Goal: Task Accomplishment & Management: Manage account settings

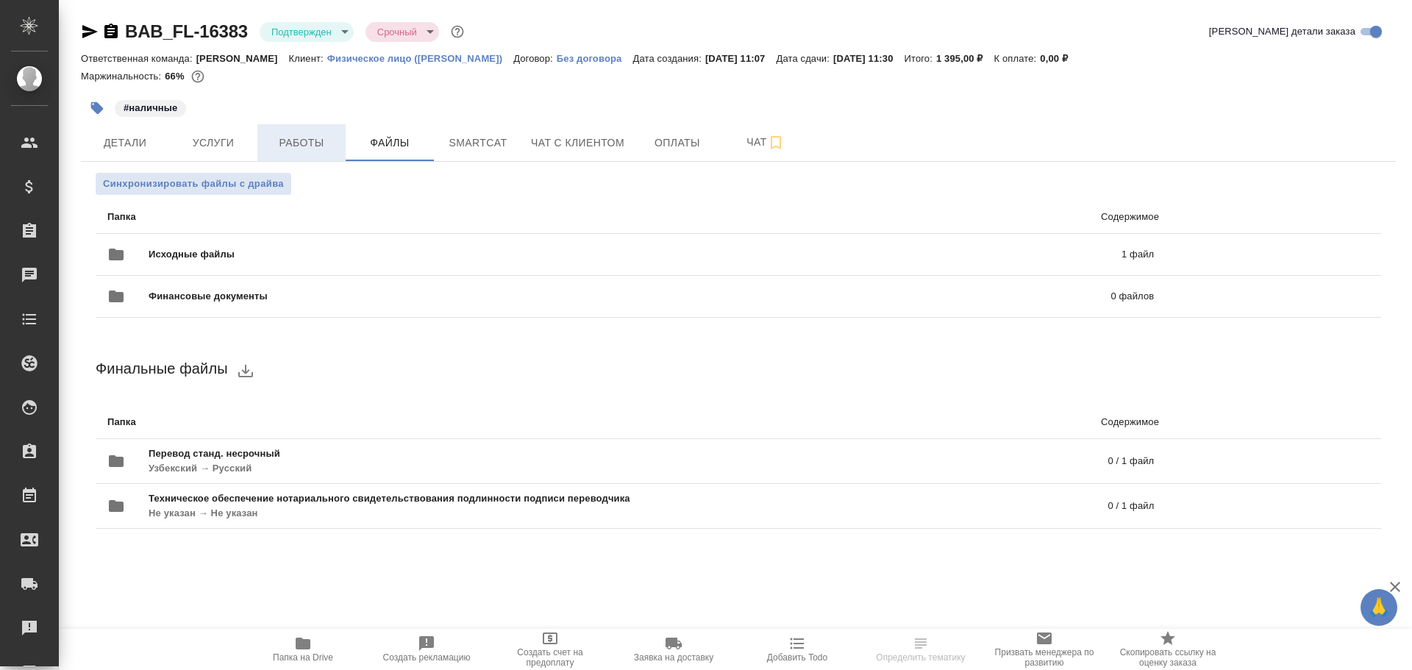
click at [318, 148] on span "Работы" at bounding box center [301, 143] width 71 height 18
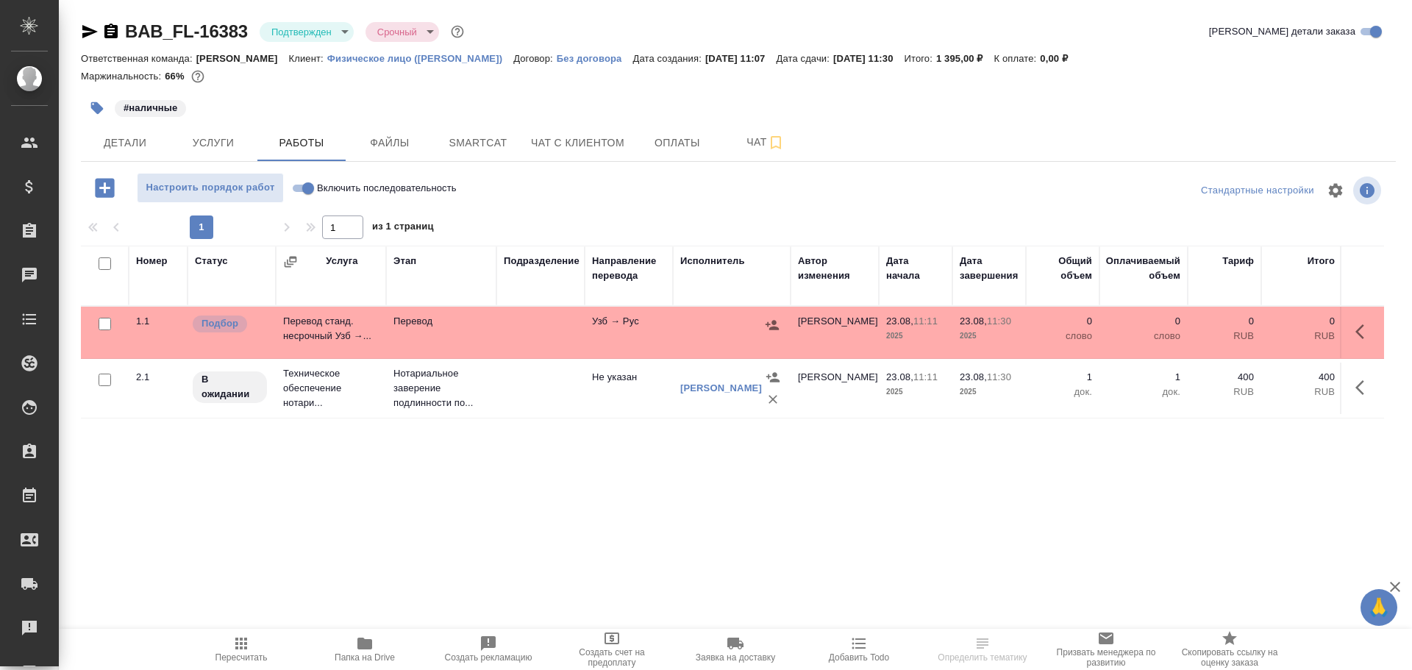
click at [392, 308] on td "Перевод" at bounding box center [441, 332] width 110 height 51
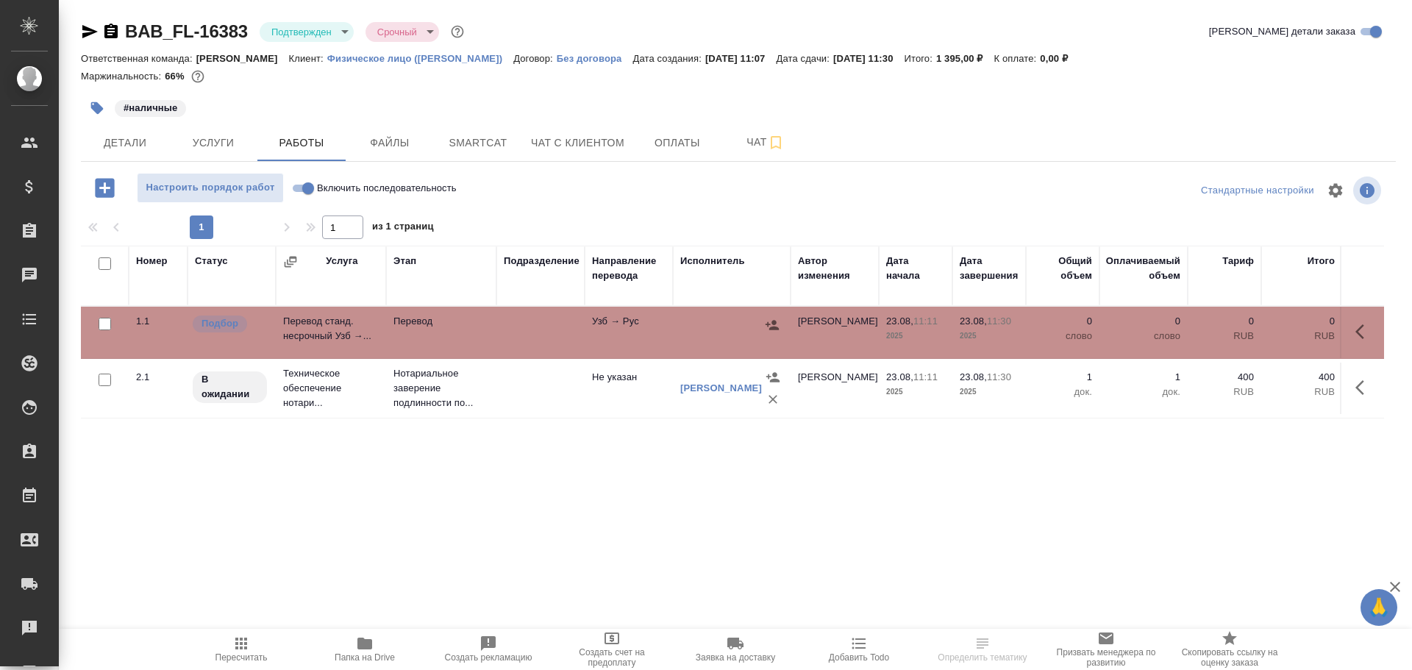
click at [392, 308] on td "Перевод" at bounding box center [441, 332] width 110 height 51
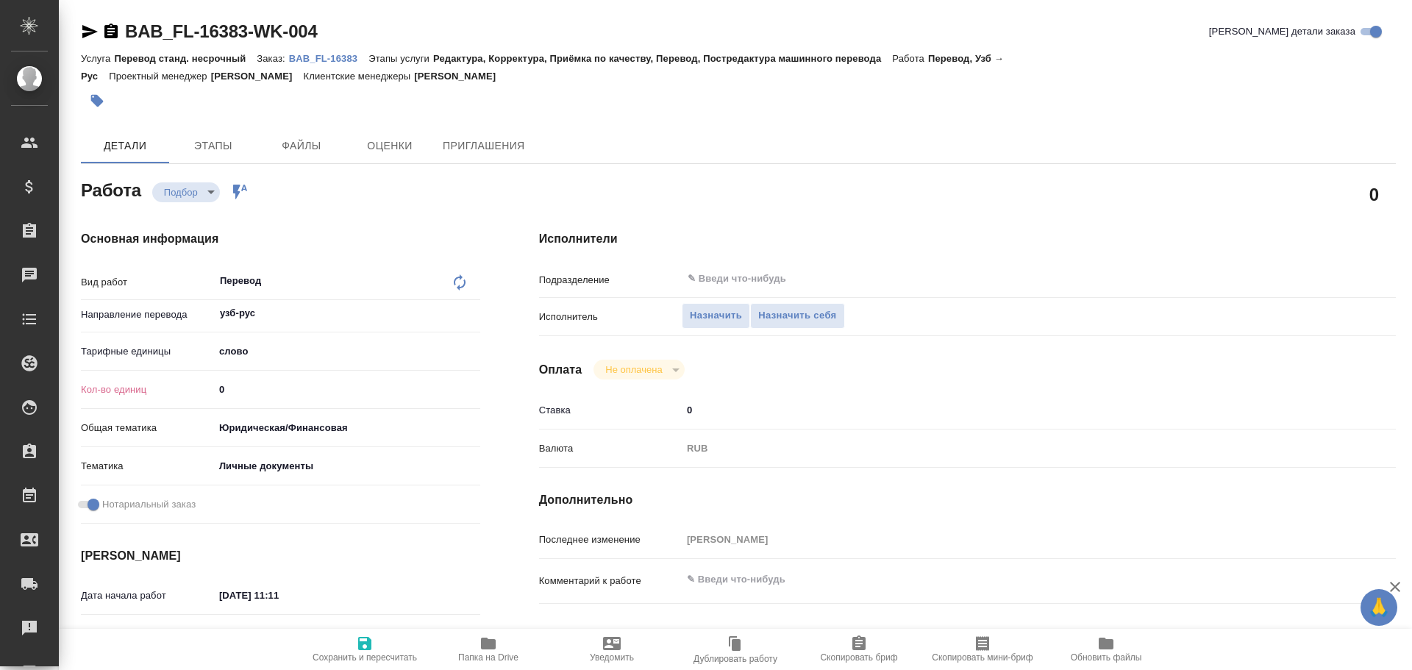
type textarea "x"
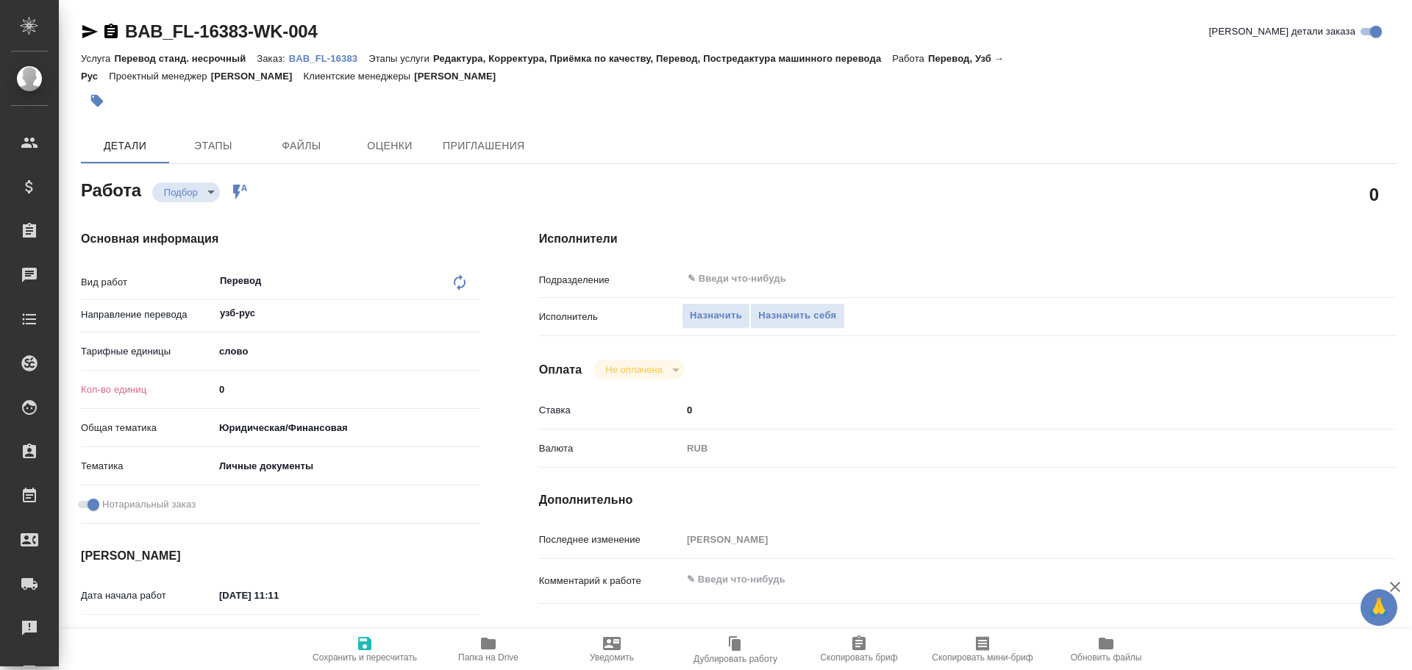
type textarea "x"
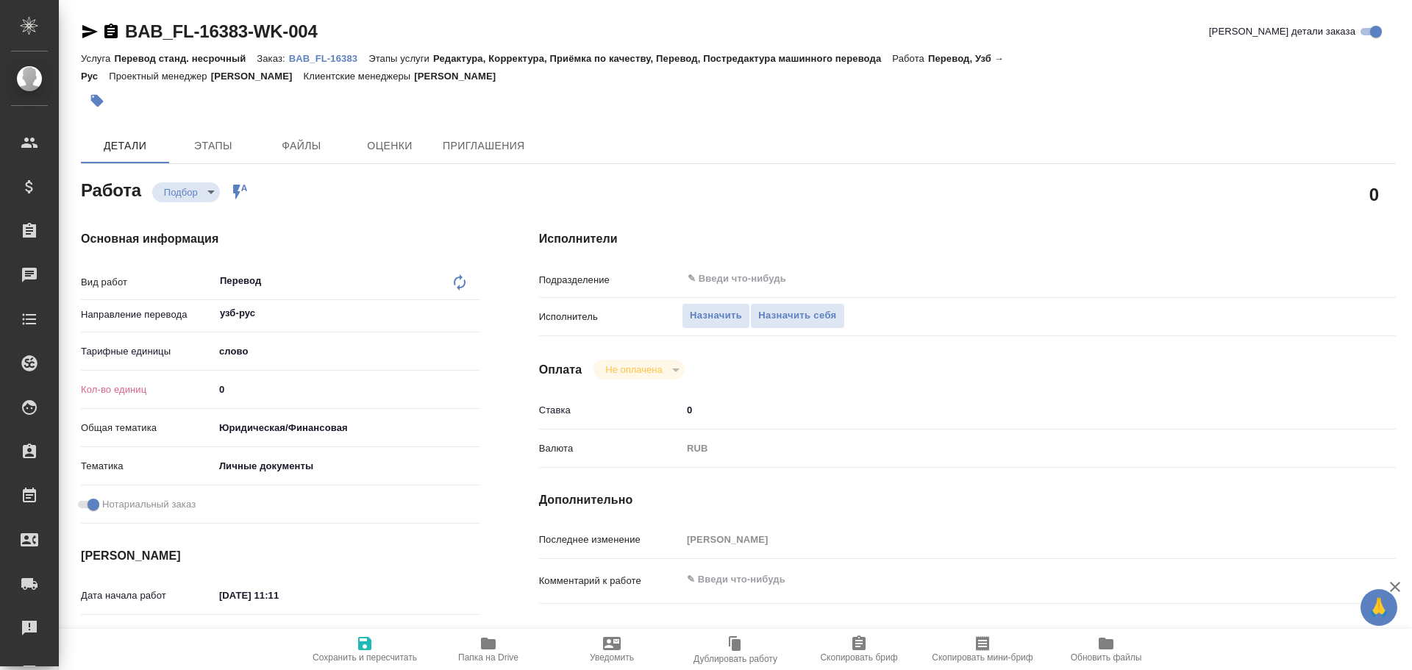
type textarea "x"
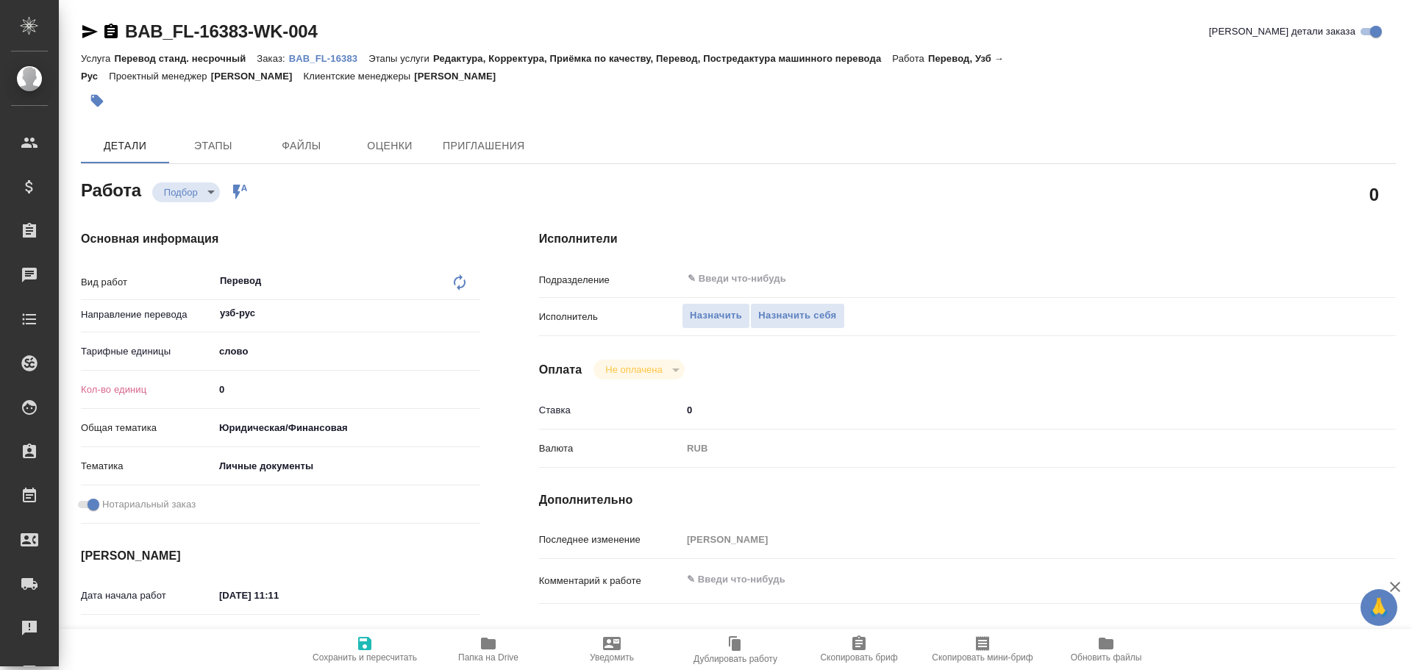
type textarea "x"
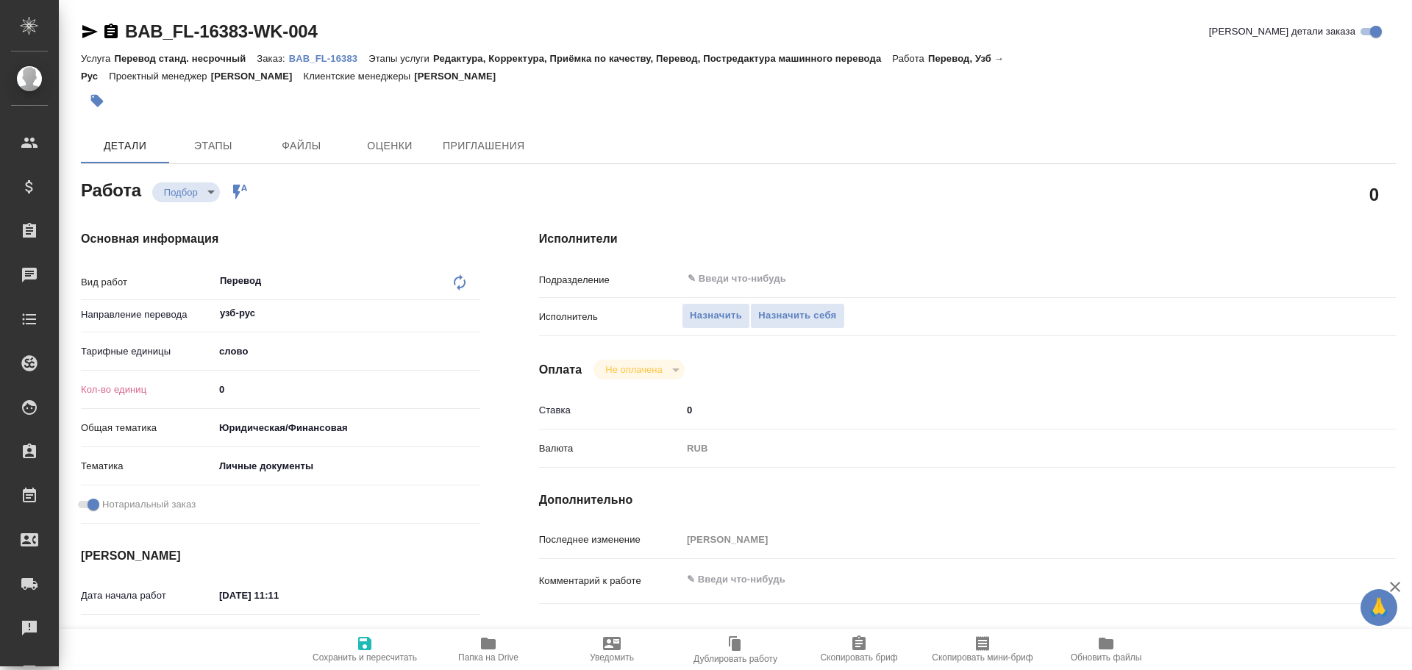
scroll to position [515, 0]
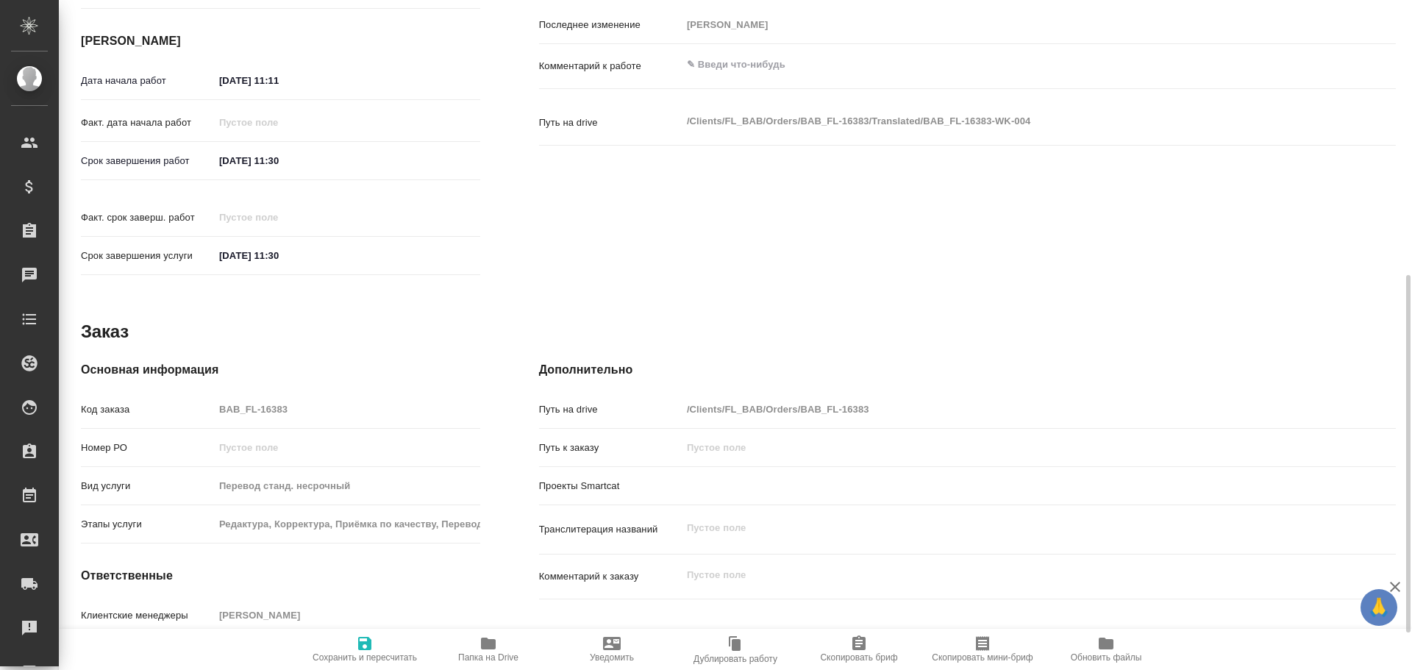
type textarea "x"
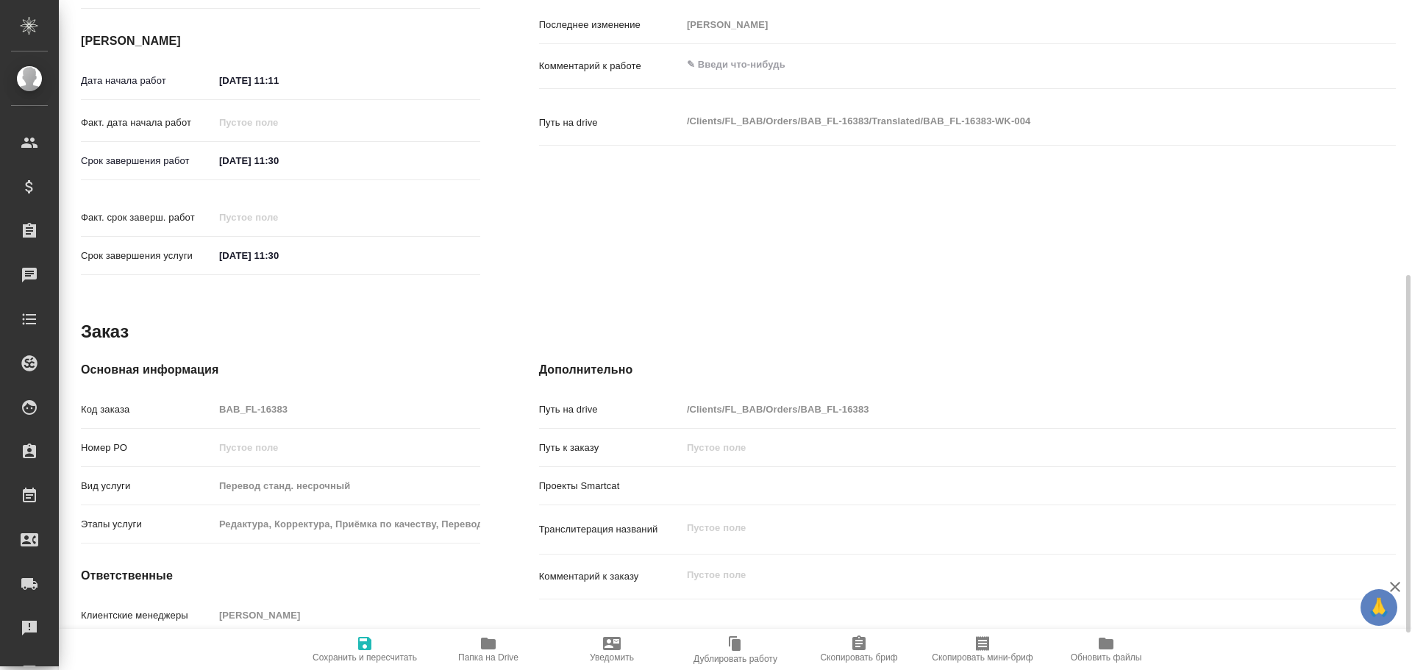
type textarea "x"
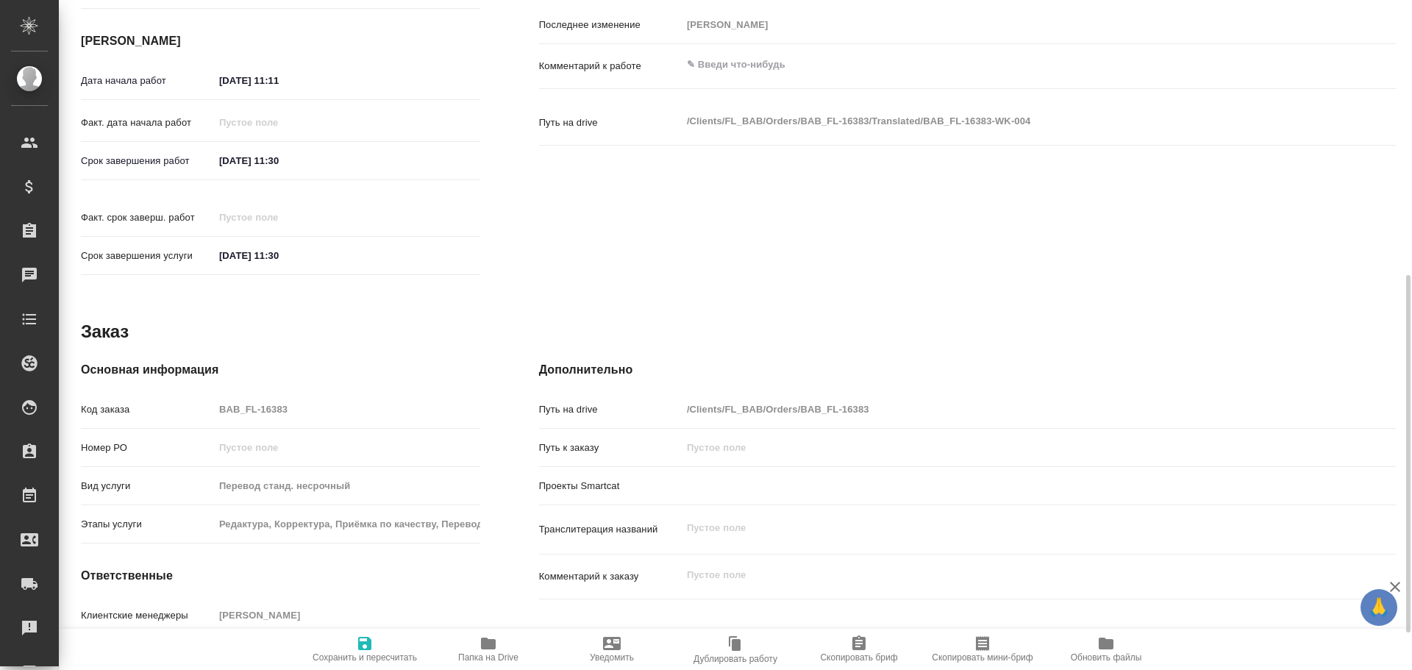
click at [502, 641] on span "Папка на Drive" at bounding box center [488, 649] width 106 height 28
type textarea "x"
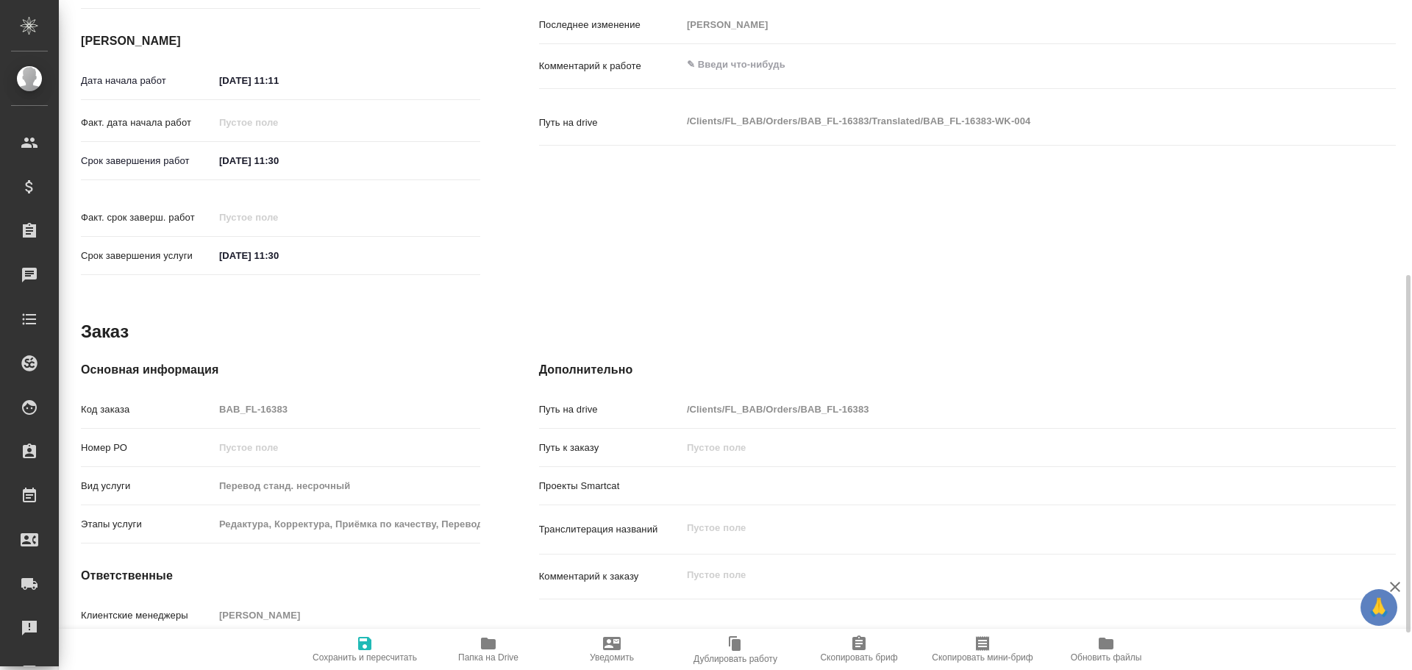
type textarea "x"
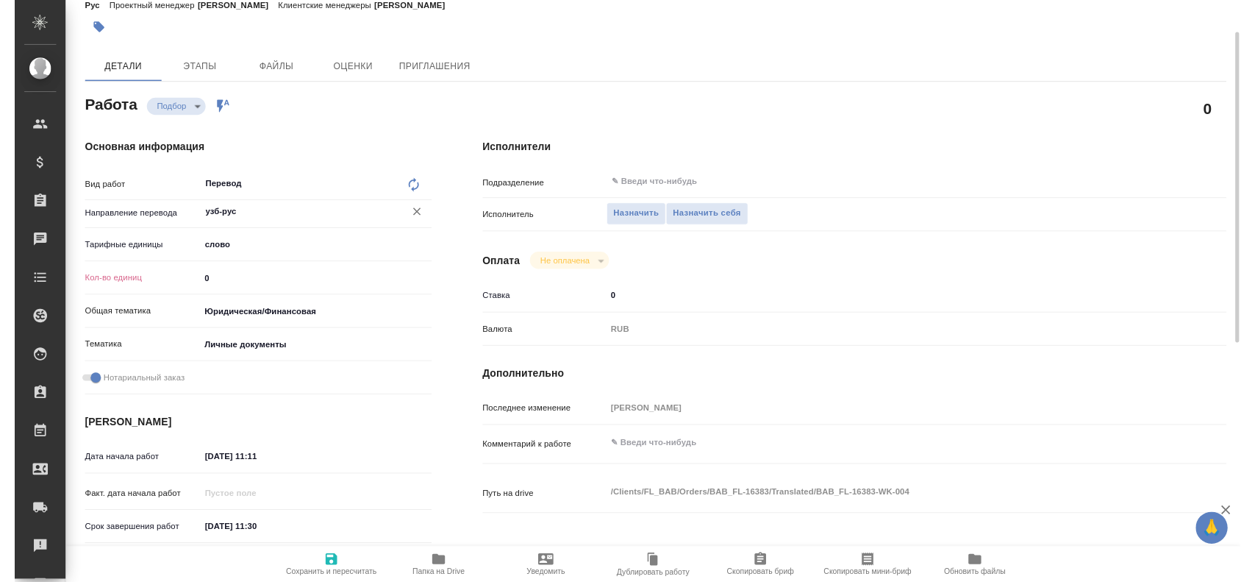
scroll to position [0, 0]
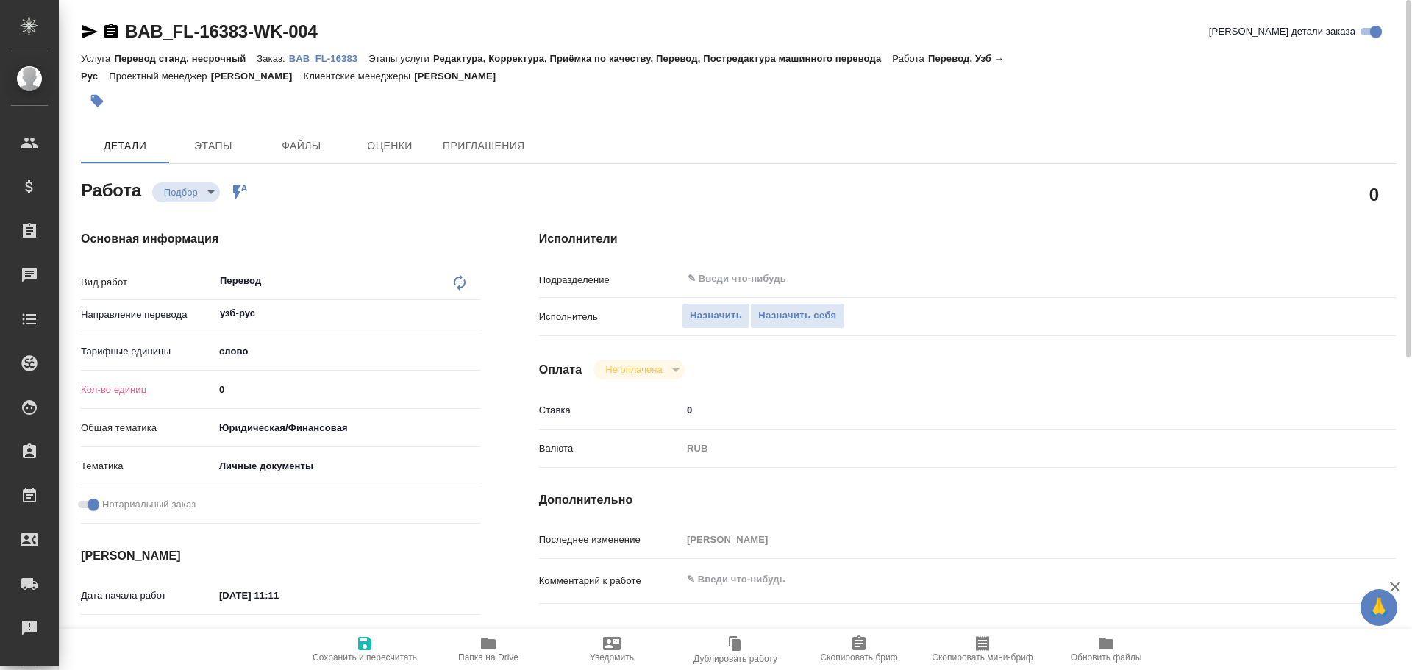
drag, startPoint x: 229, startPoint y: 387, endPoint x: 165, endPoint y: 391, distance: 63.4
click at [166, 391] on div "Кол-во единиц 0" at bounding box center [280, 390] width 399 height 26
type textarea "x"
type input "7"
type textarea "x"
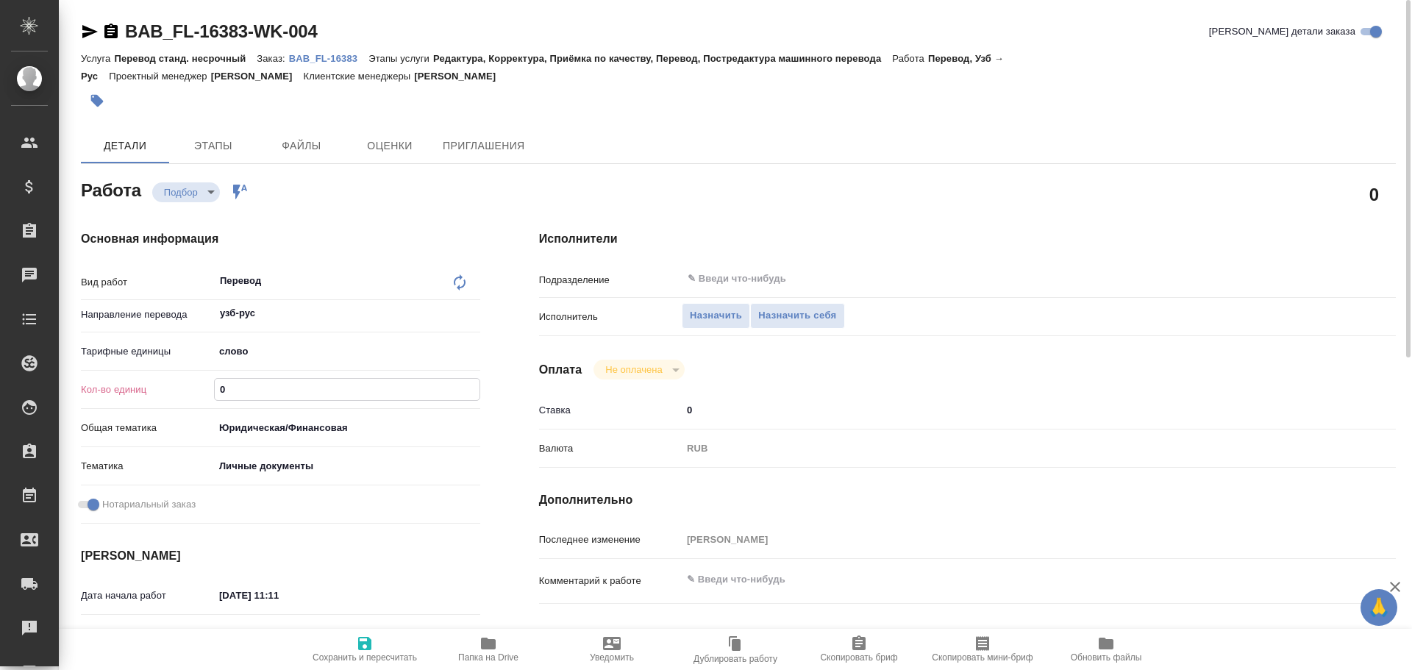
type textarea "x"
type input "75"
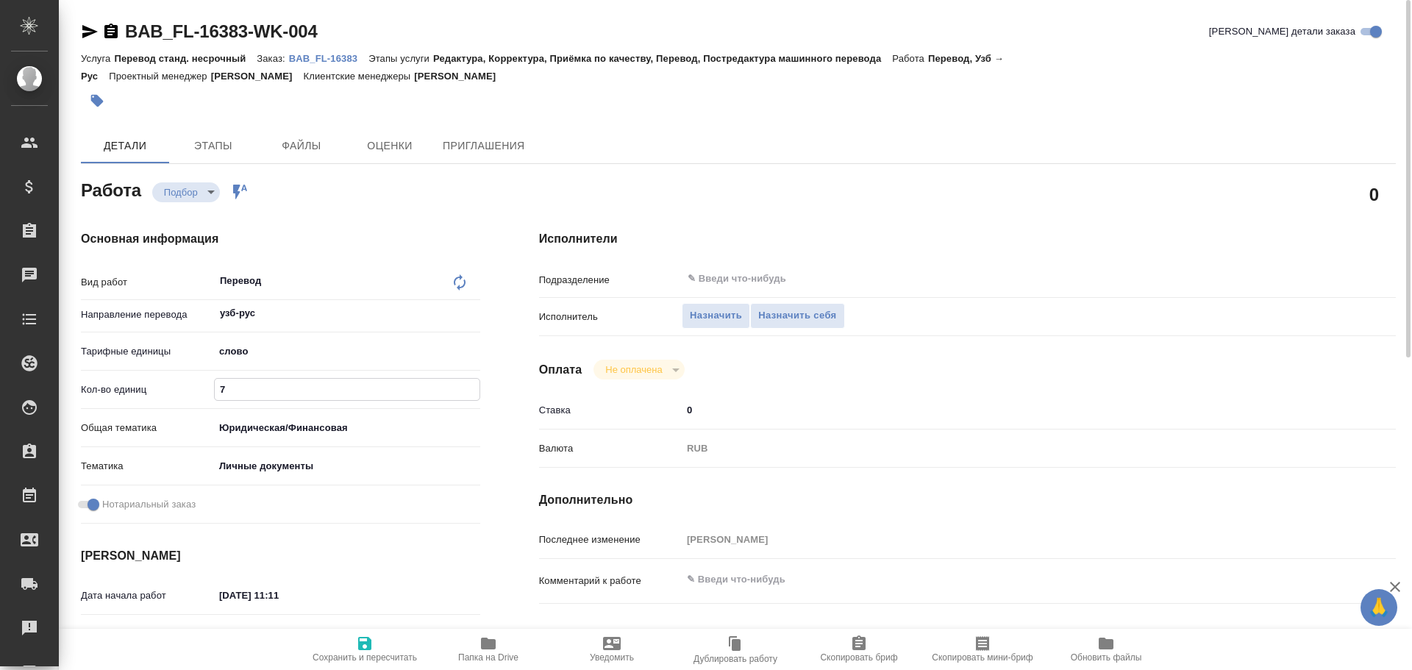
type textarea "x"
type input "75"
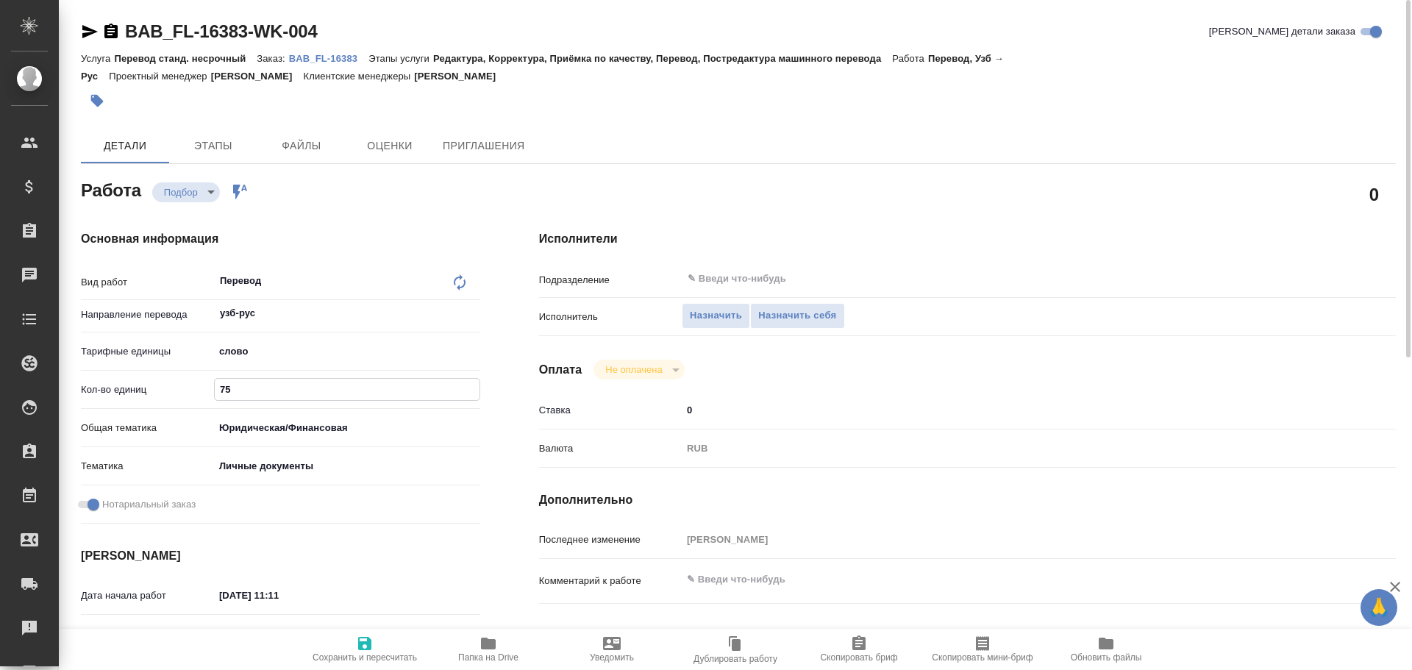
click at [365, 641] on icon "button" at bounding box center [365, 644] width 18 height 18
type textarea "x"
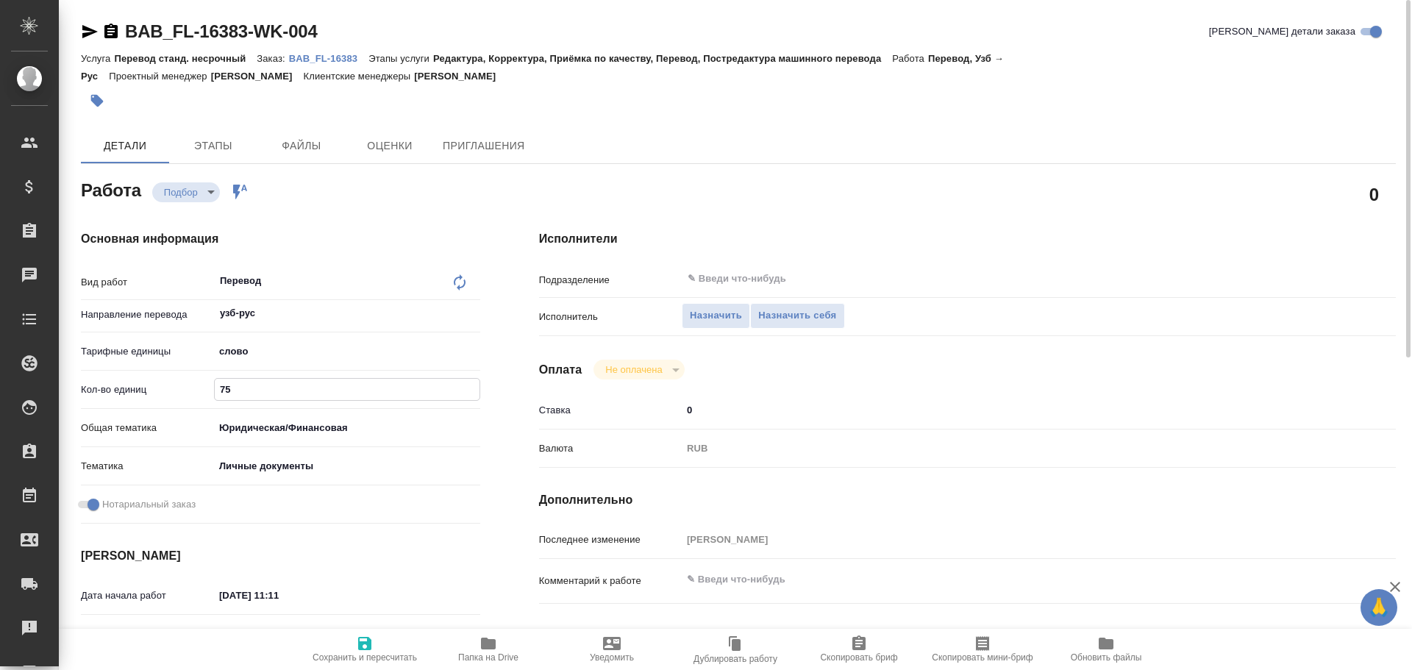
type textarea "x"
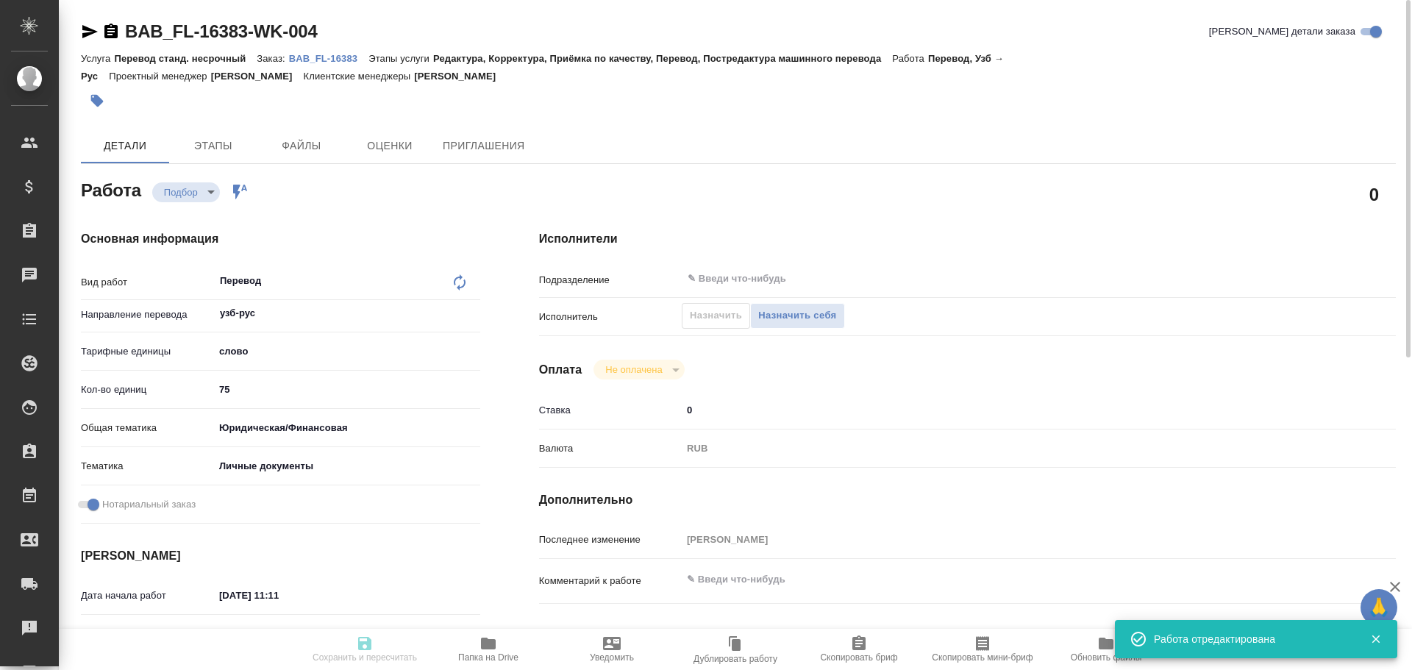
type textarea "x"
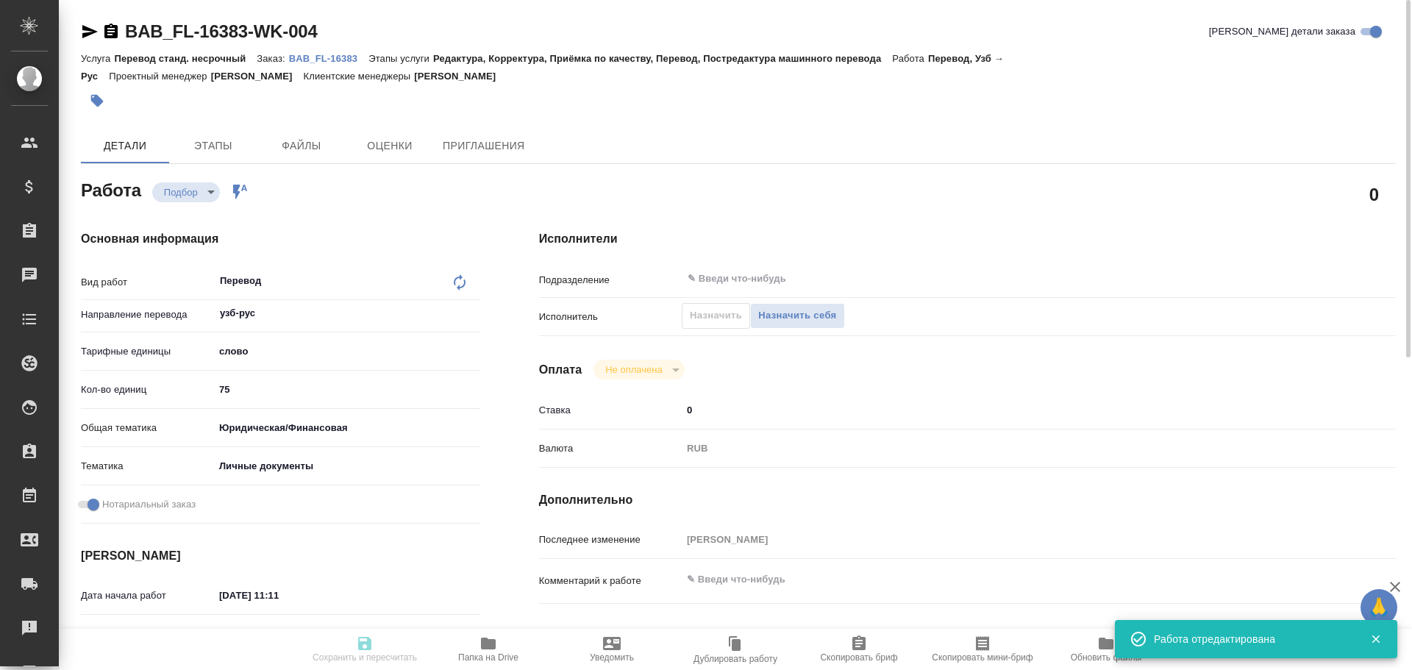
type input "recruiting"
type textarea "Перевод"
type textarea "x"
type input "узб-рус"
type input "5a8b1489cc6b4906c91bfd90"
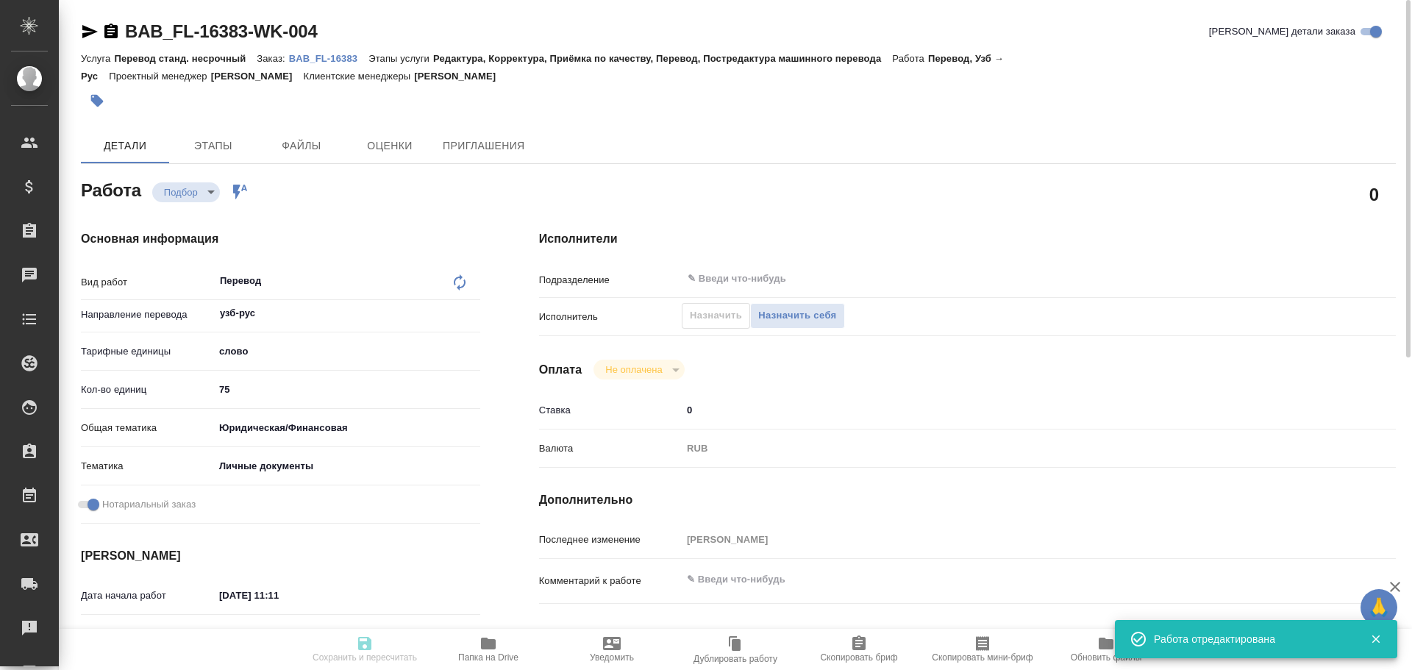
type input "75"
type input "yr-fn"
type input "5a8b8b956a9677013d343cfe"
checkbox input "true"
type input "[DATE] 11:11"
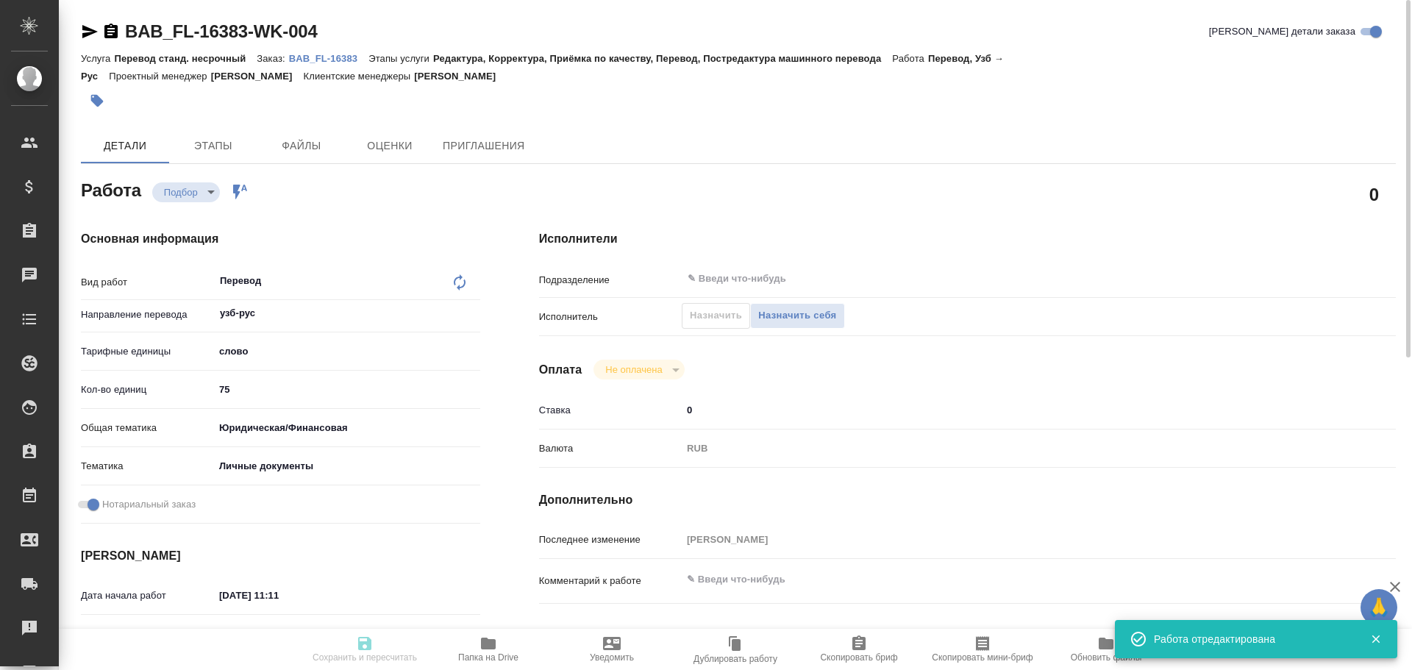
type input "[DATE] 11:30"
type input "notPayed"
type input "0"
type input "RUB"
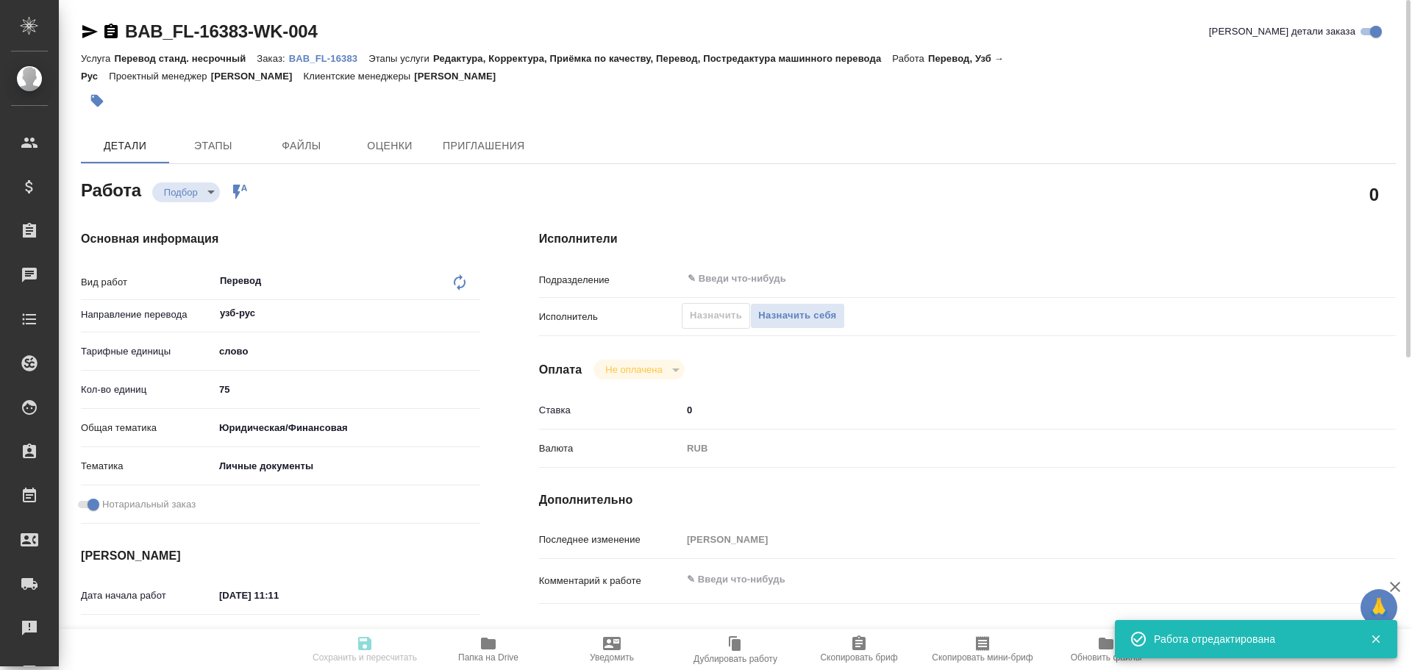
type input "[PERSON_NAME]"
type textarea "x"
type textarea "/Clients/FL_BAB/Orders/BAB_FL-16383/Translated/BAB_FL-16383-WK-004"
type textarea "x"
type input "BAB_FL-16383"
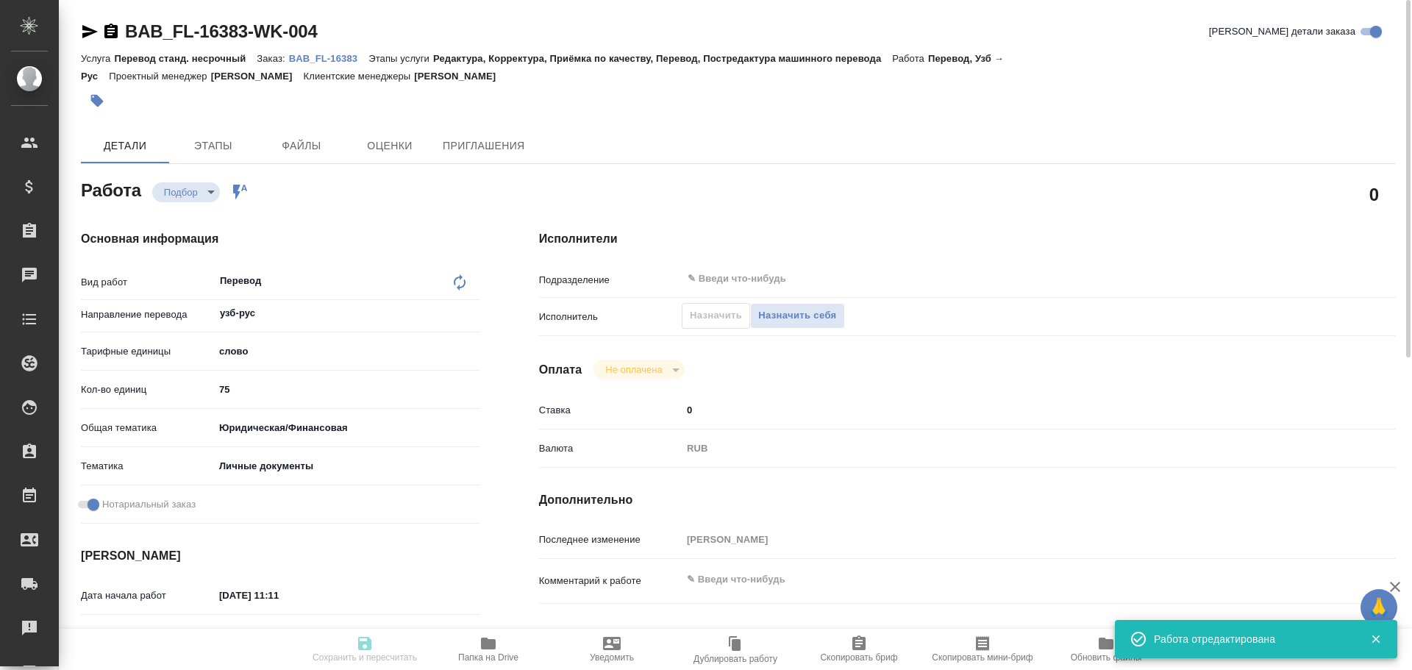
type input "Перевод станд. несрочный"
type input "Редактура, Корректура, Приёмка по качеству, Перевод, Постредактура машинного пе…"
type input "[PERSON_NAME]"
type input "/Clients/FL_BAB/Orders/BAB_FL-16383"
type textarea "x"
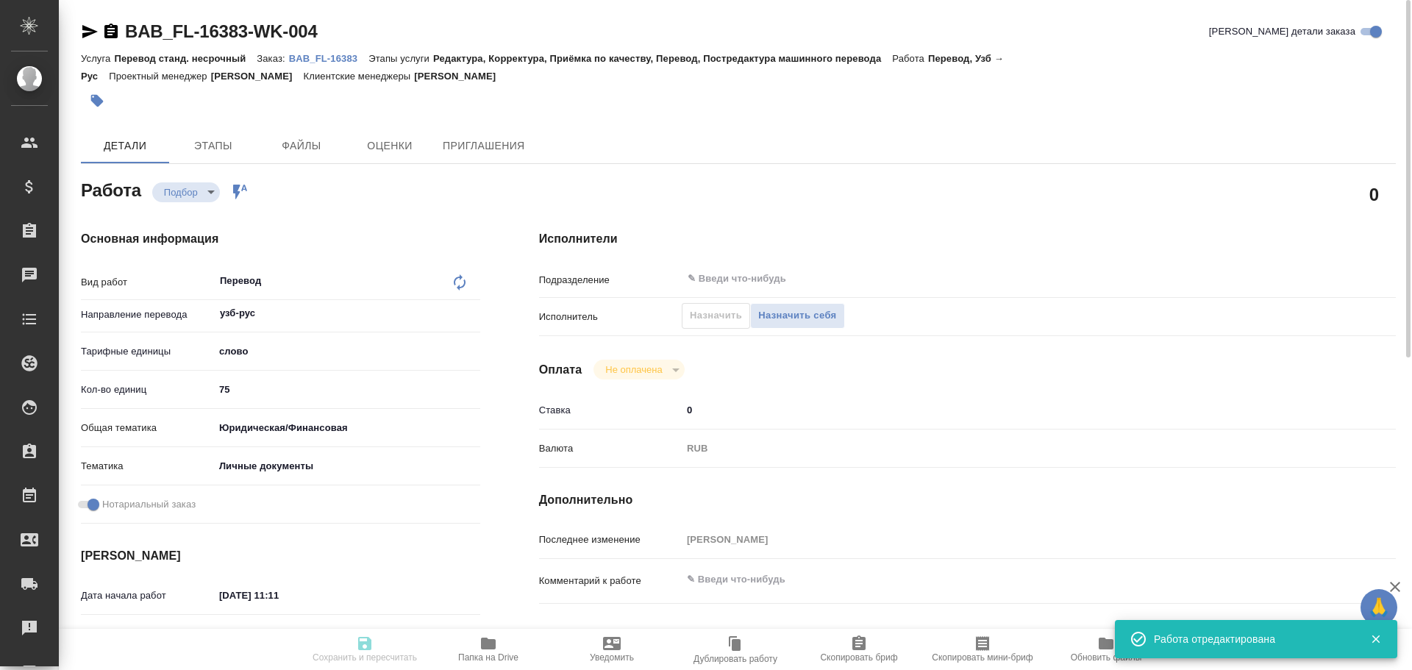
type textarea "x"
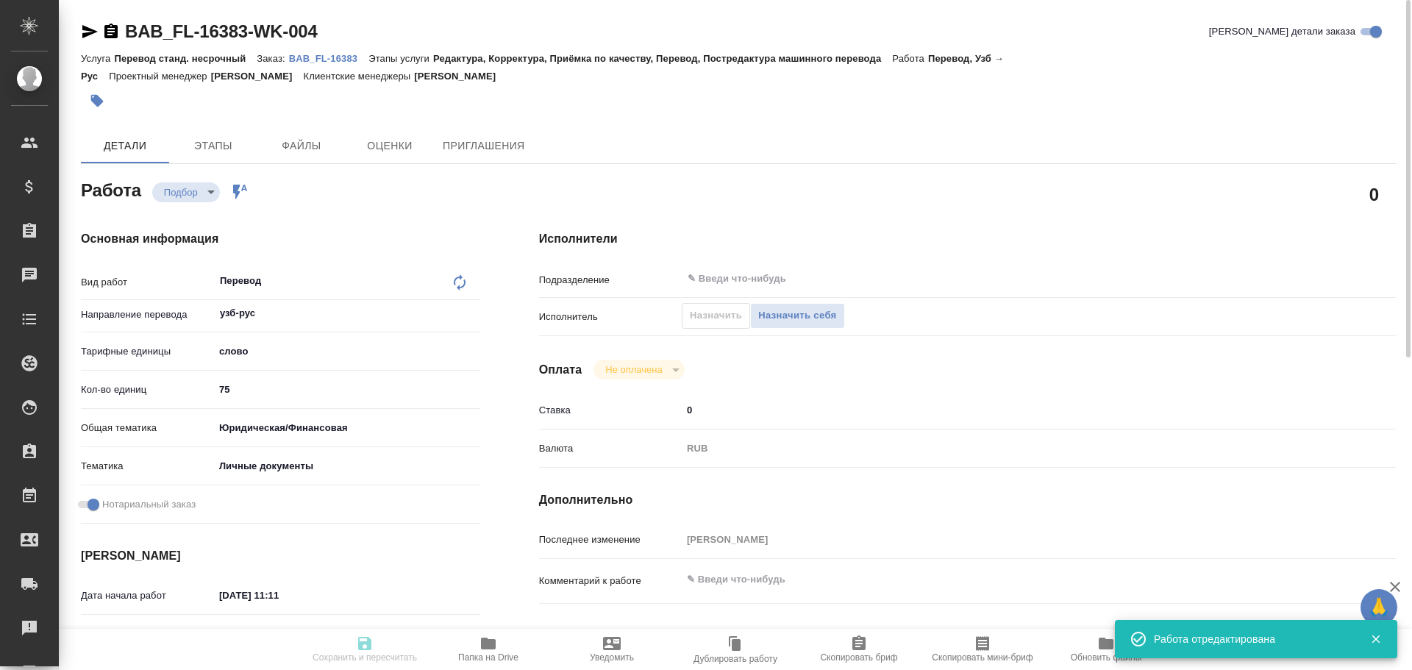
type textarea "x"
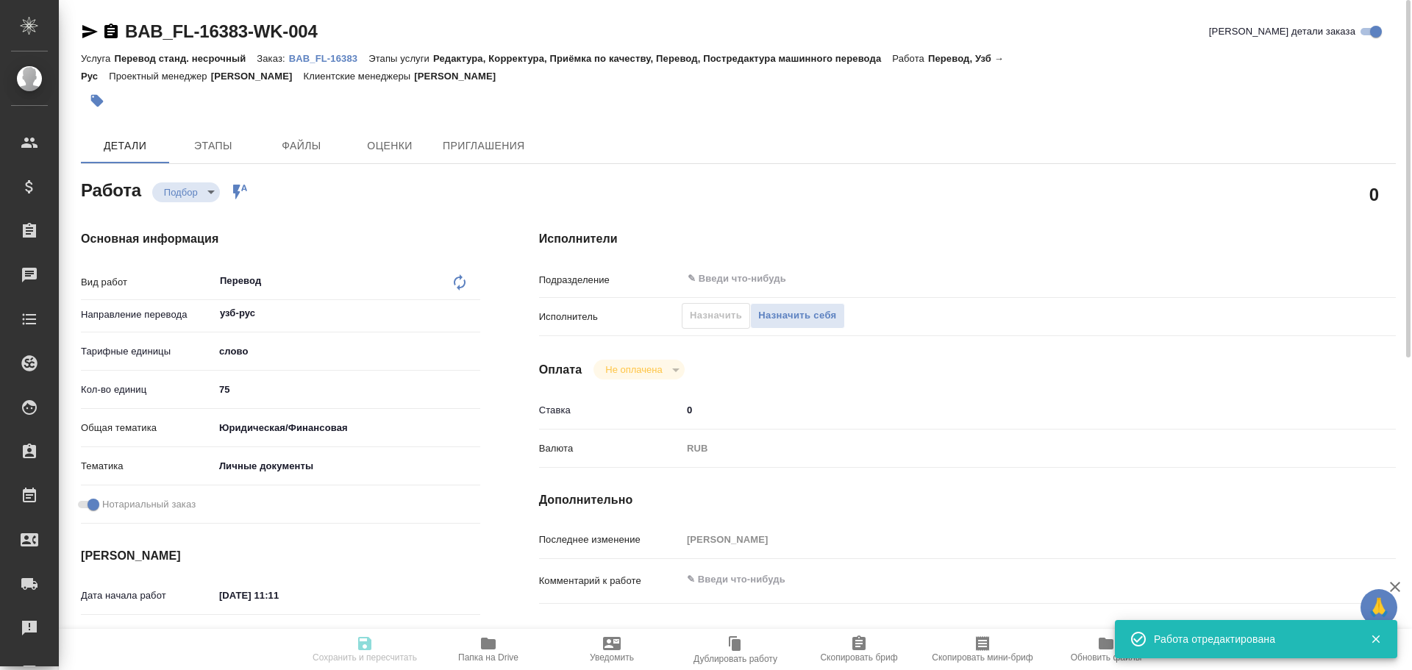
type textarea "x"
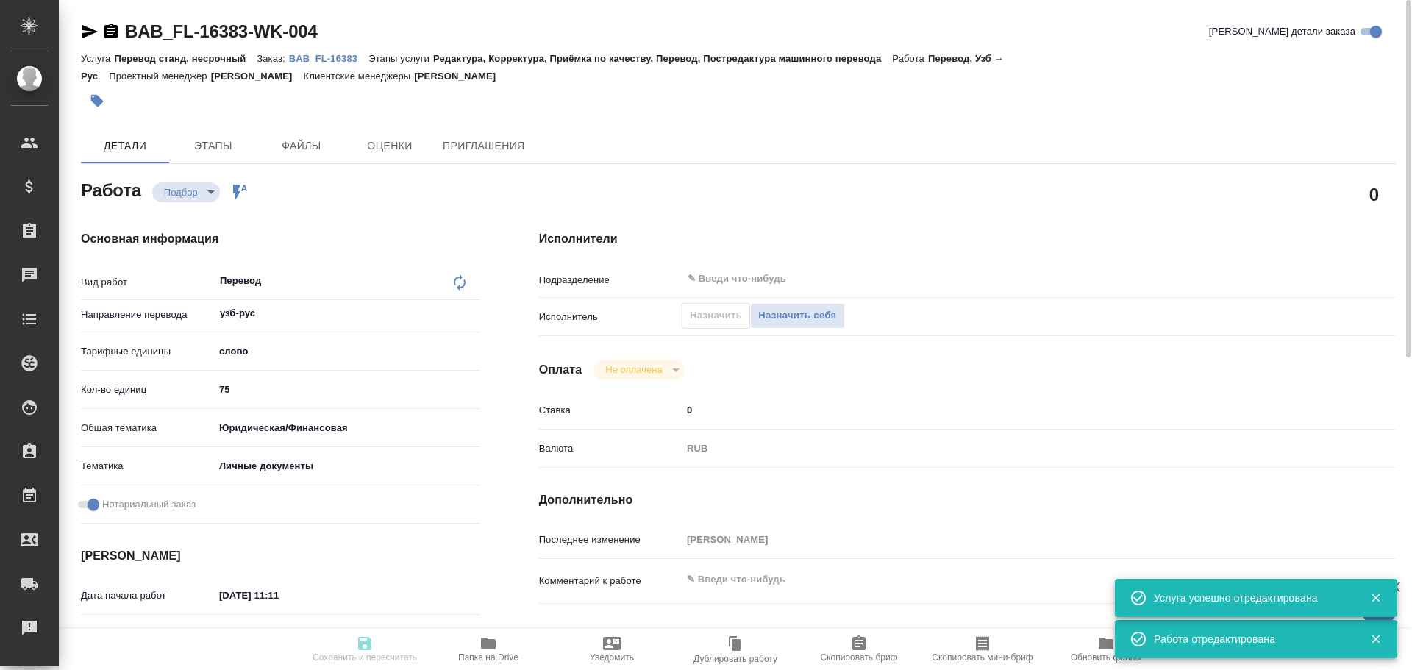
type textarea "x"
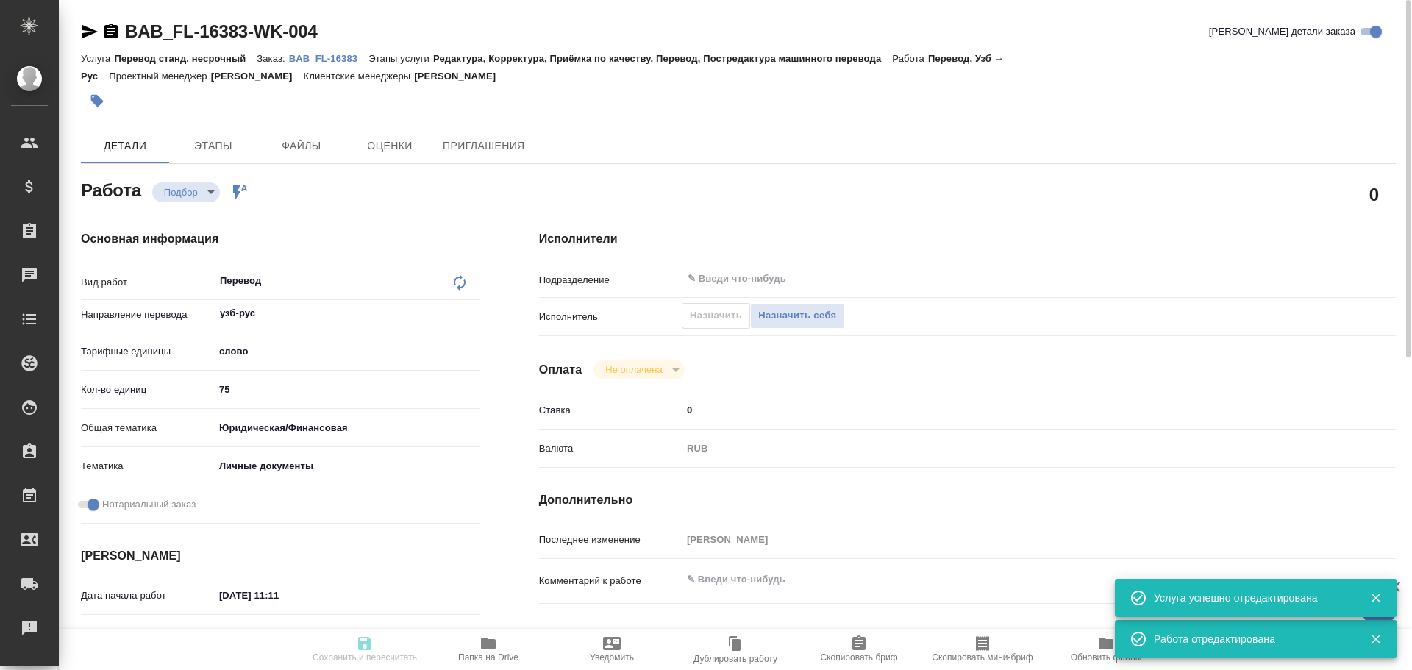
type textarea "x"
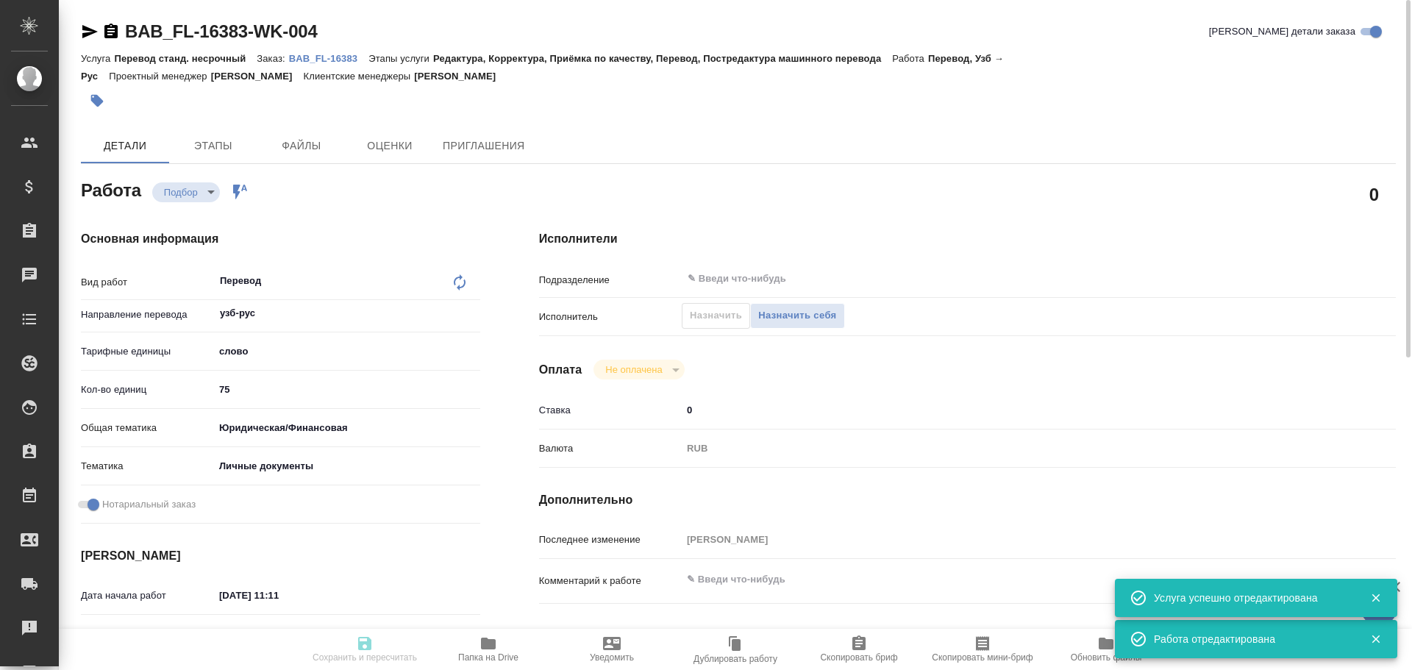
type textarea "x"
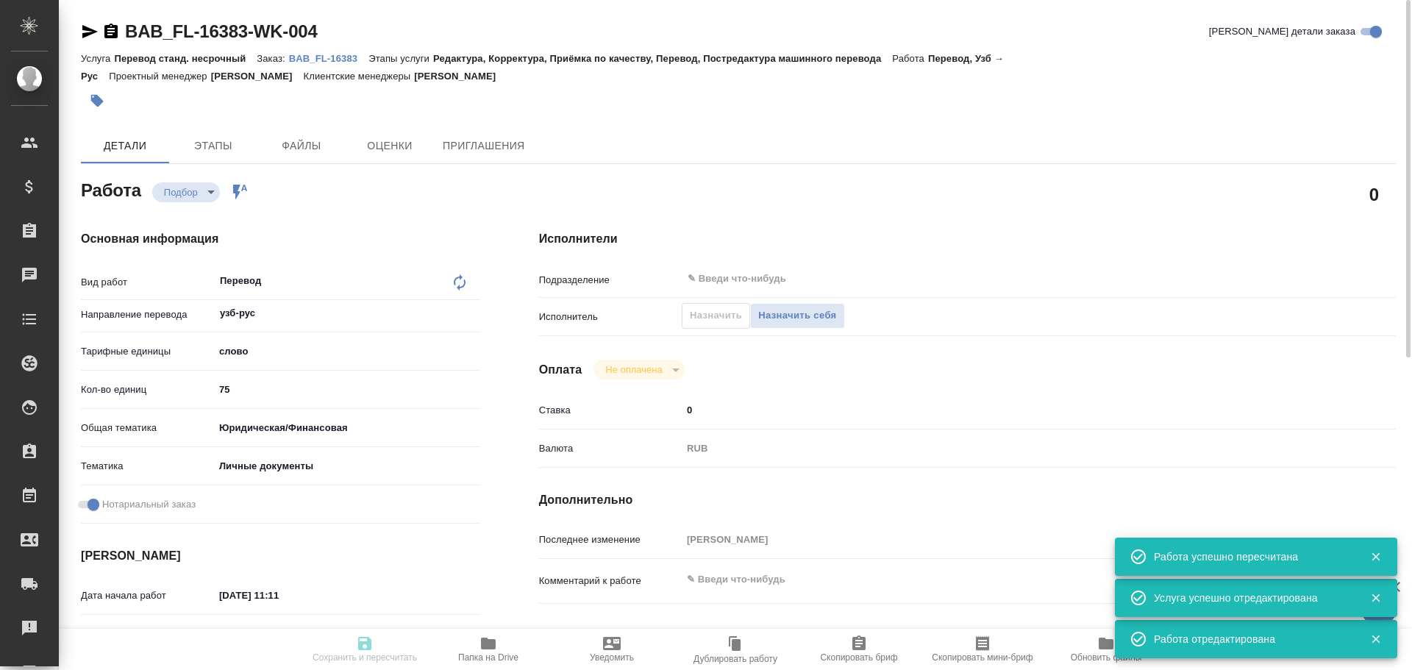
type input "recruiting"
type textarea "Перевод"
type textarea "x"
type input "узб-рус"
type input "5a8b1489cc6b4906c91bfd90"
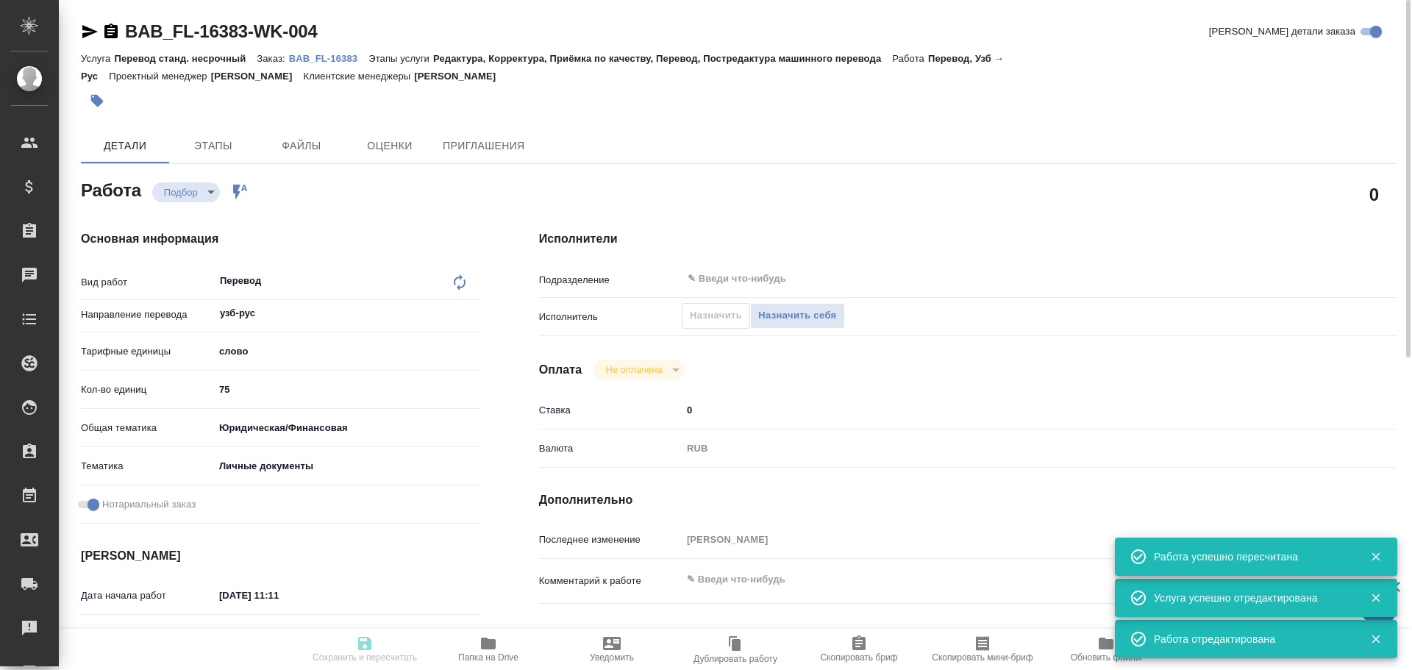
type input "75"
type input "yr-fn"
type input "5a8b8b956a9677013d343cfe"
checkbox input "true"
type input "[DATE] 11:11"
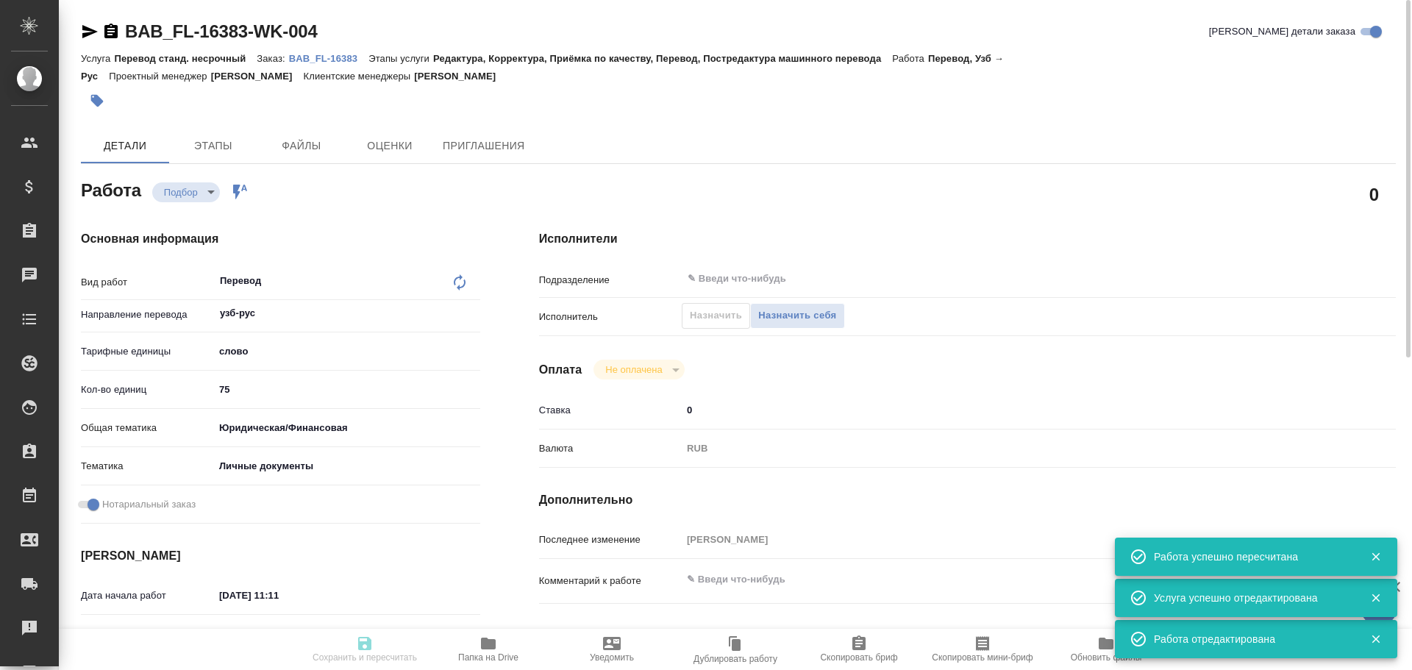
type input "[DATE] 11:30"
type input "notPayed"
type input "0"
type input "RUB"
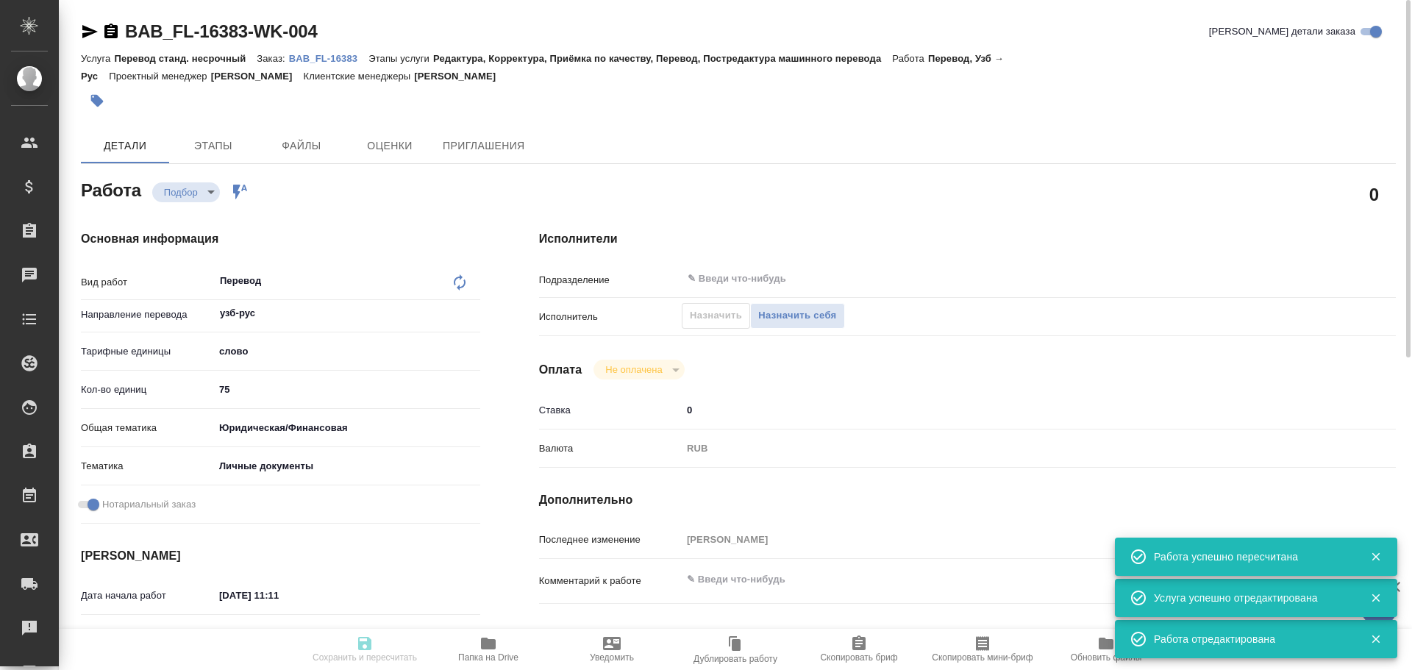
type input "[PERSON_NAME]"
type textarea "x"
type textarea "/Clients/FL_BAB/Orders/BAB_FL-16383/Translated/BAB_FL-16383-WK-004"
type textarea "x"
type input "BAB_FL-16383"
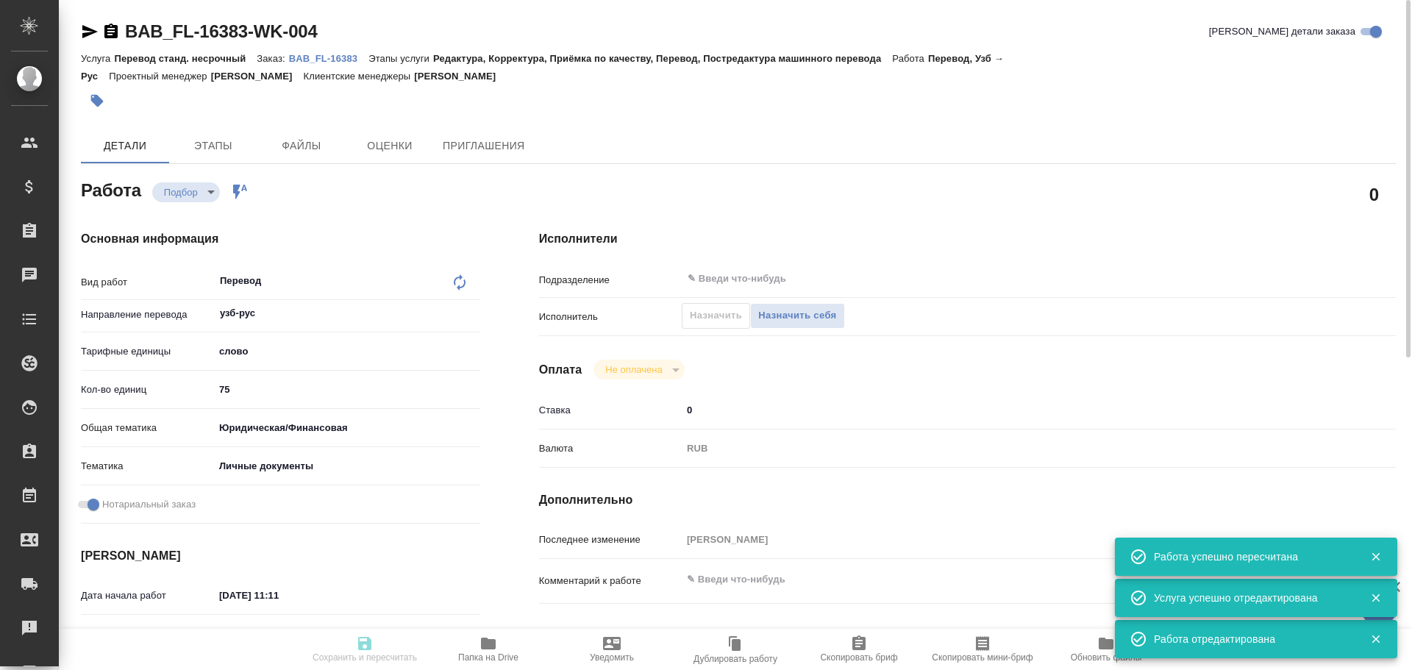
type input "Перевод станд. несрочный"
type input "Редактура, Корректура, Приёмка по качеству, Перевод, Постредактура машинного пе…"
type input "[PERSON_NAME]"
type input "/Clients/FL_BAB/Orders/BAB_FL-16383"
type textarea "x"
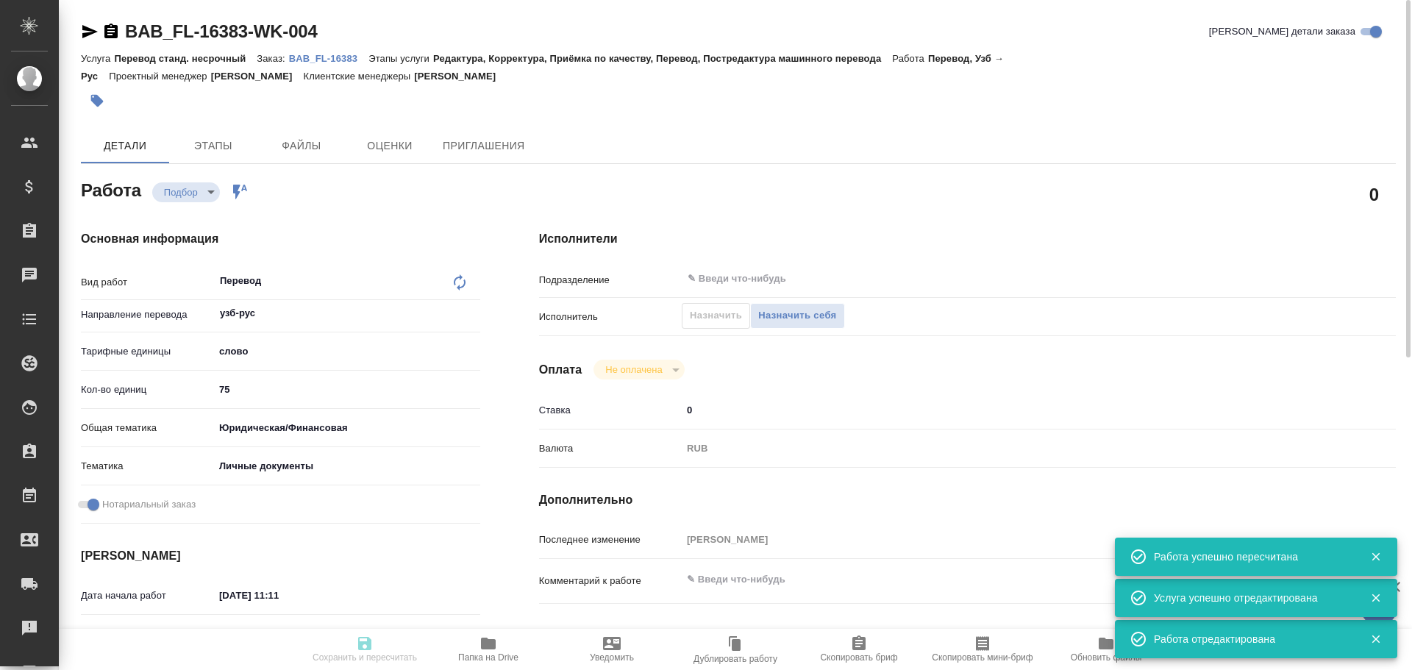
type textarea "x"
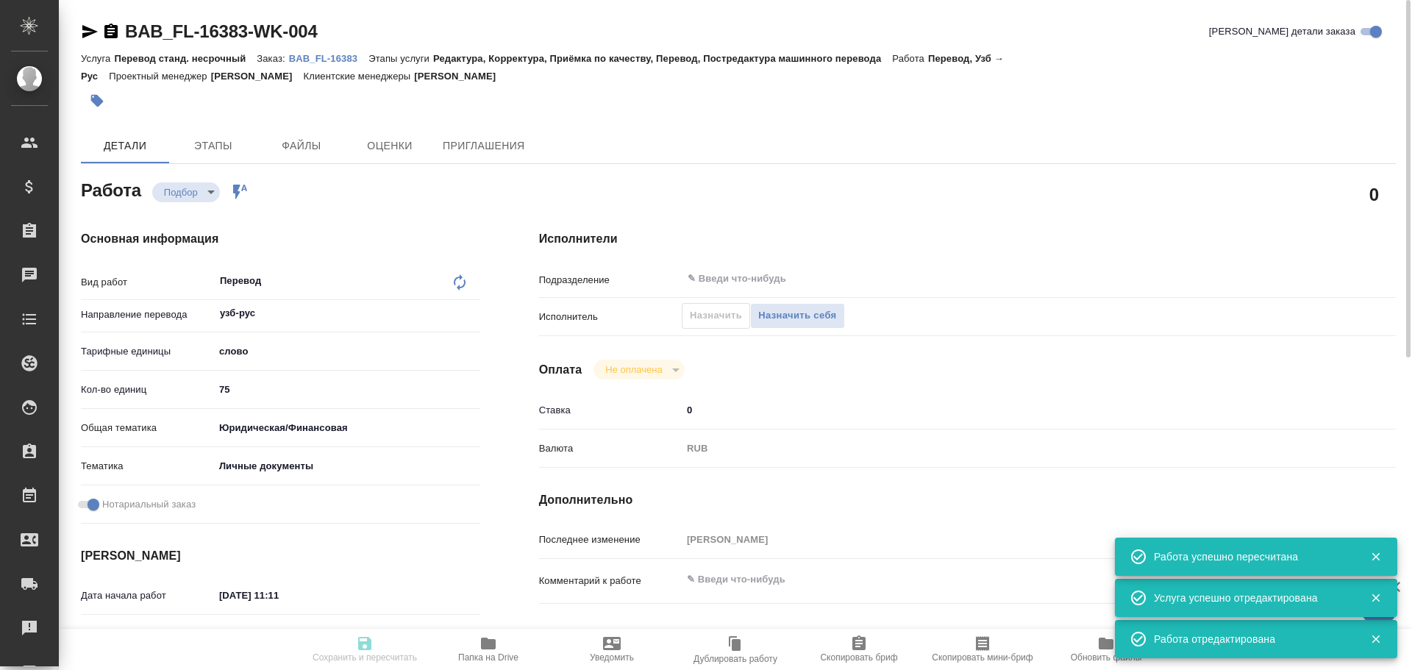
type textarea "x"
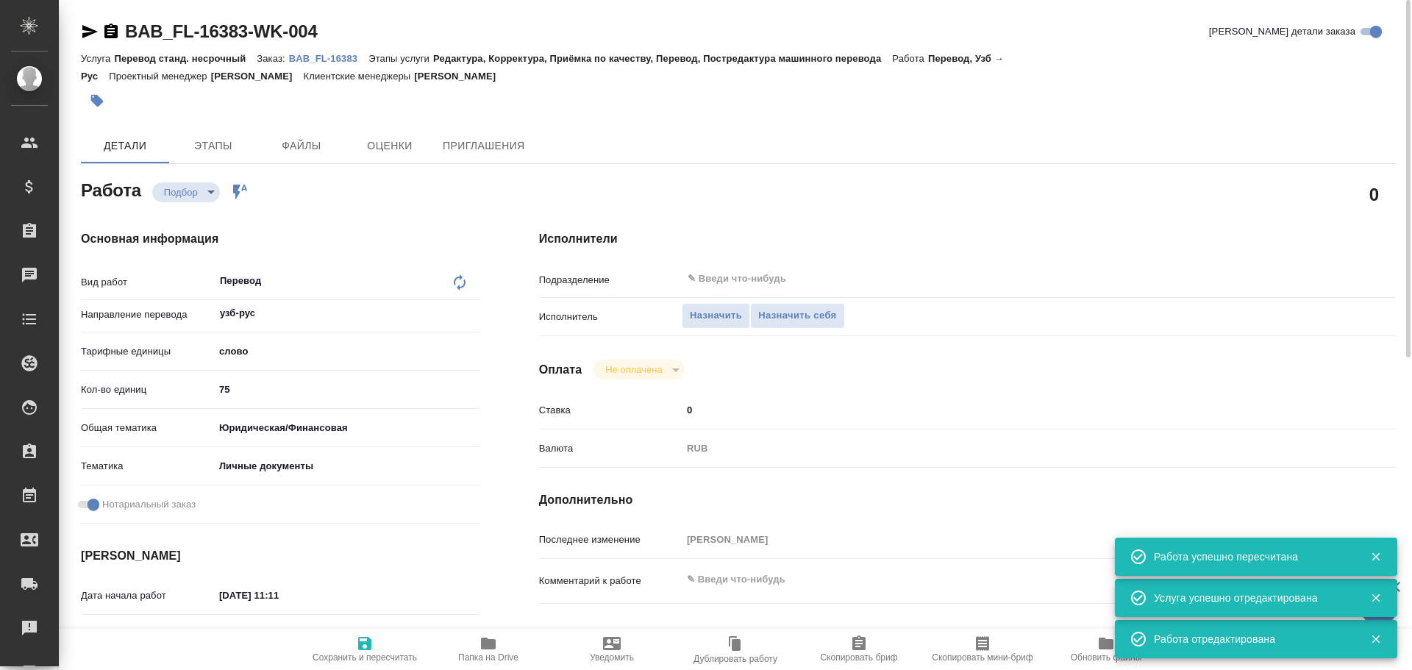
type textarea "x"
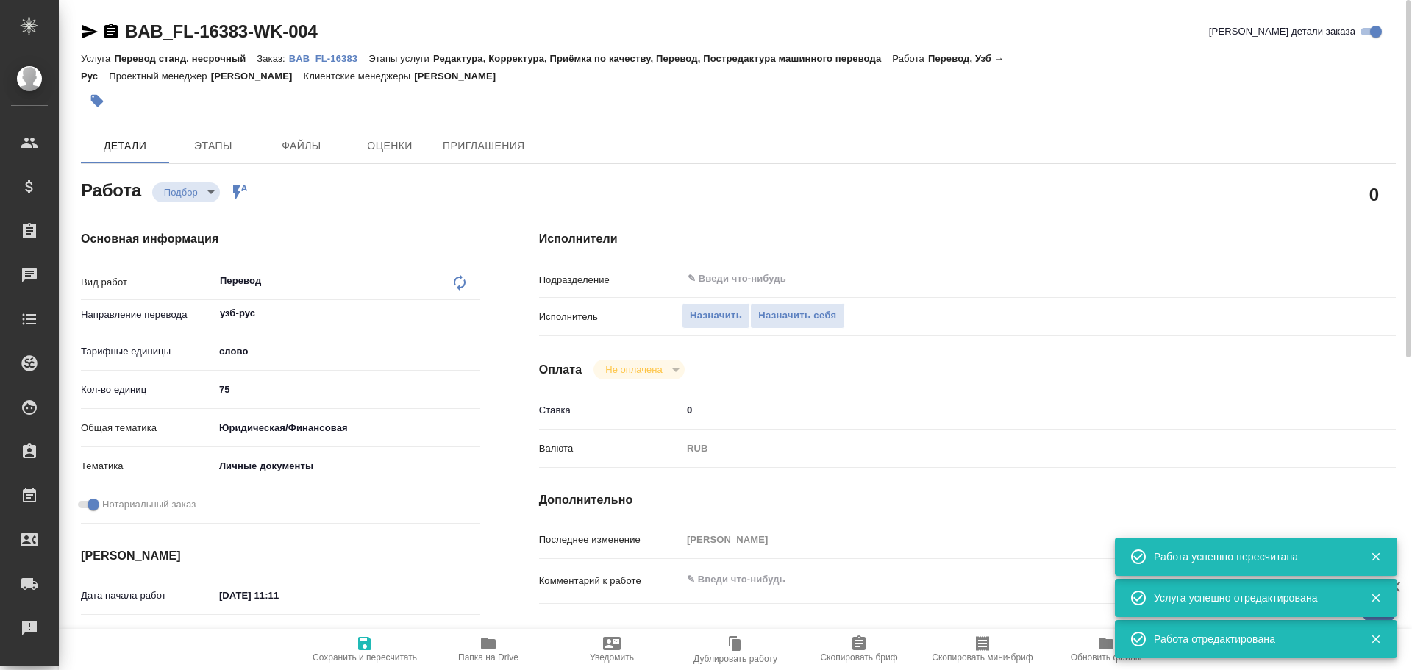
type textarea "x"
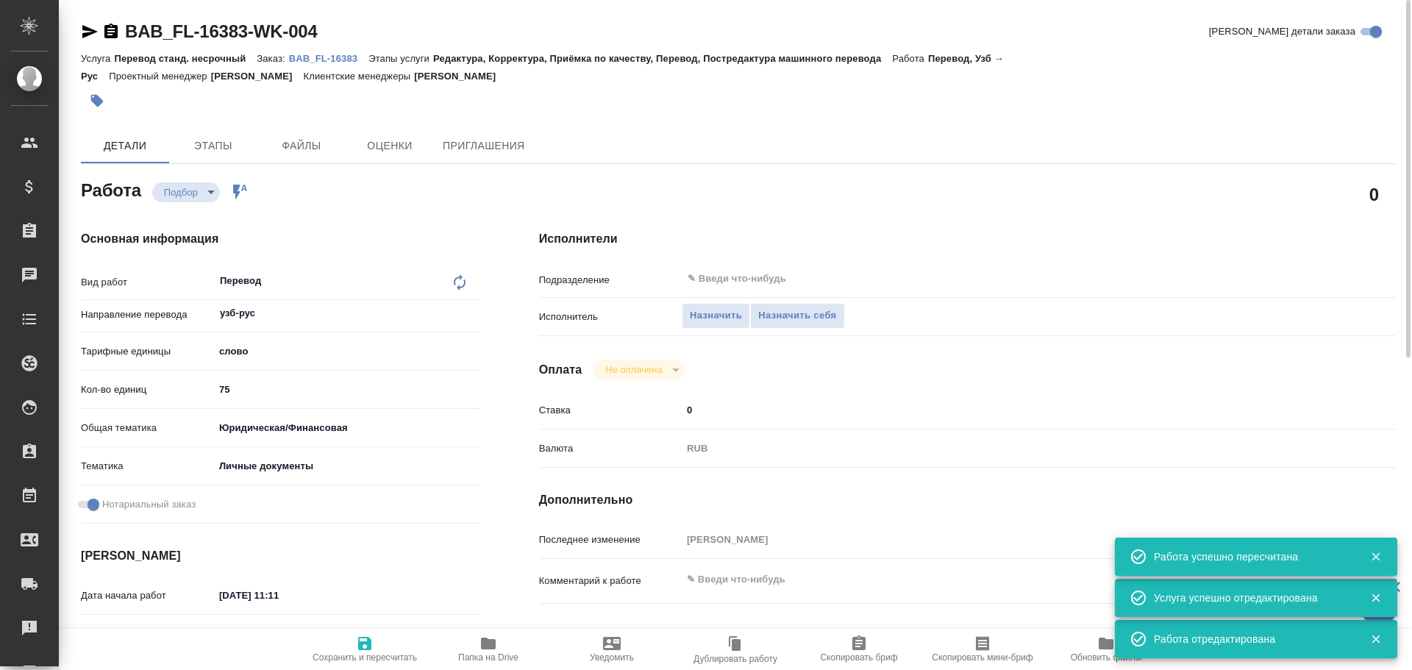
type textarea "x"
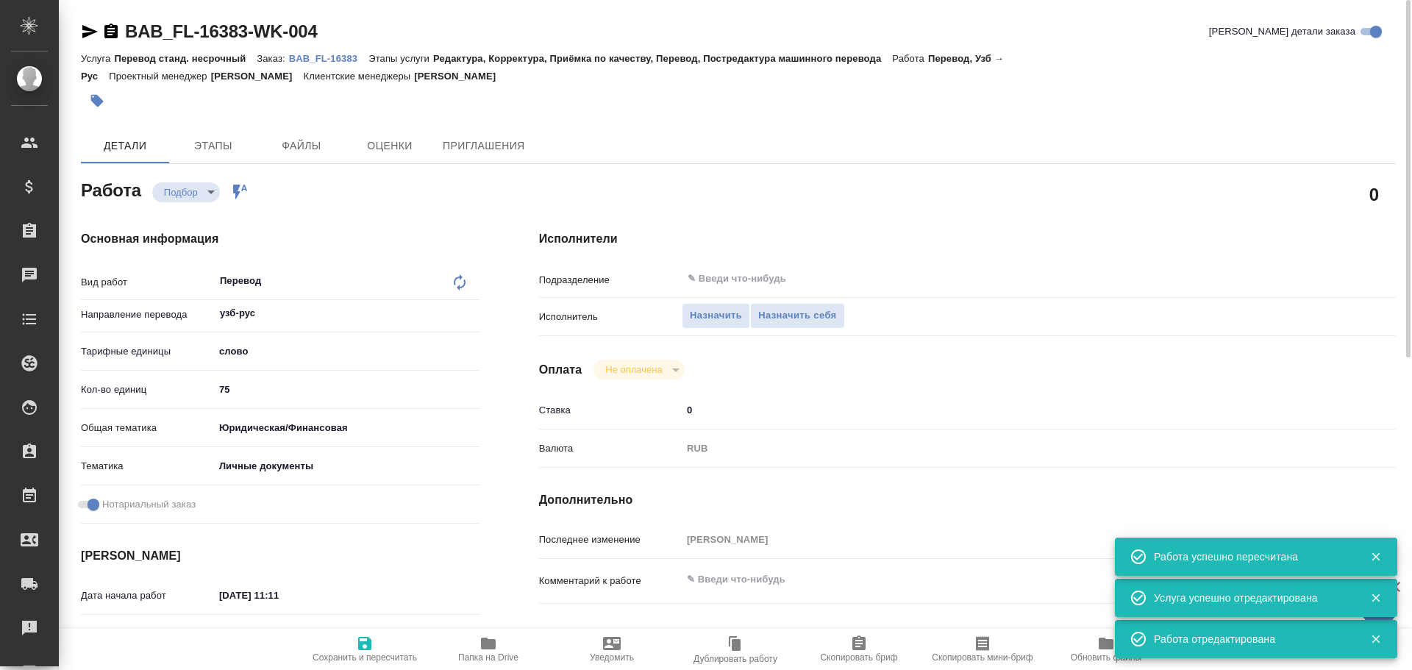
type textarea "x"
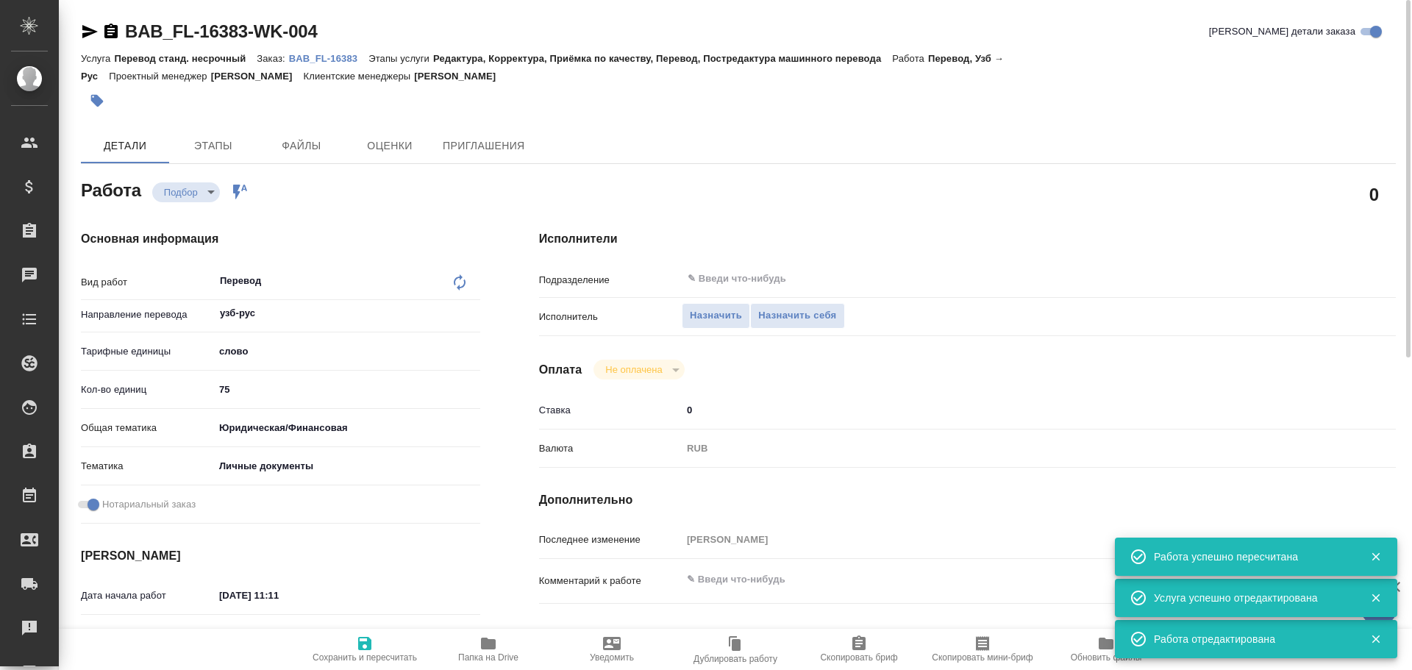
type textarea "x"
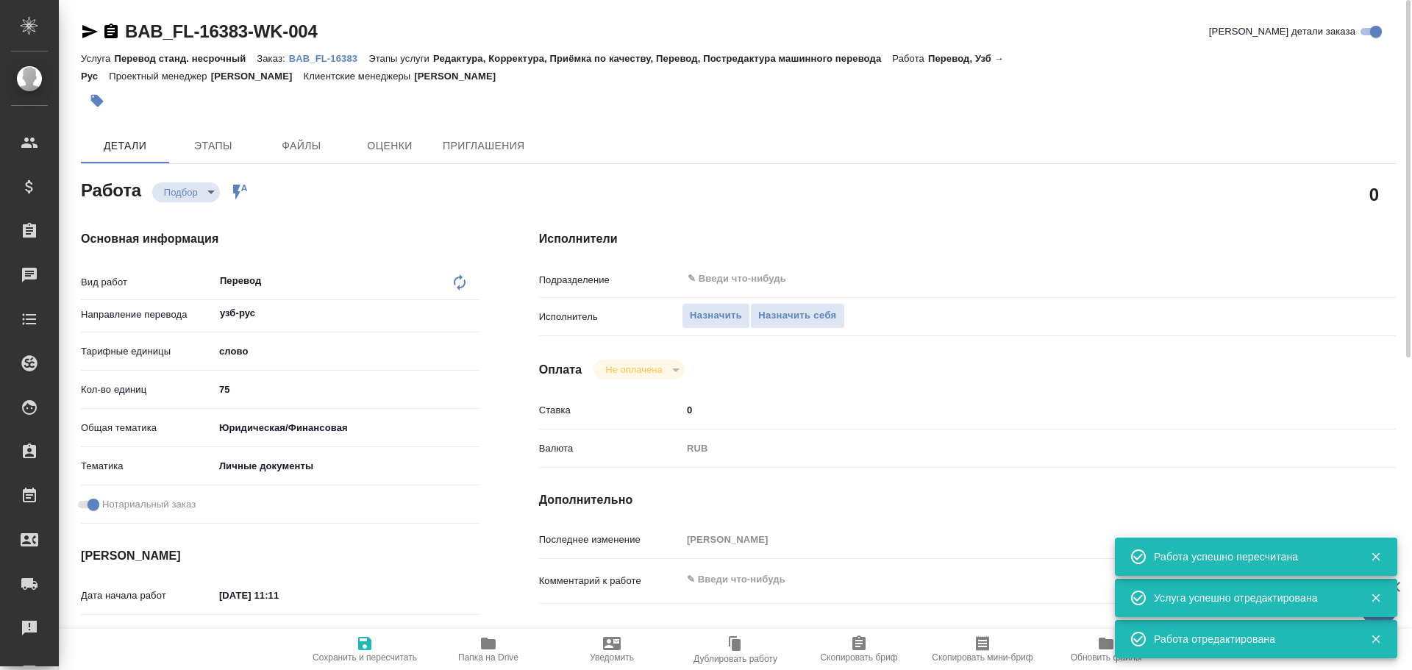
type textarea "x"
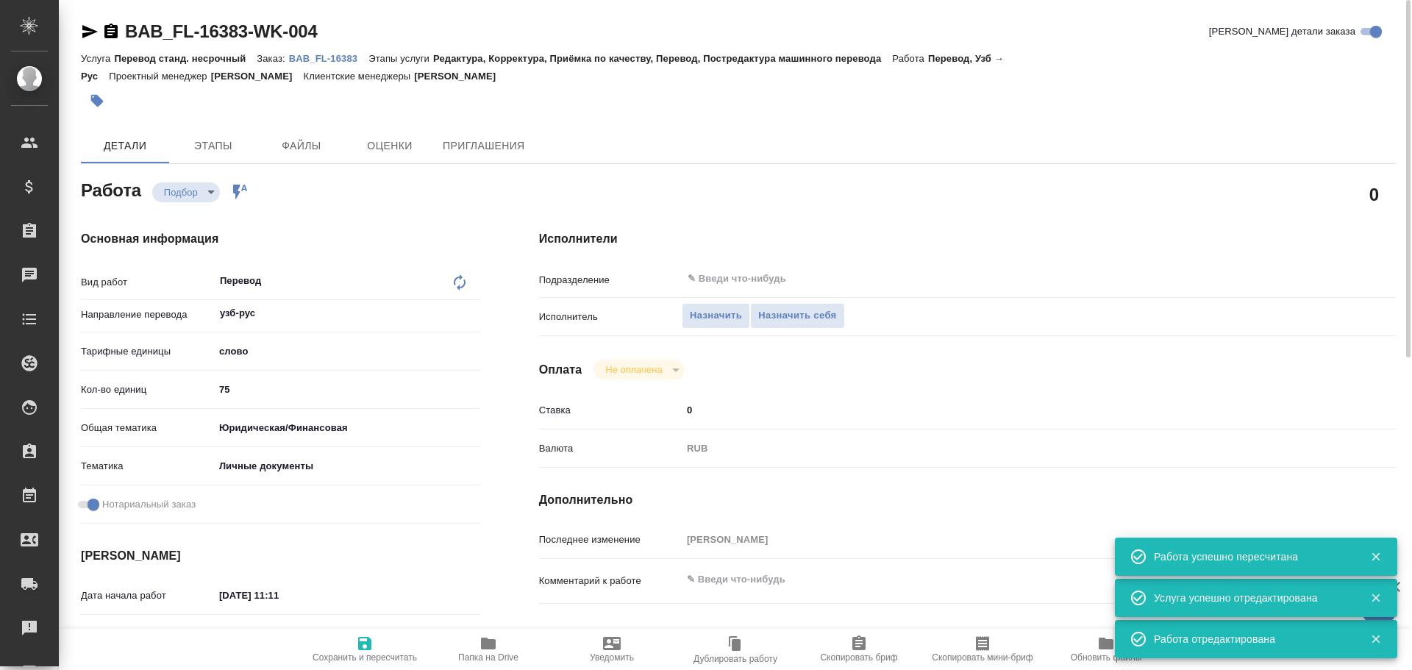
type textarea "x"
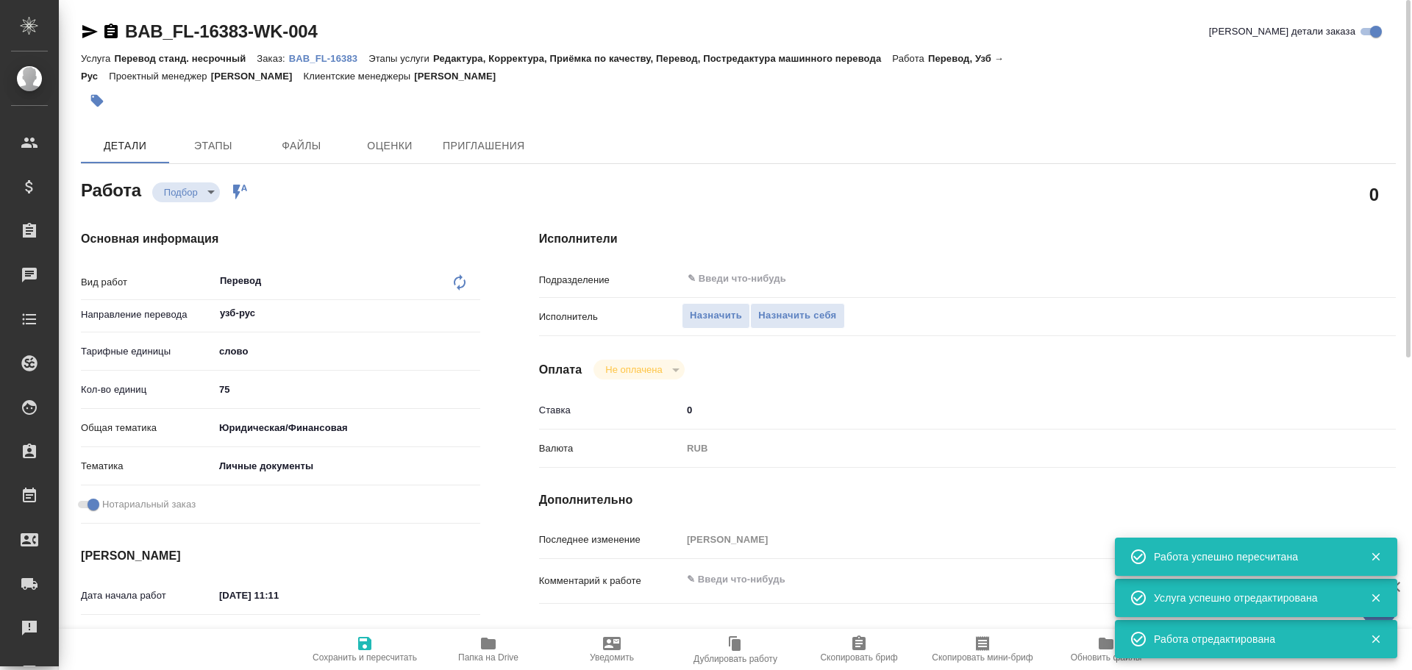
type textarea "x"
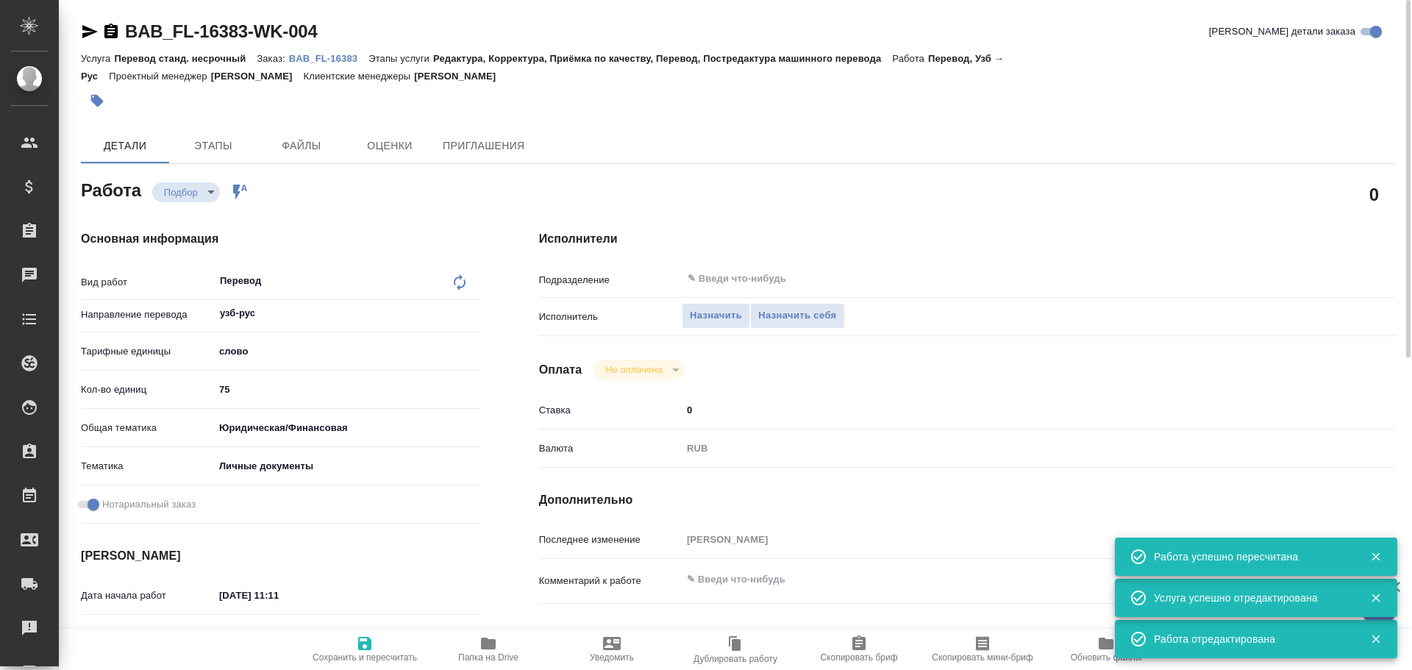
type textarea "x"
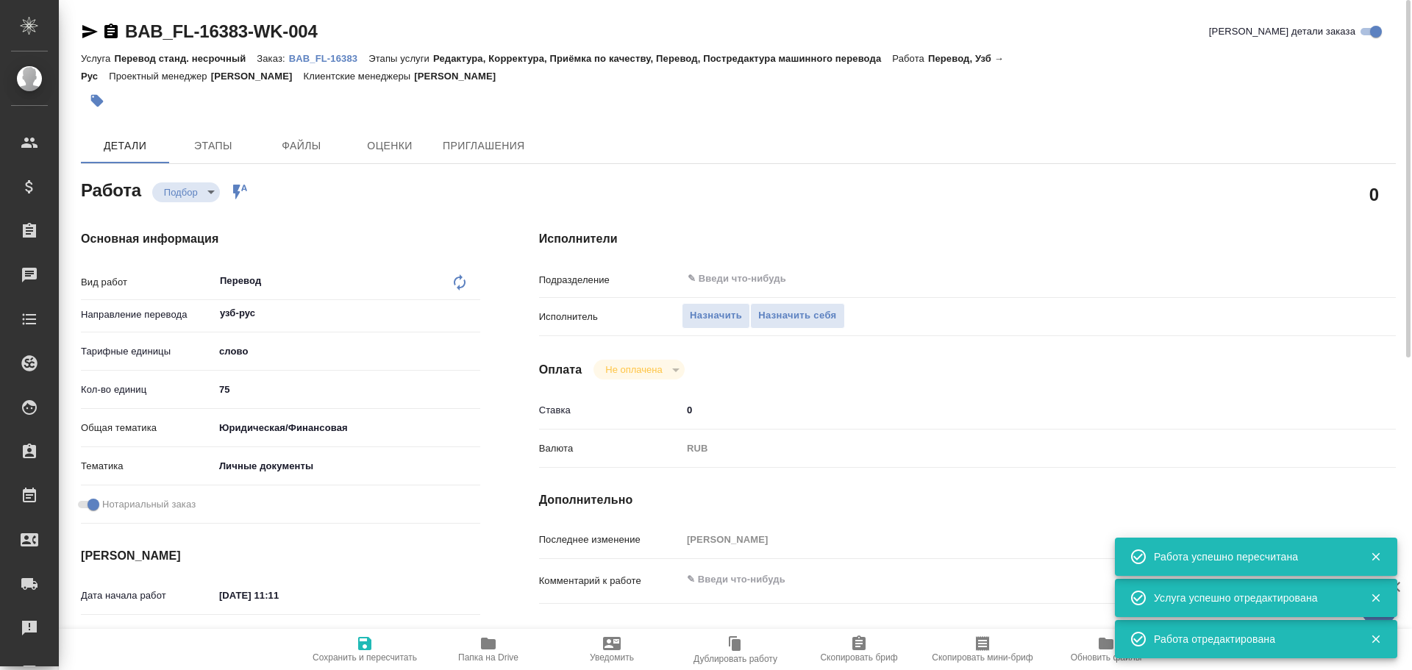
type textarea "x"
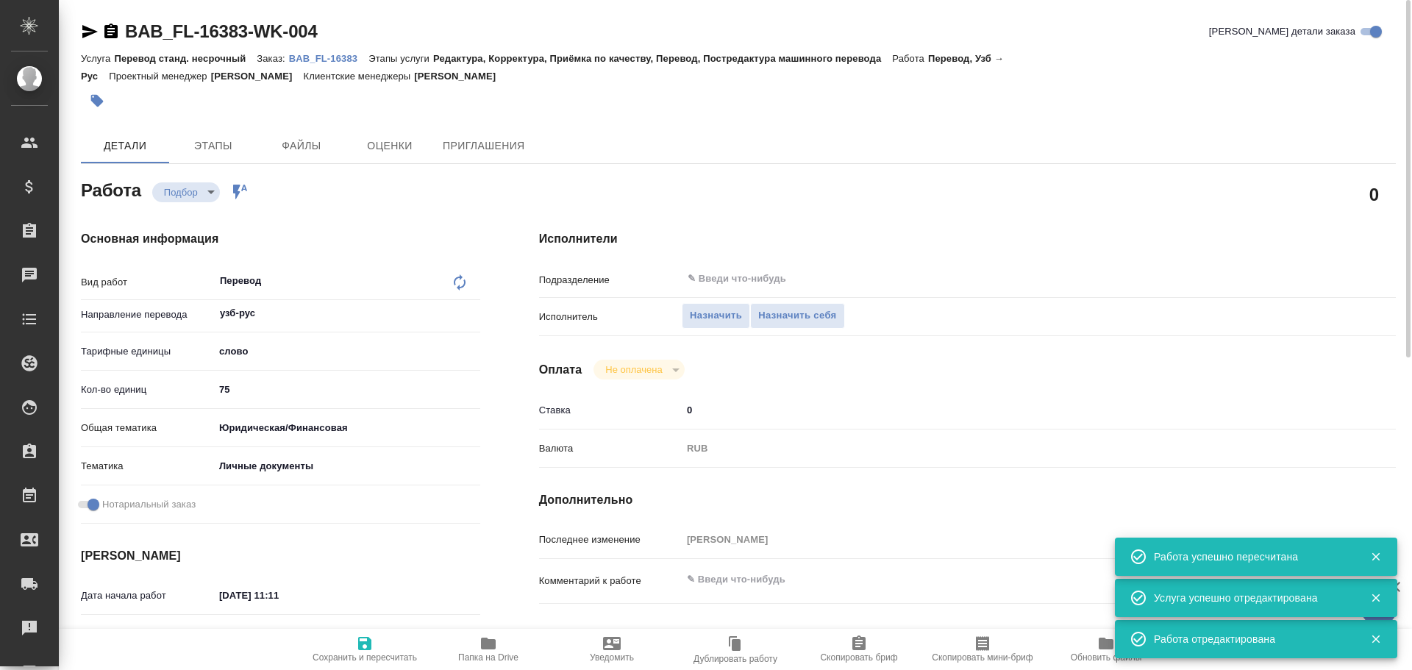
type textarea "x"
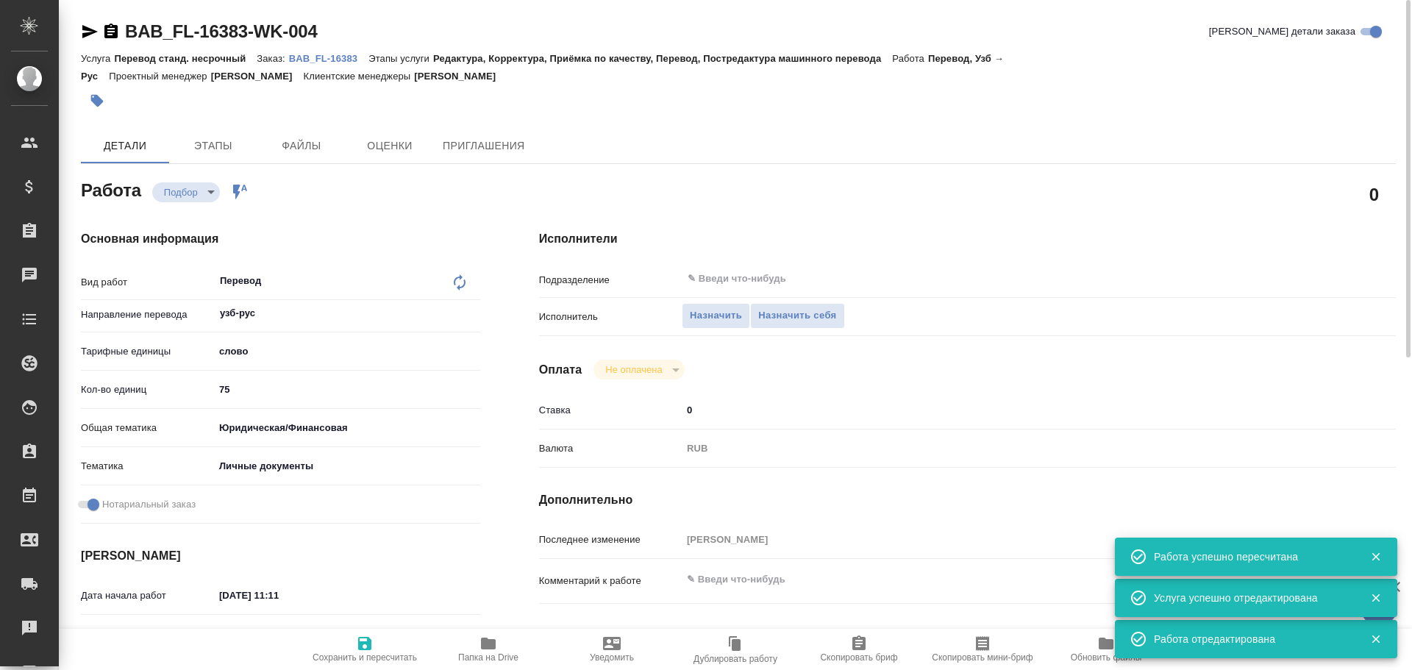
type textarea "x"
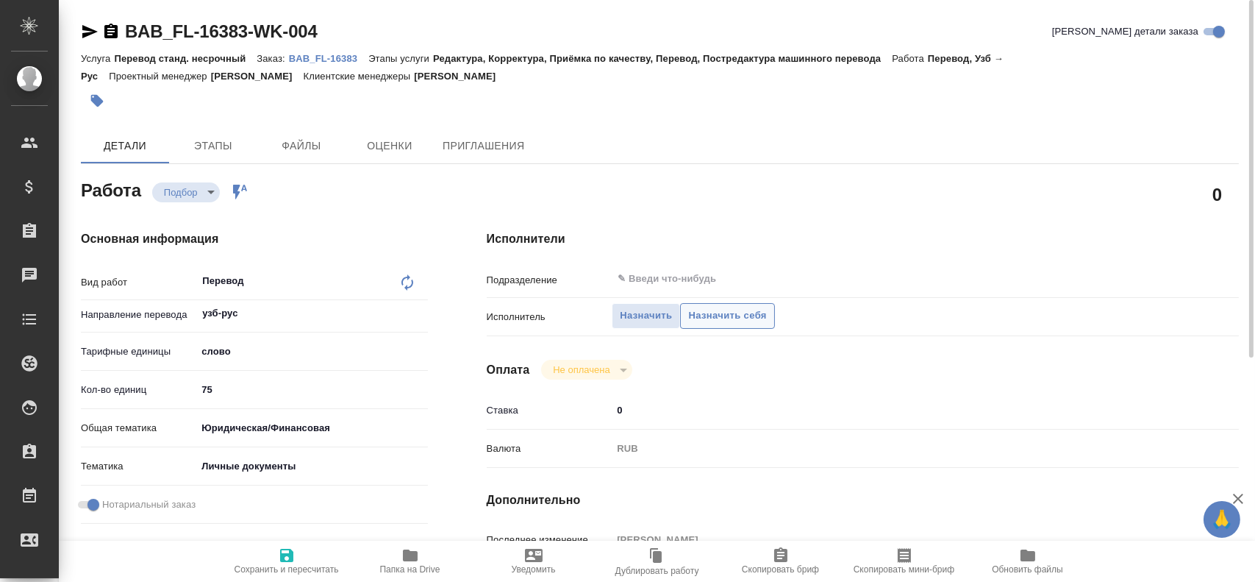
click at [706, 318] on span "Назначить себя" at bounding box center [727, 315] width 78 height 17
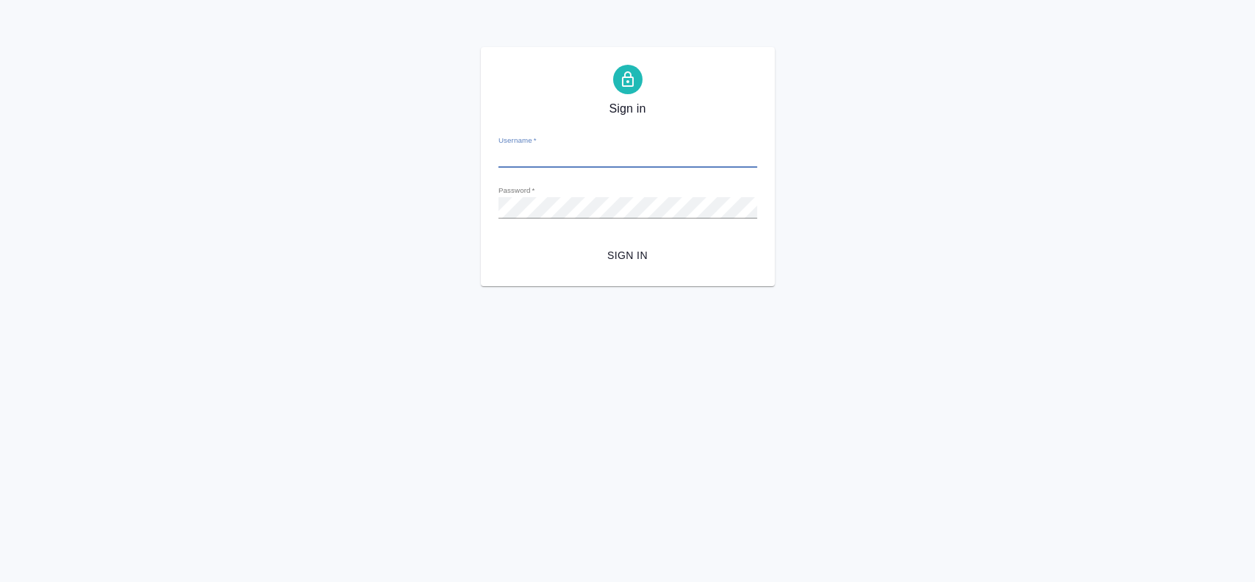
type input "alexandr.gusev@awatera.com"
click at [585, 258] on span "Sign in" at bounding box center [627, 255] width 235 height 18
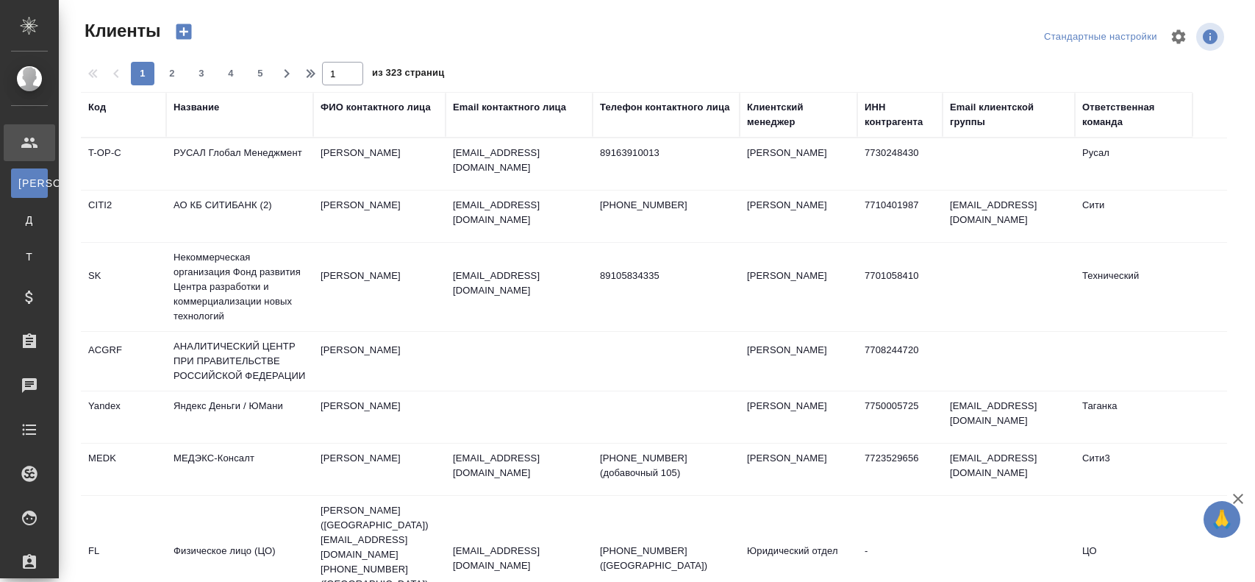
select select "RU"
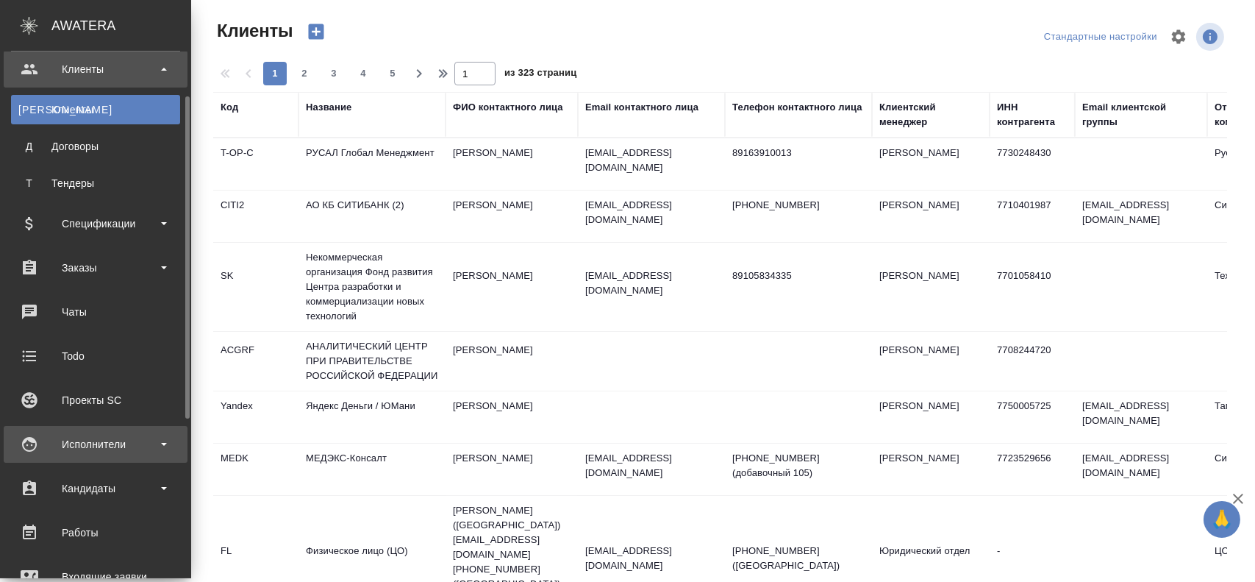
scroll to position [147, 0]
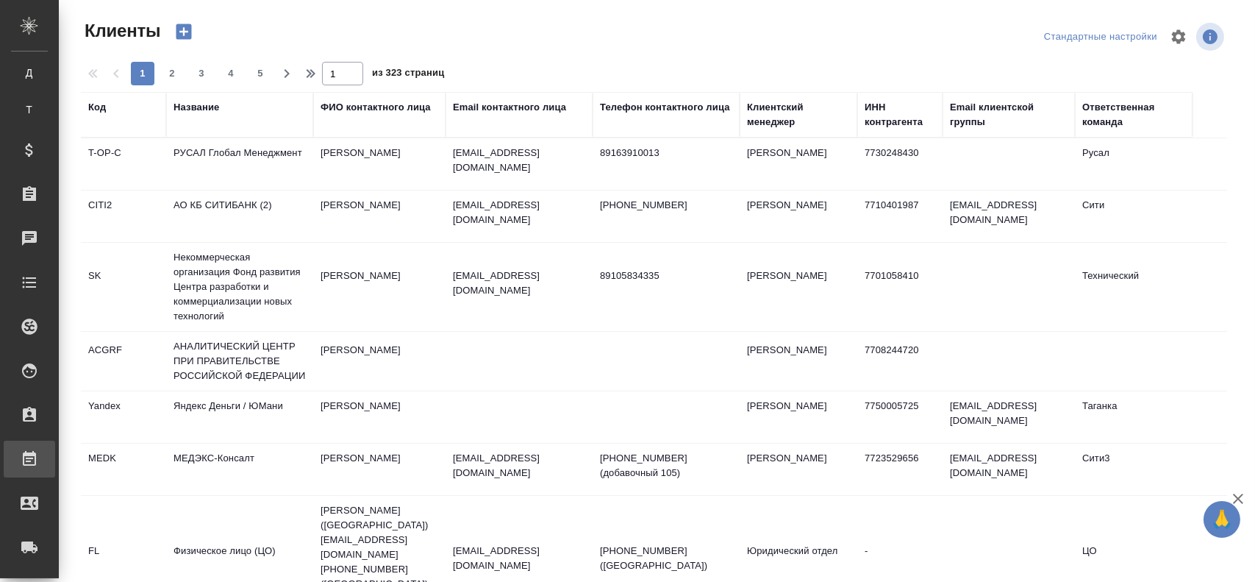
click at [55, 471] on link "Работы" at bounding box center [29, 459] width 51 height 37
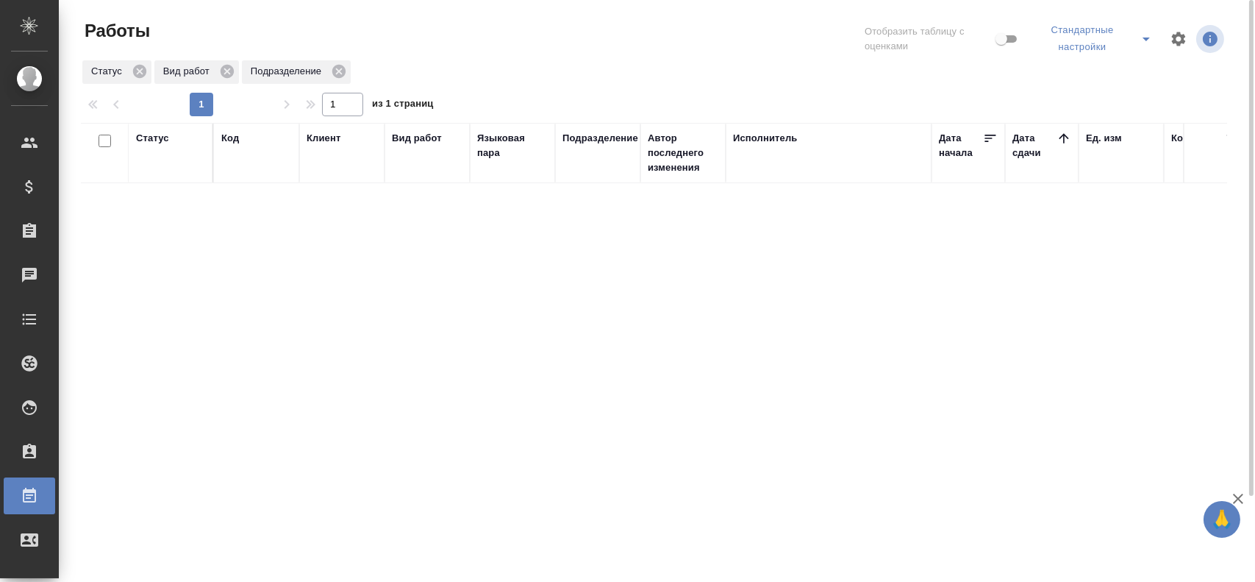
click at [1155, 44] on icon "split button" at bounding box center [1147, 39] width 18 height 18
click at [1097, 68] on li "Мои, в работе" at bounding box center [1097, 77] width 128 height 24
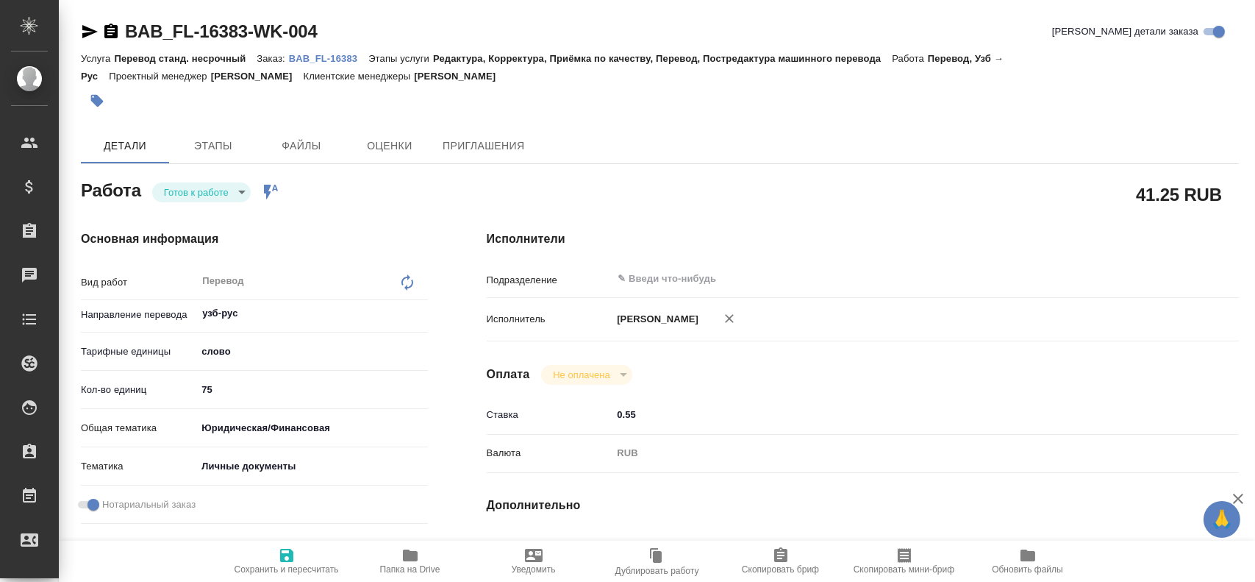
type textarea "x"
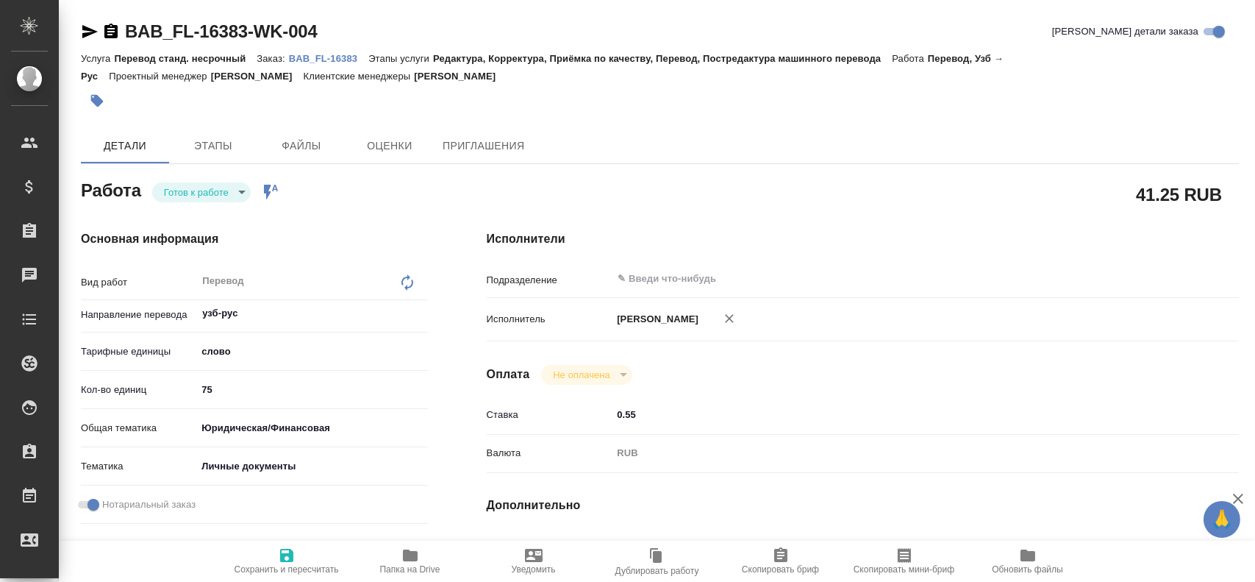
type textarea "x"
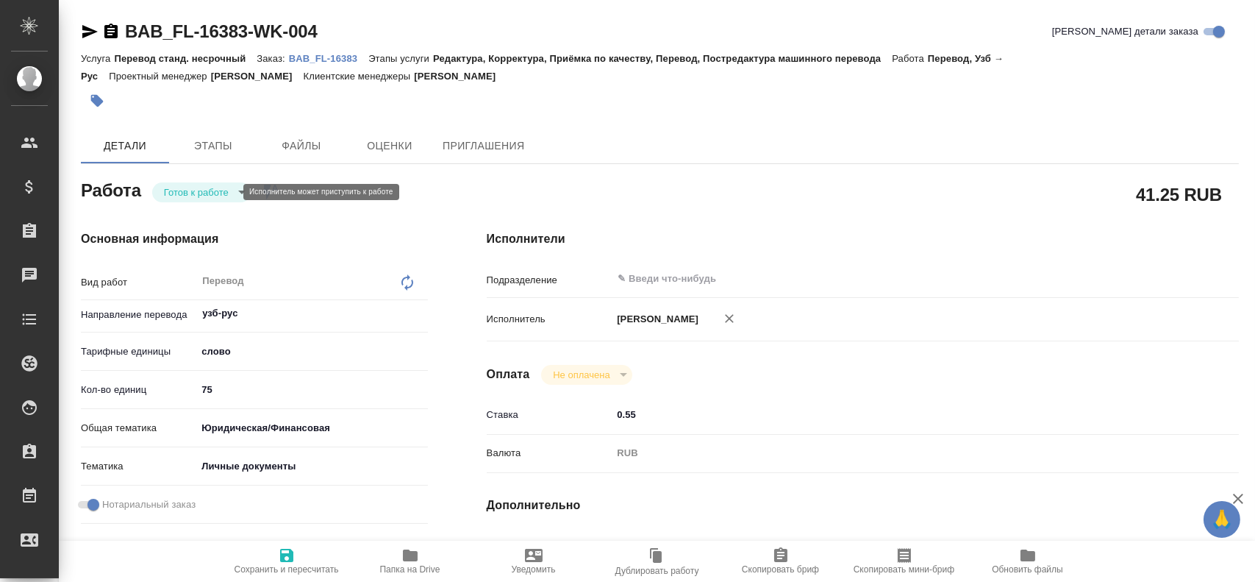
type textarea "x"
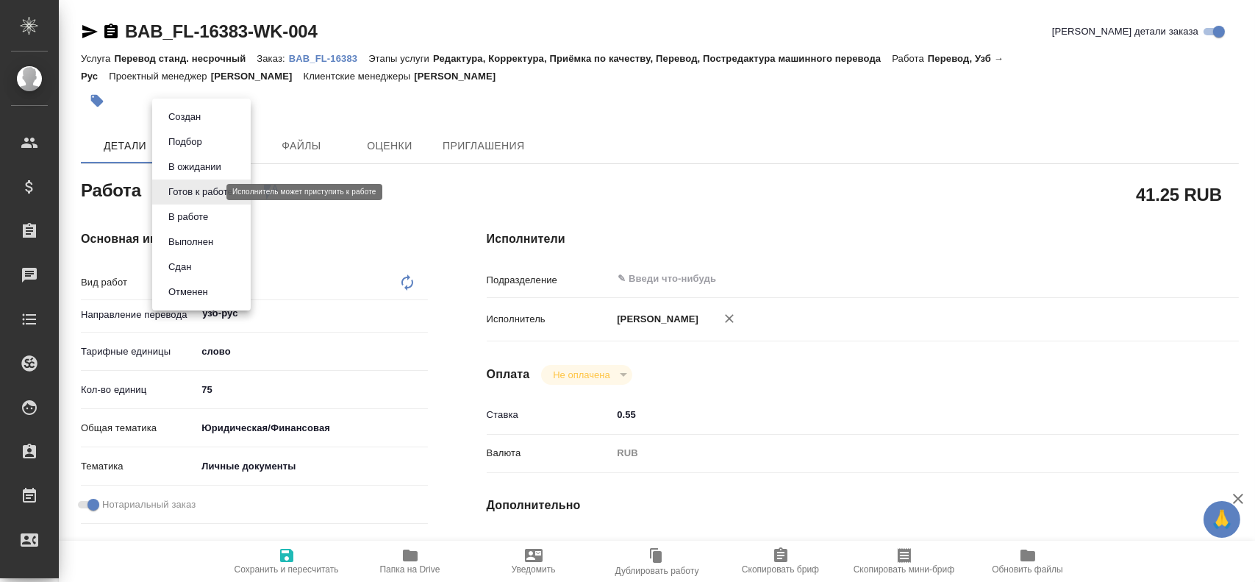
click at [202, 192] on body "🙏 .cls-1 fill:#fff; AWATERA [PERSON_NAME] Спецификации Заказы Чаты Todo Проекты…" at bounding box center [627, 291] width 1255 height 582
type textarea "x"
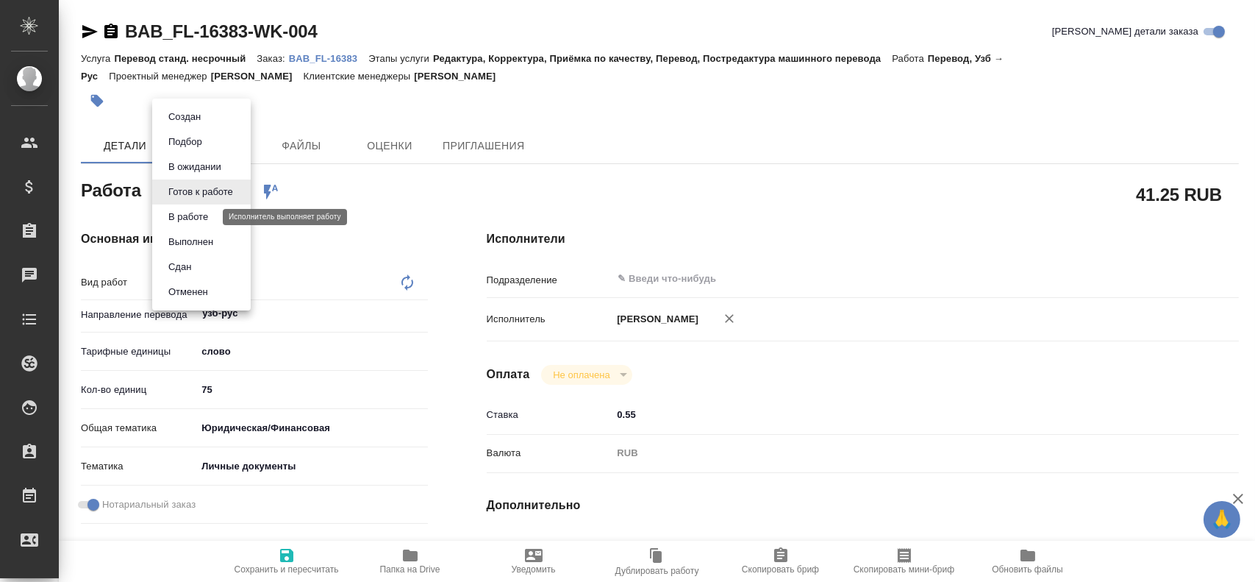
type textarea "x"
click at [198, 209] on button "В работе" at bounding box center [188, 217] width 49 height 16
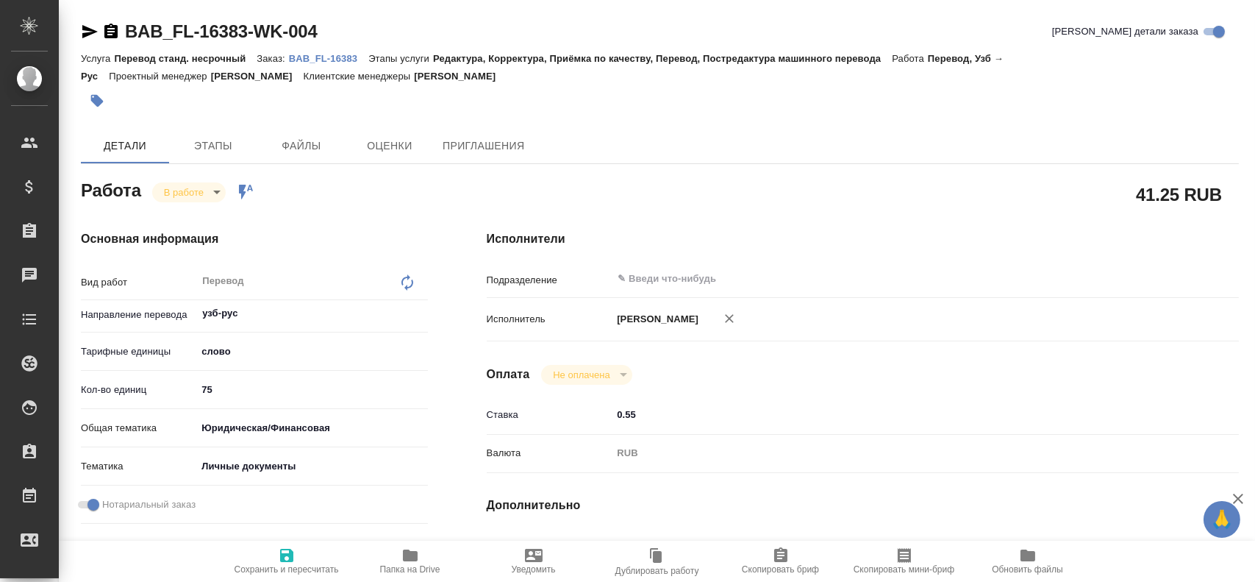
type textarea "x"
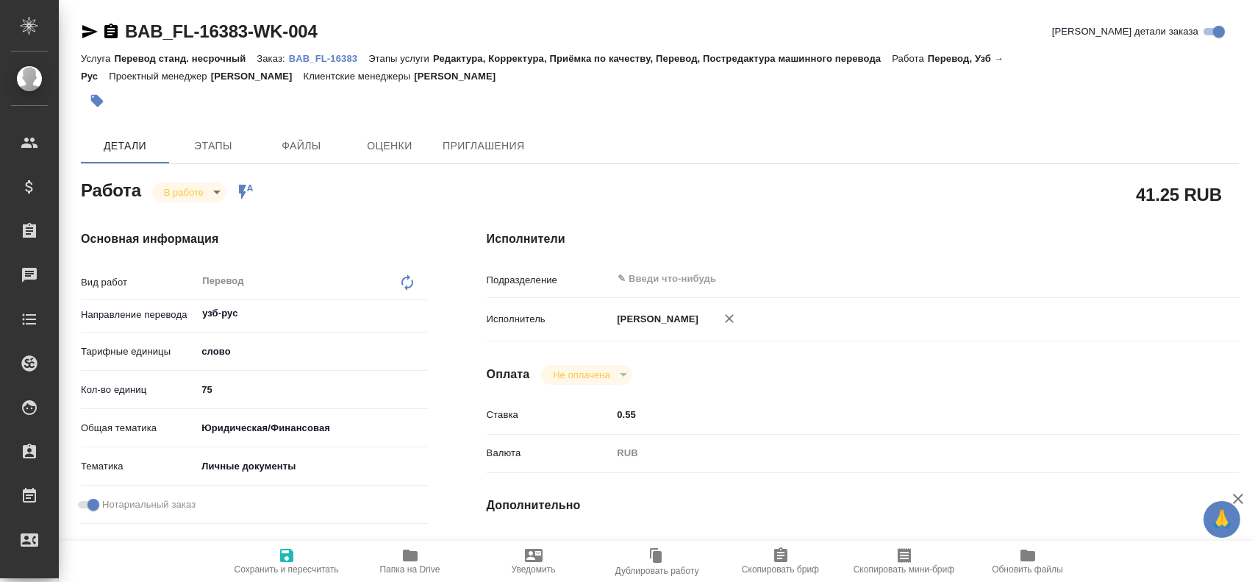
type textarea "x"
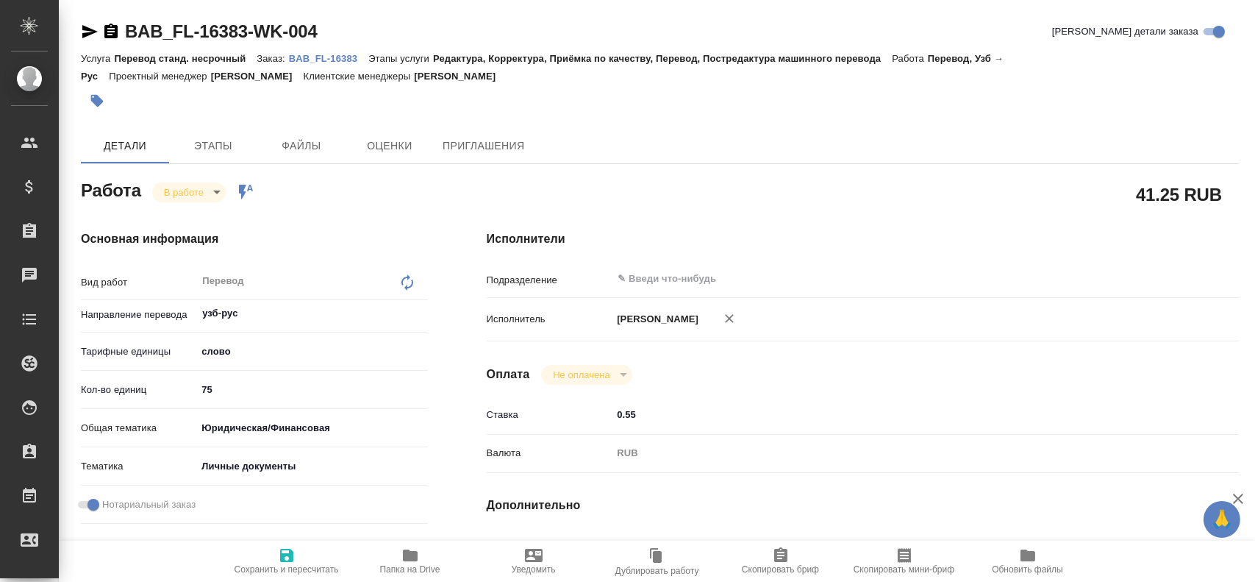
type textarea "x"
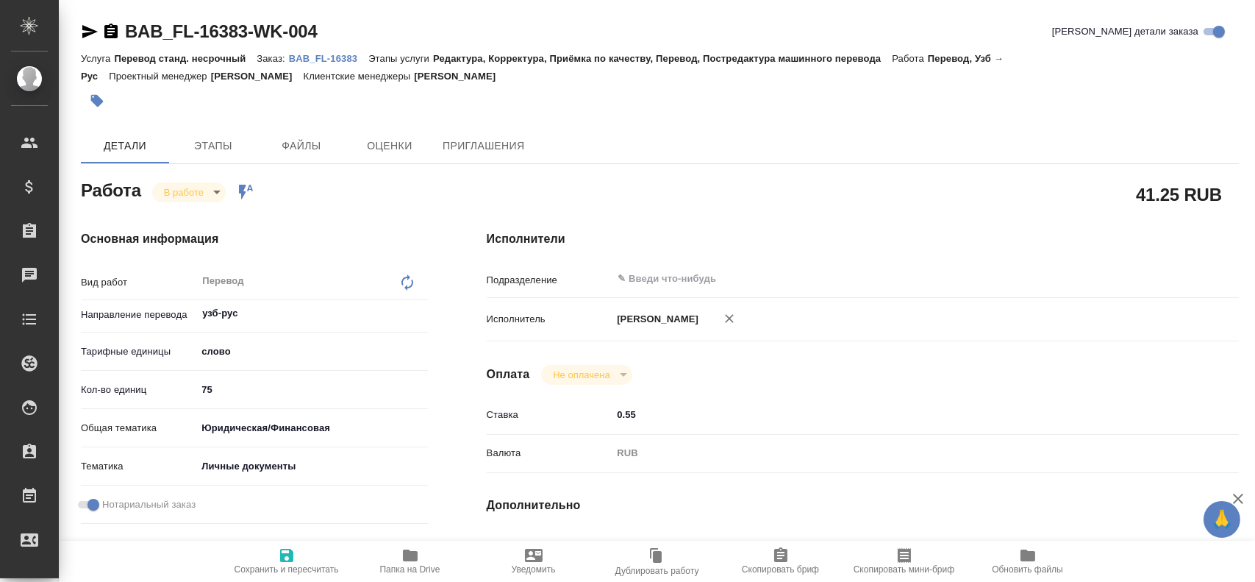
click at [403, 560] on icon "button" at bounding box center [410, 555] width 15 height 12
click at [185, 188] on body "🙏 .cls-1 fill:#fff; AWATERA [PERSON_NAME] Спецификации Заказы 0 Чаты Todo Проек…" at bounding box center [627, 291] width 1255 height 582
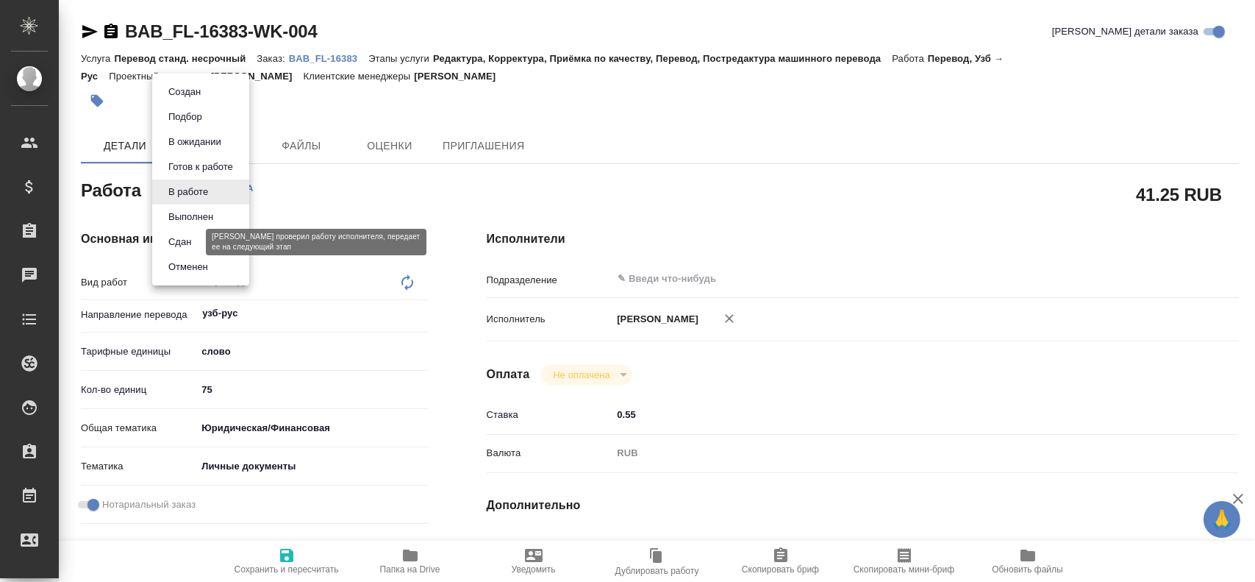
click at [185, 237] on button "Сдан" at bounding box center [180, 242] width 32 height 16
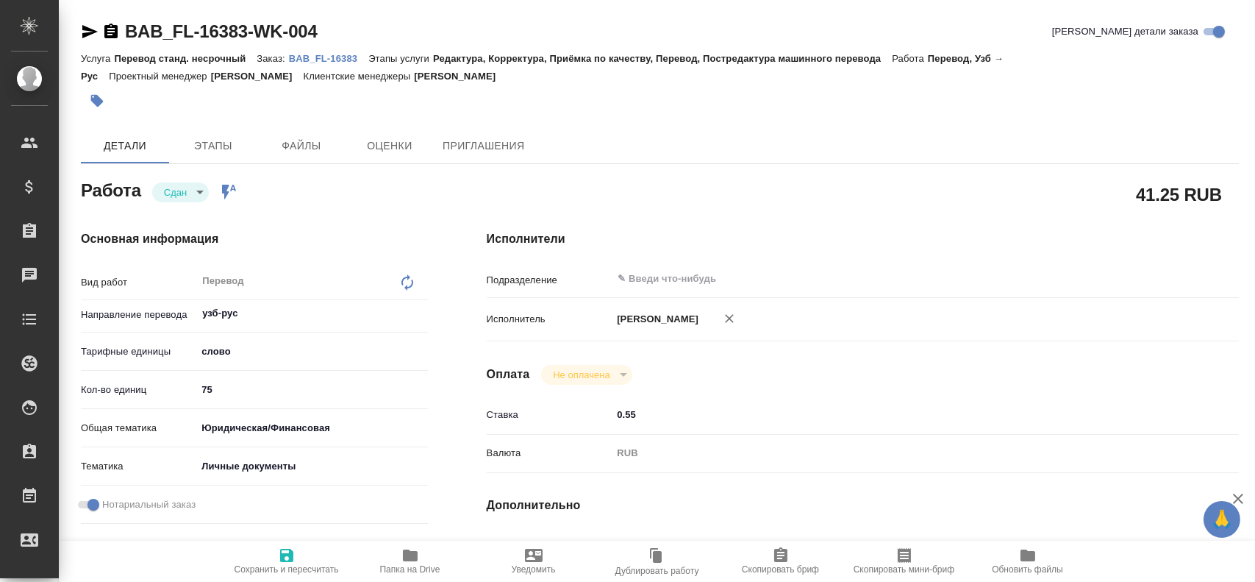
type textarea "x"
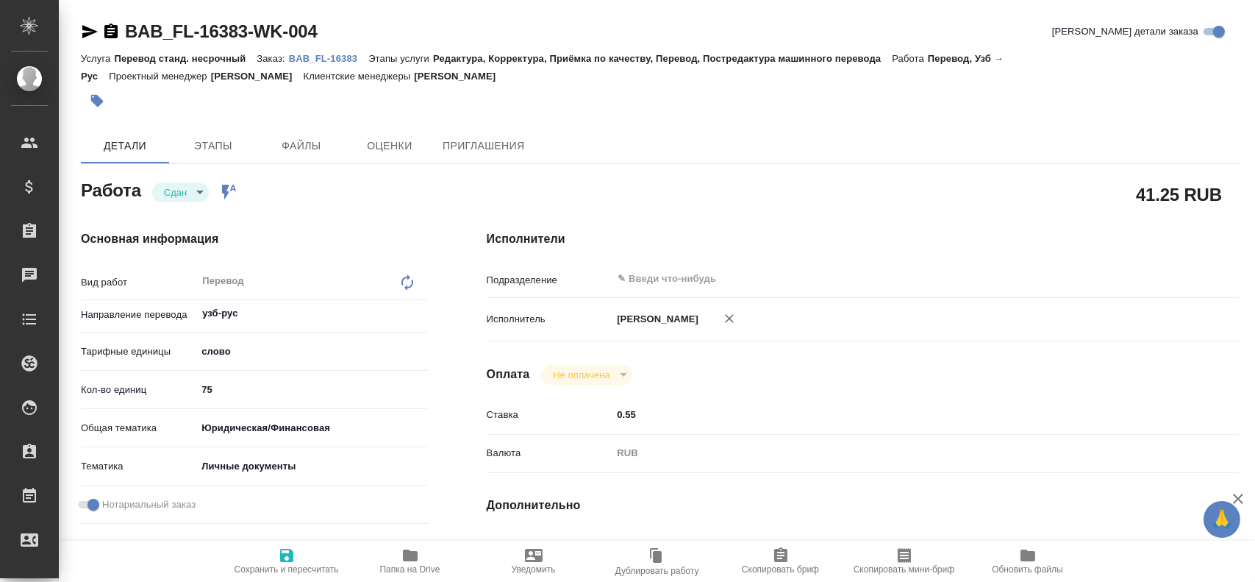
type textarea "x"
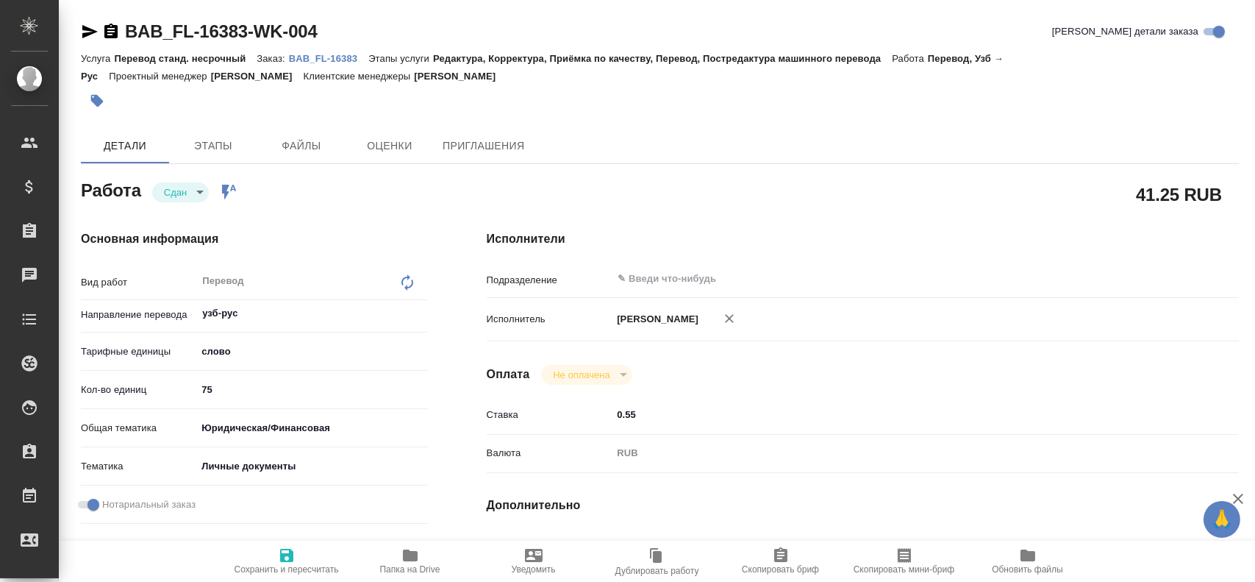
type textarea "x"
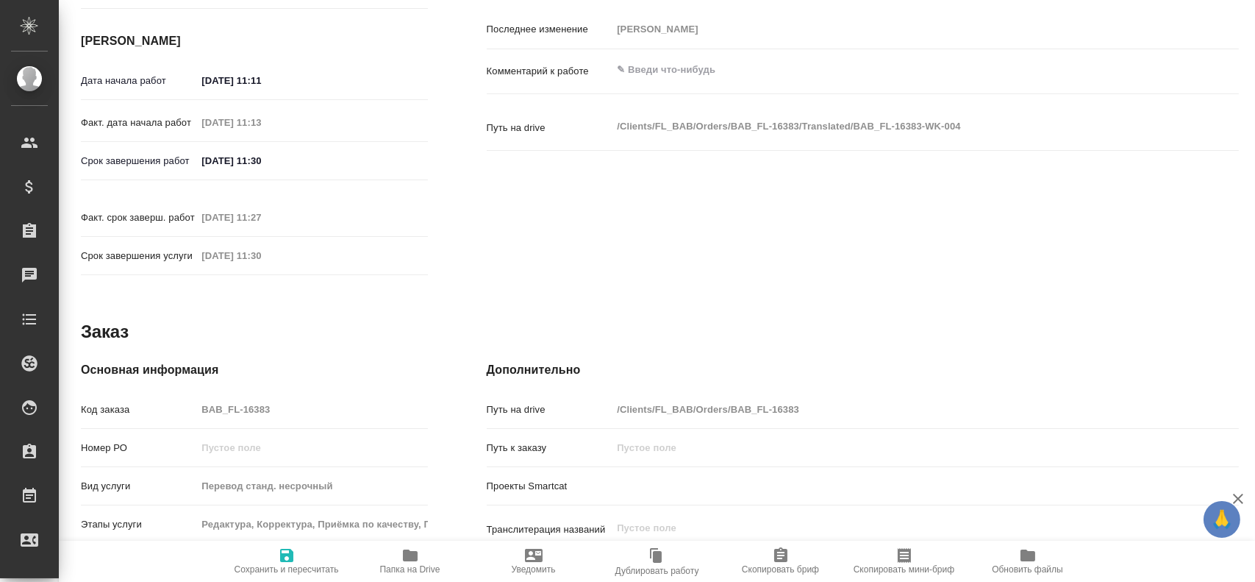
type textarea "x"
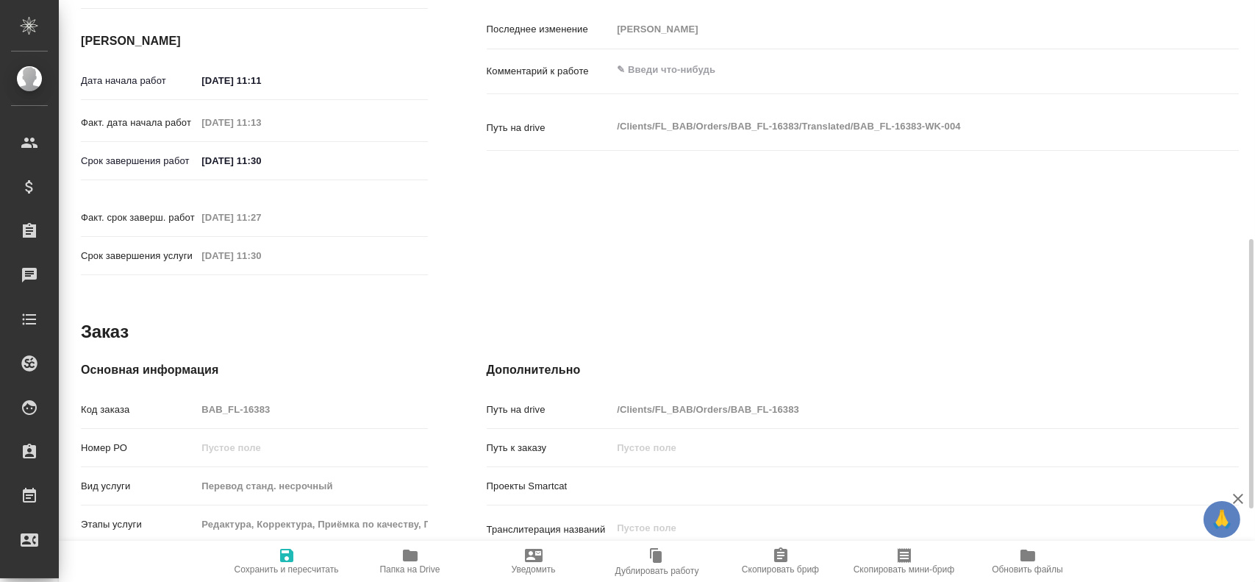
scroll to position [673, 0]
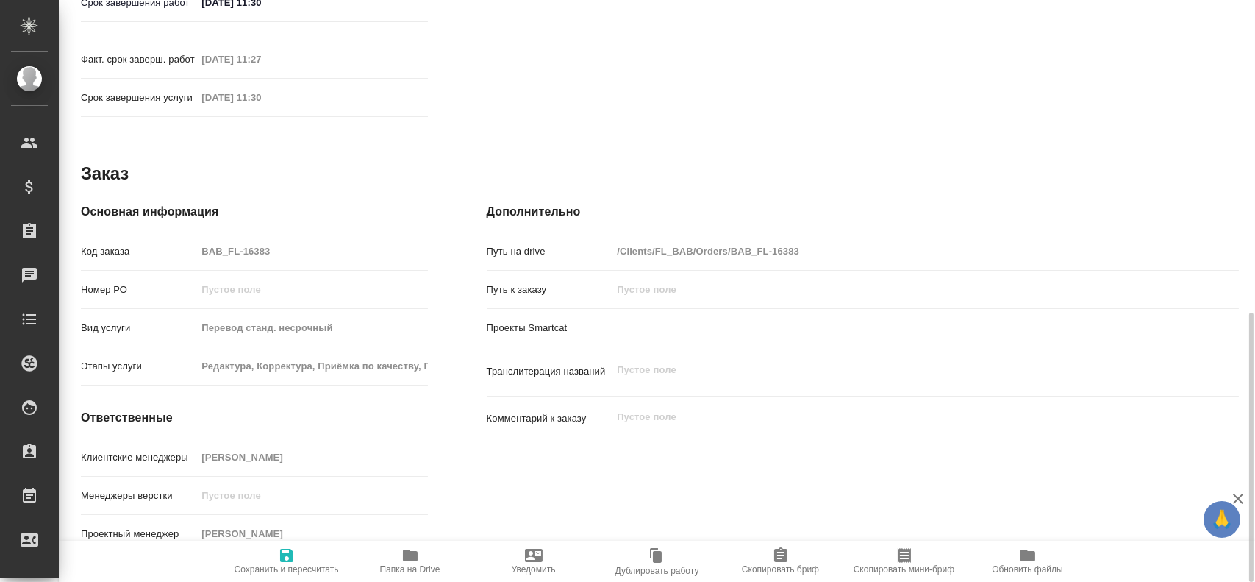
click at [275, 560] on span "Сохранить и пересчитать" at bounding box center [287, 560] width 106 height 28
type textarea "x"
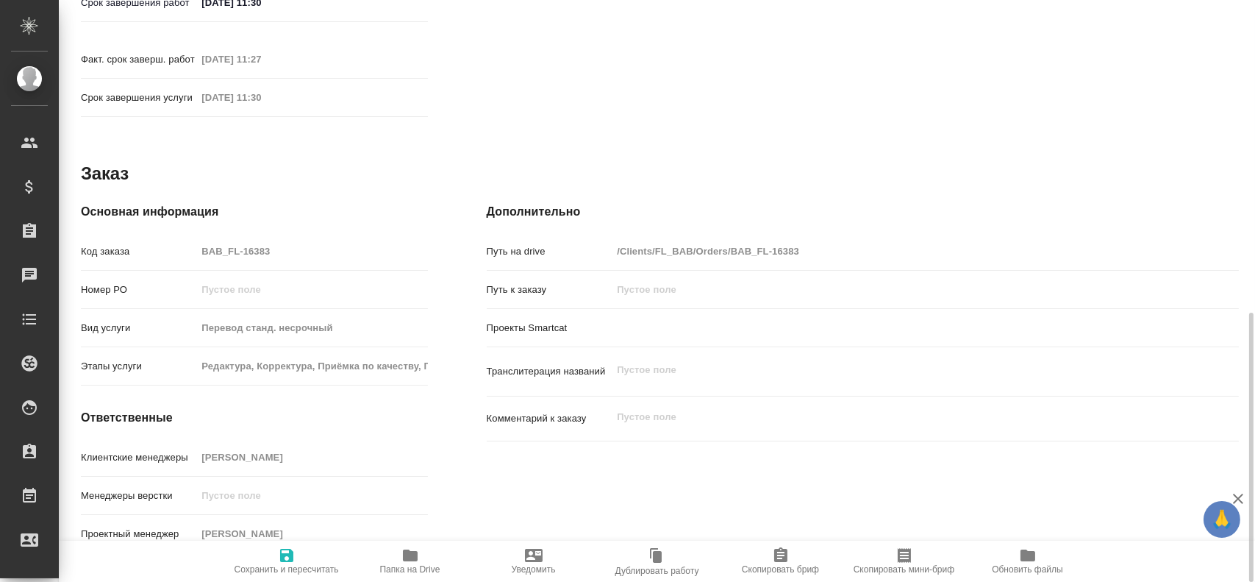
type textarea "x"
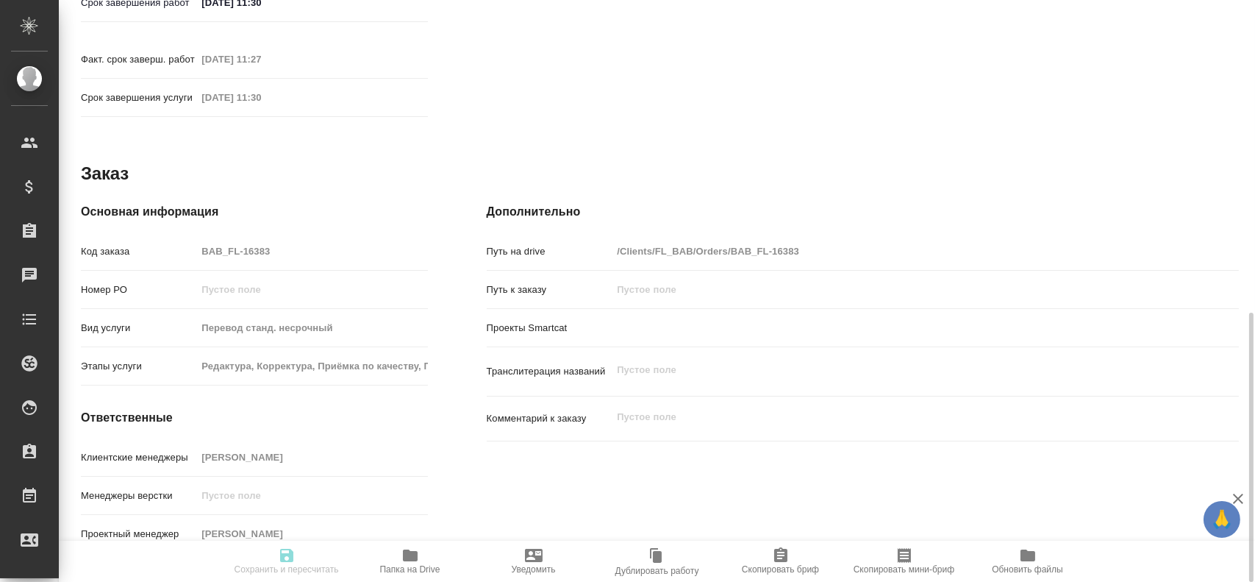
type textarea "x"
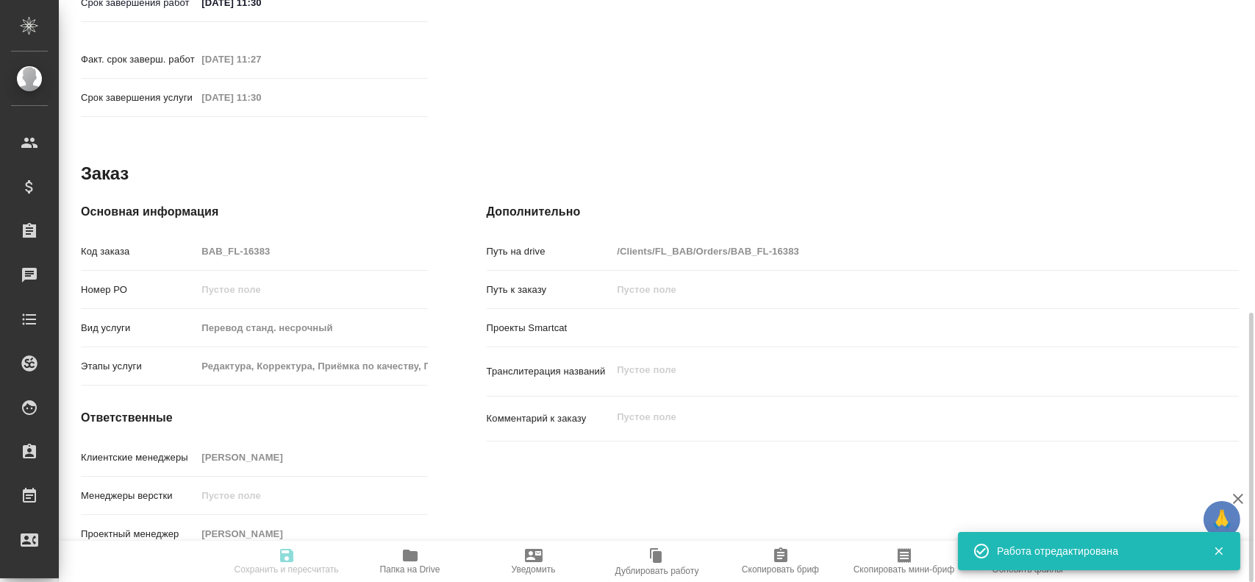
type textarea "x"
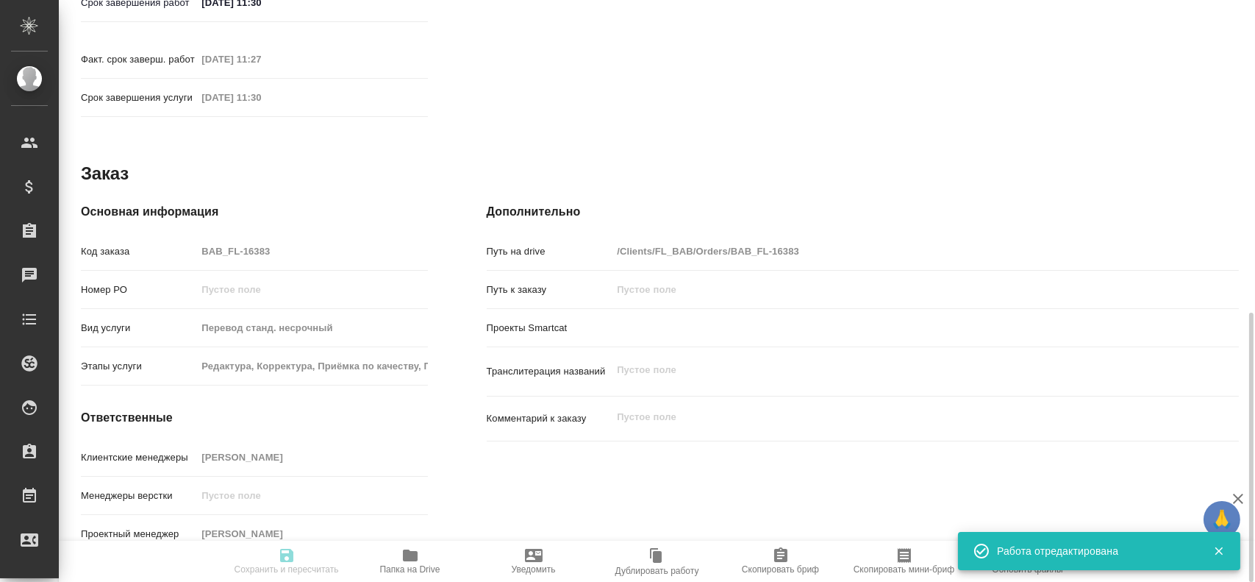
type input "closed"
type textarea "Перевод"
type textarea "x"
type input "узб-рус"
type input "5a8b1489cc6b4906c91bfd90"
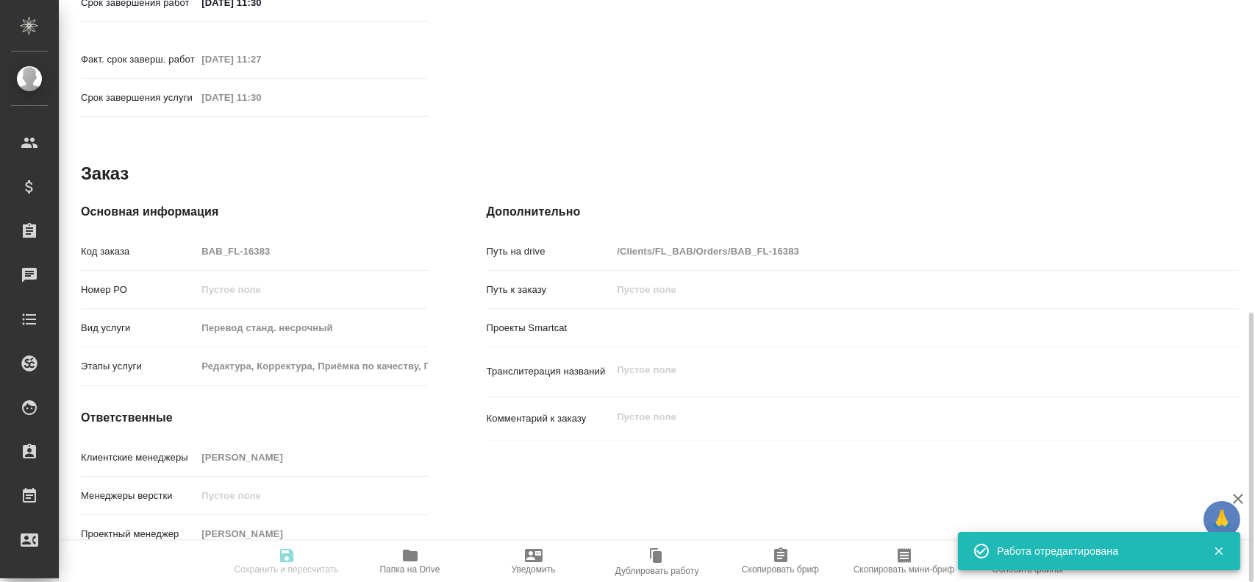
type input "75"
type input "yr-fn"
type input "5a8b8b956a9677013d343cfe"
checkbox input "true"
type input "[DATE] 11:11"
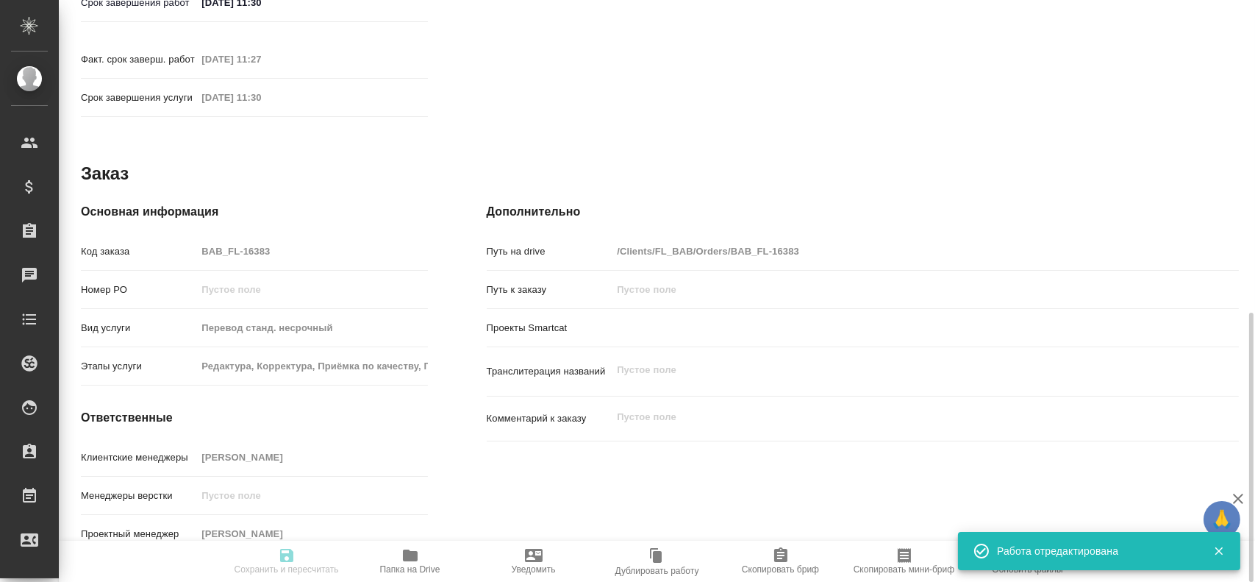
type input "[DATE] 11:13"
type input "[DATE] 11:30"
type input "[DATE] 11:27"
type input "[DATE] 11:30"
type input "notPayed"
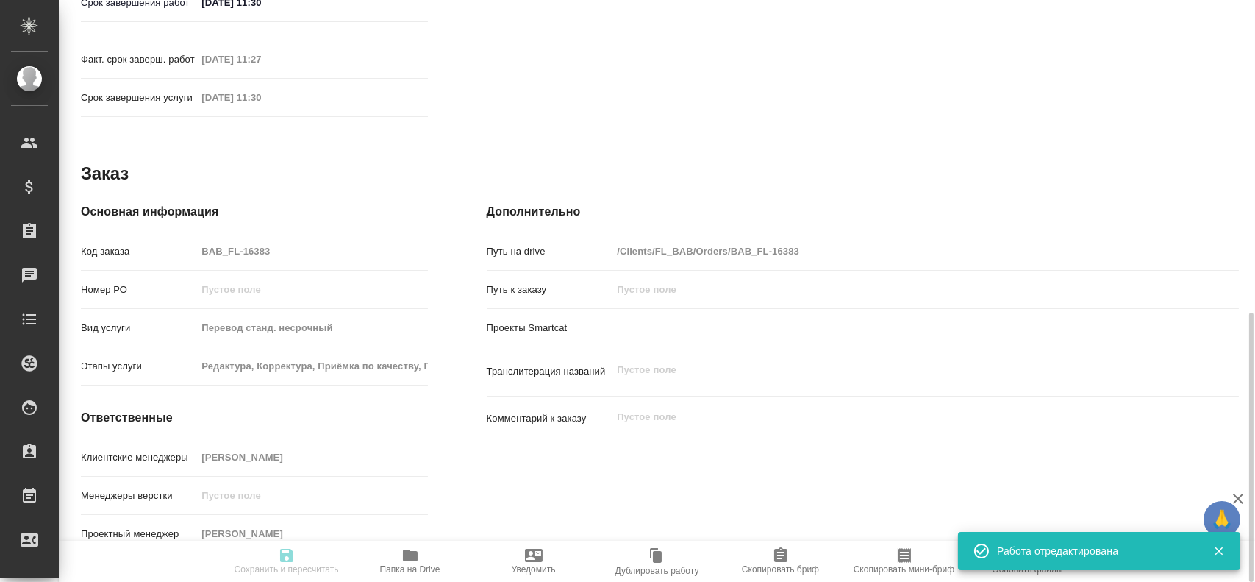
type input "0.55"
type input "RUB"
type input "[PERSON_NAME]"
type textarea "x"
type textarea "/Clients/FL_BAB/Orders/BAB_FL-16383/Translated/BAB_FL-16383-WK-004"
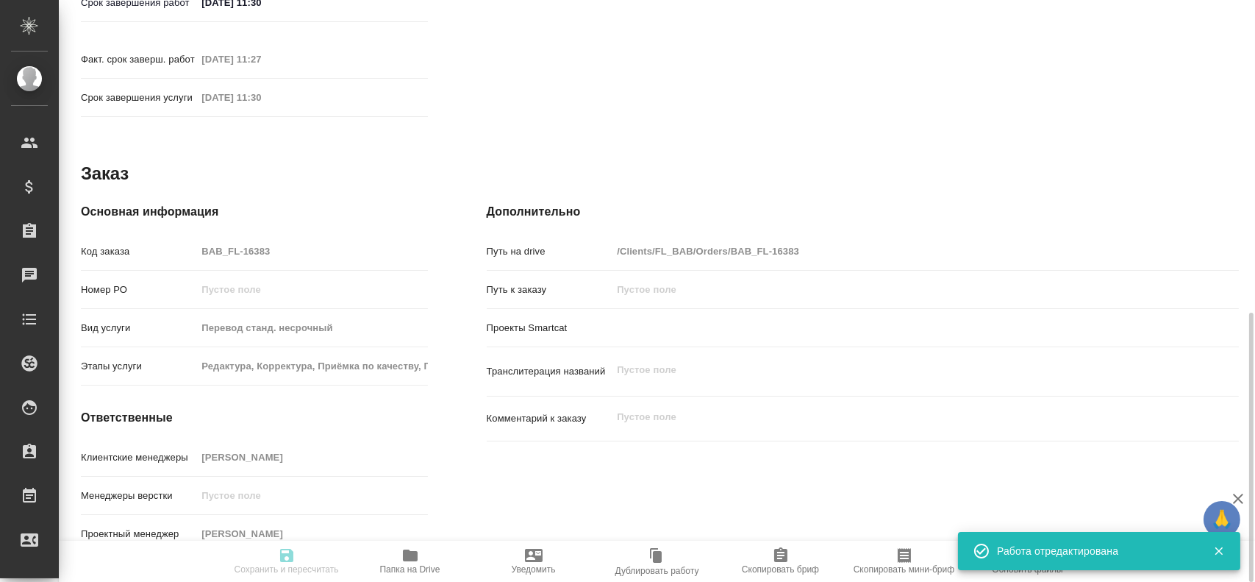
type textarea "x"
type input "BAB_FL-16383"
type input "Перевод станд. несрочный"
type input "Редактура, Корректура, Приёмка по качеству, Перевод, Постредактура машинного пе…"
type input "[PERSON_NAME]"
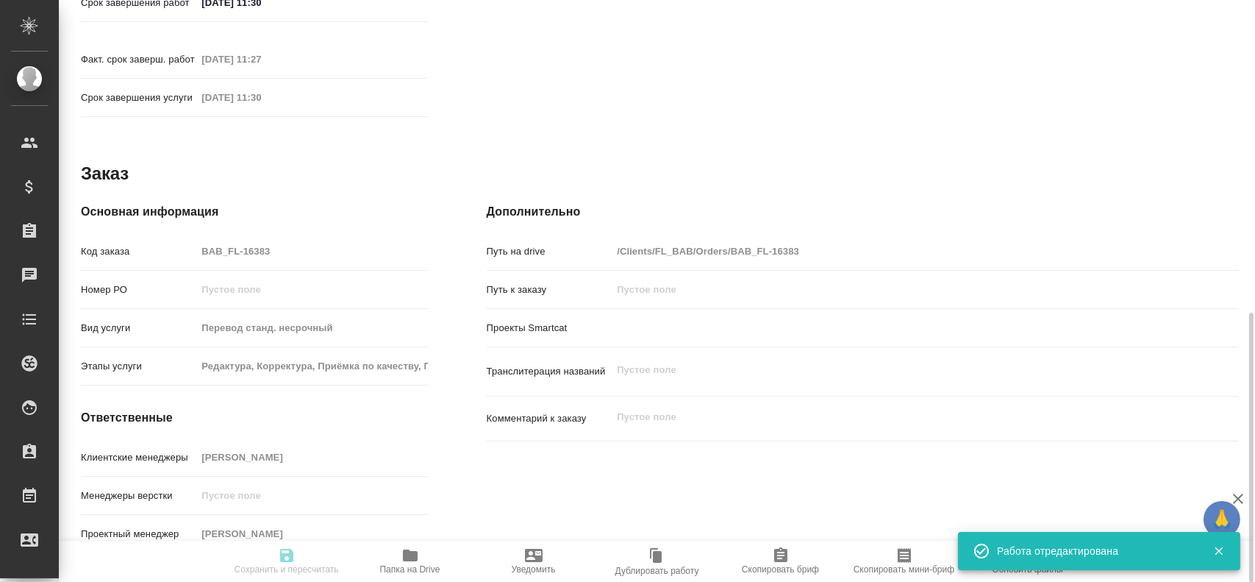
type input "/Clients/FL_BAB/Orders/BAB_FL-16383"
type textarea "x"
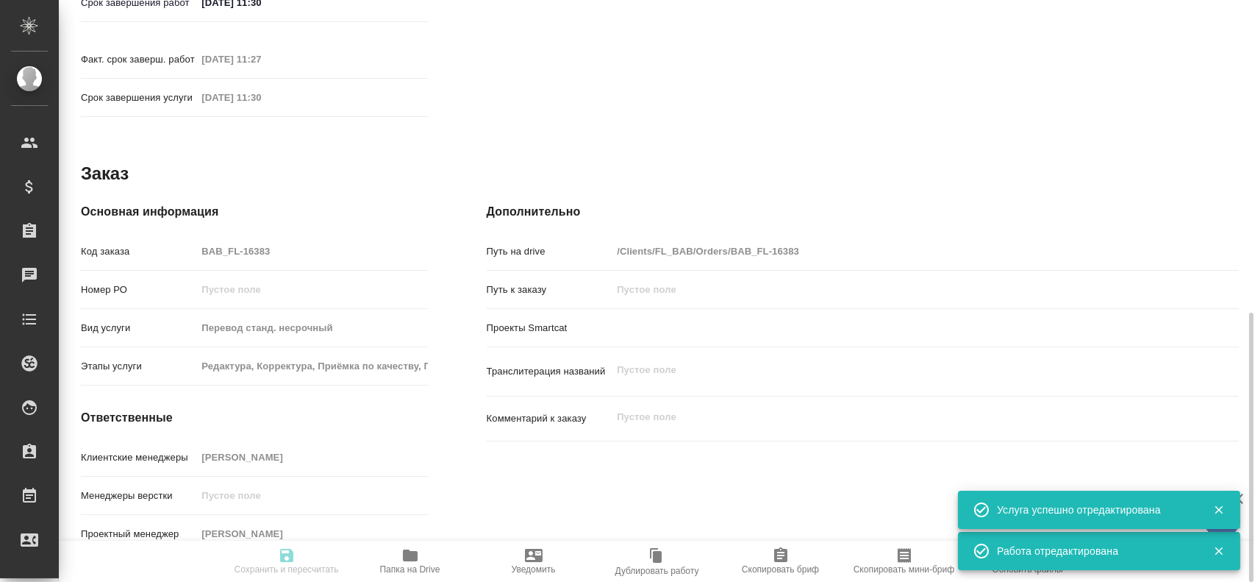
type textarea "x"
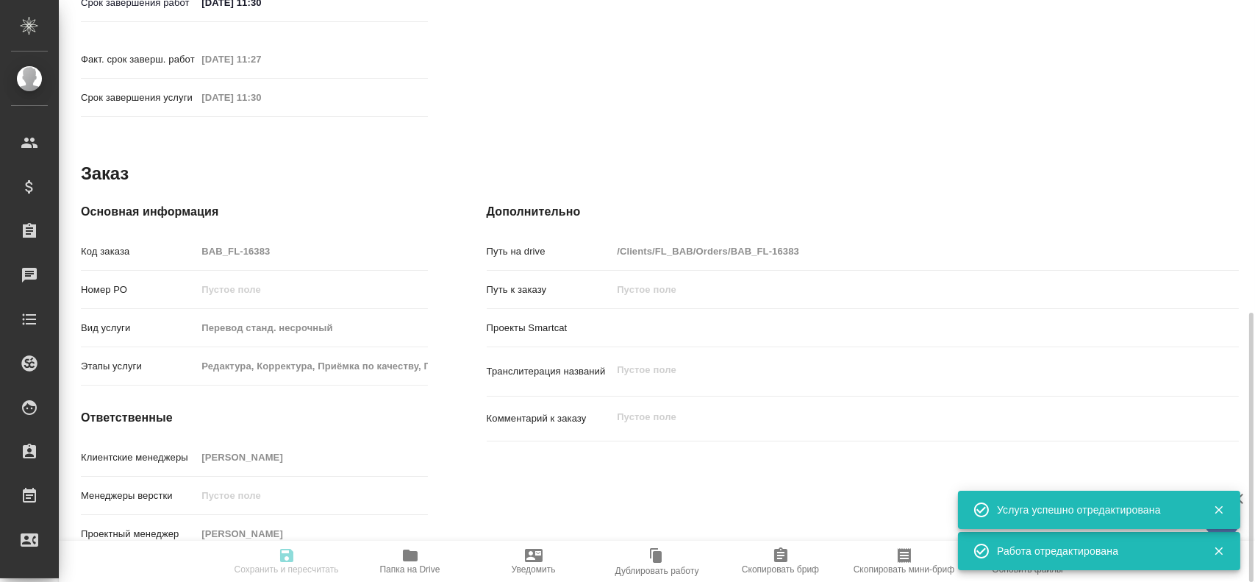
type textarea "x"
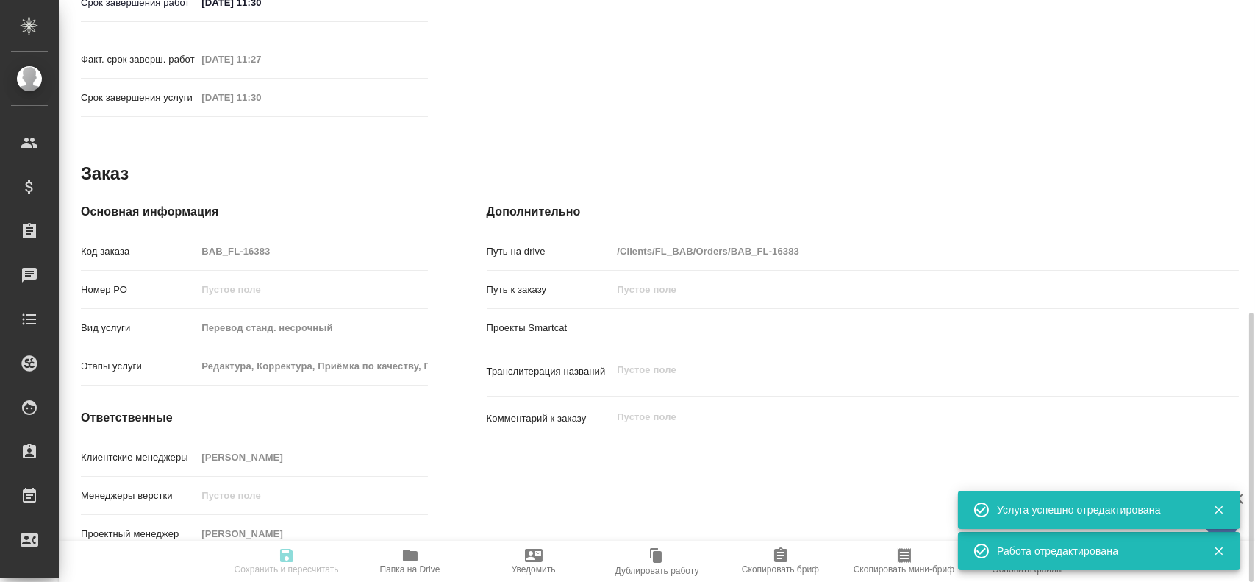
type textarea "x"
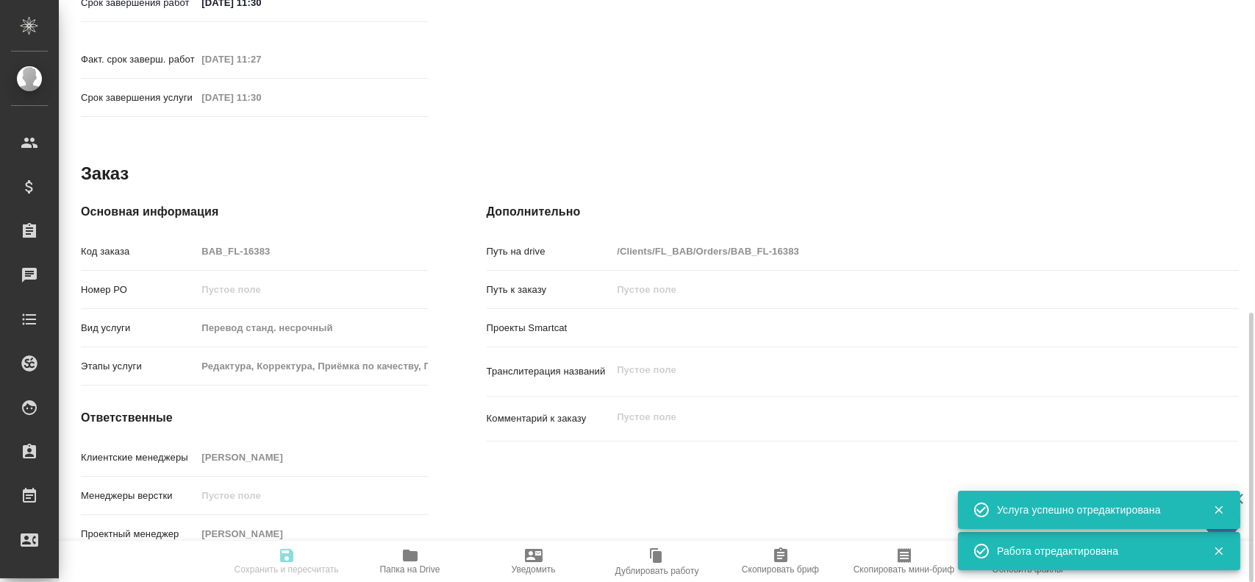
type textarea "x"
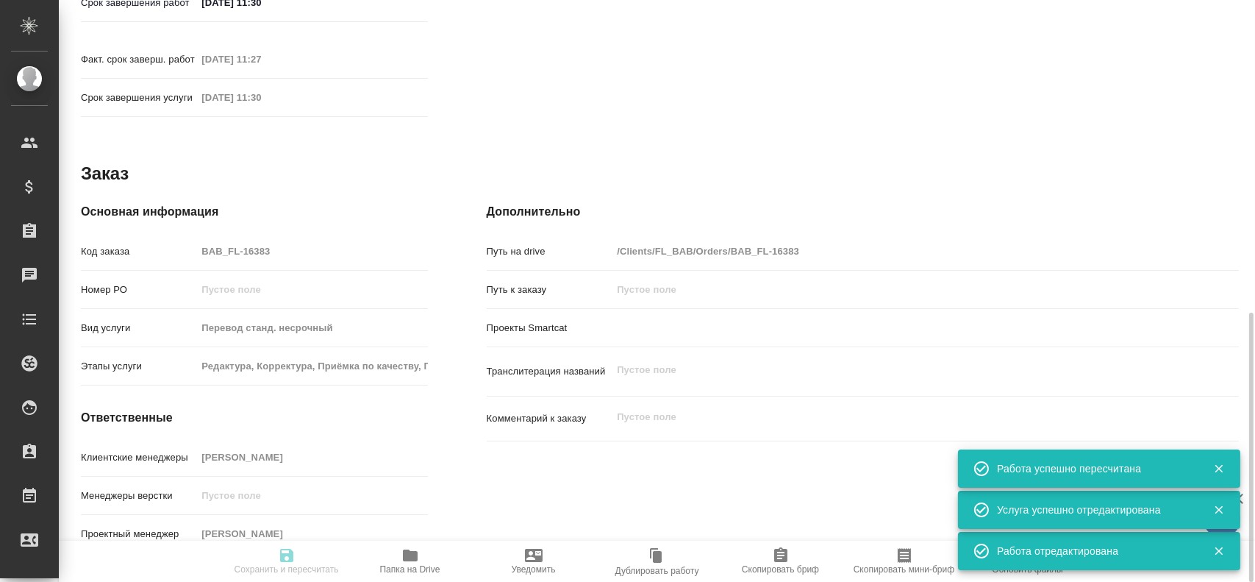
type input "closed"
type textarea "Перевод"
type textarea "x"
type input "узб-рус"
type input "5a8b1489cc6b4906c91bfd90"
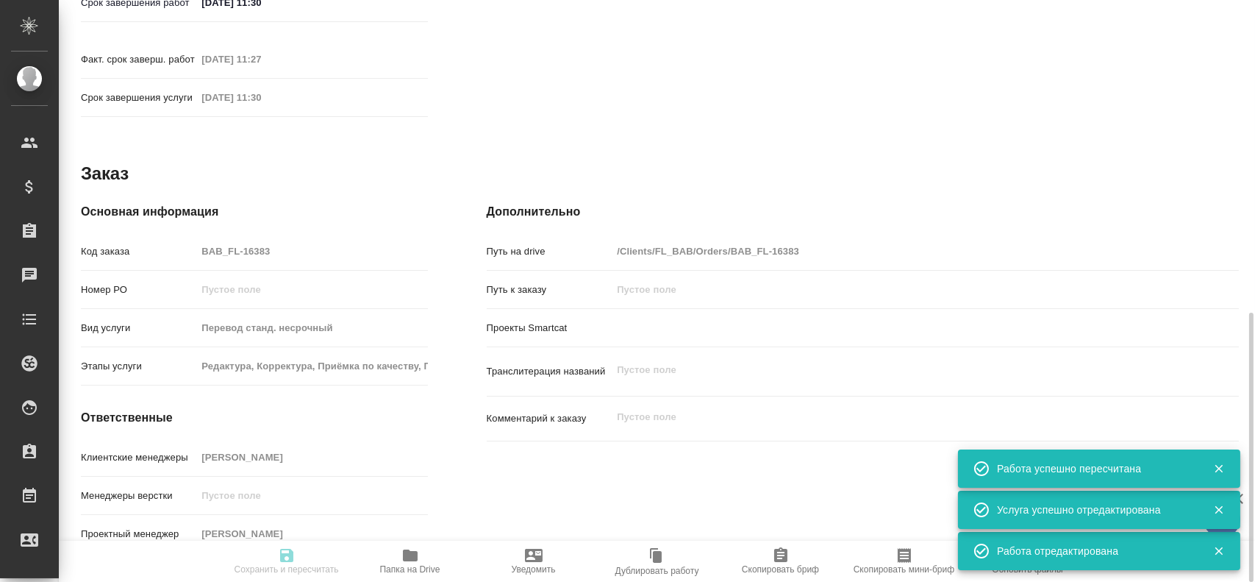
type input "75"
type input "yr-fn"
type input "5a8b8b956a9677013d343cfe"
checkbox input "true"
type input "[DATE] 11:11"
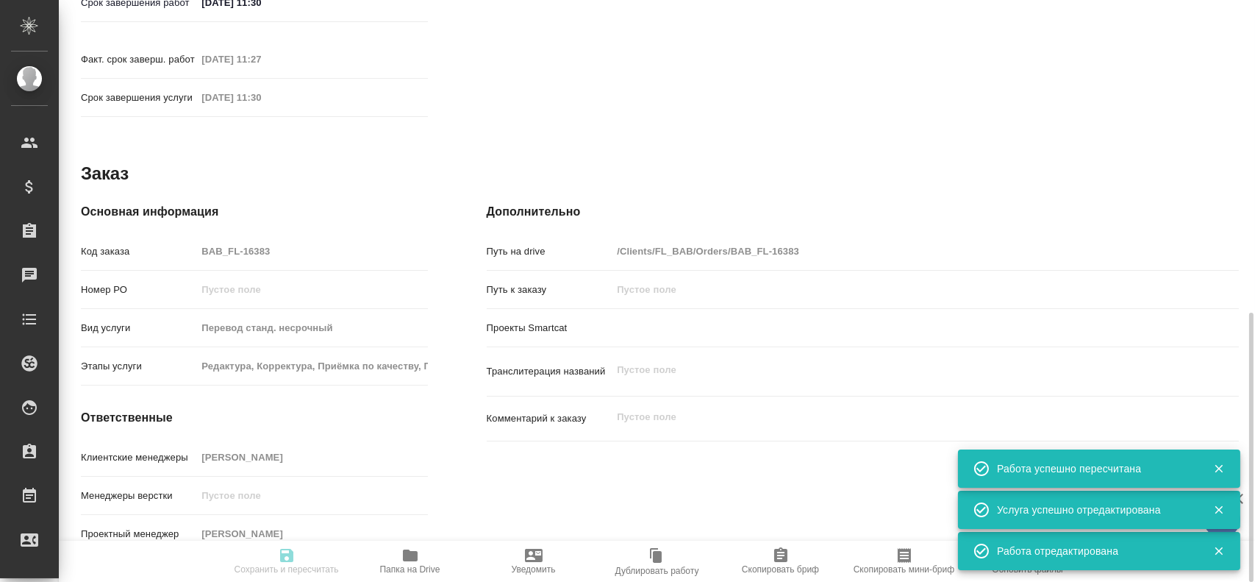
type input "[DATE] 11:13"
type input "[DATE] 11:30"
type input "[DATE] 11:27"
type input "[DATE] 11:30"
type input "notPayed"
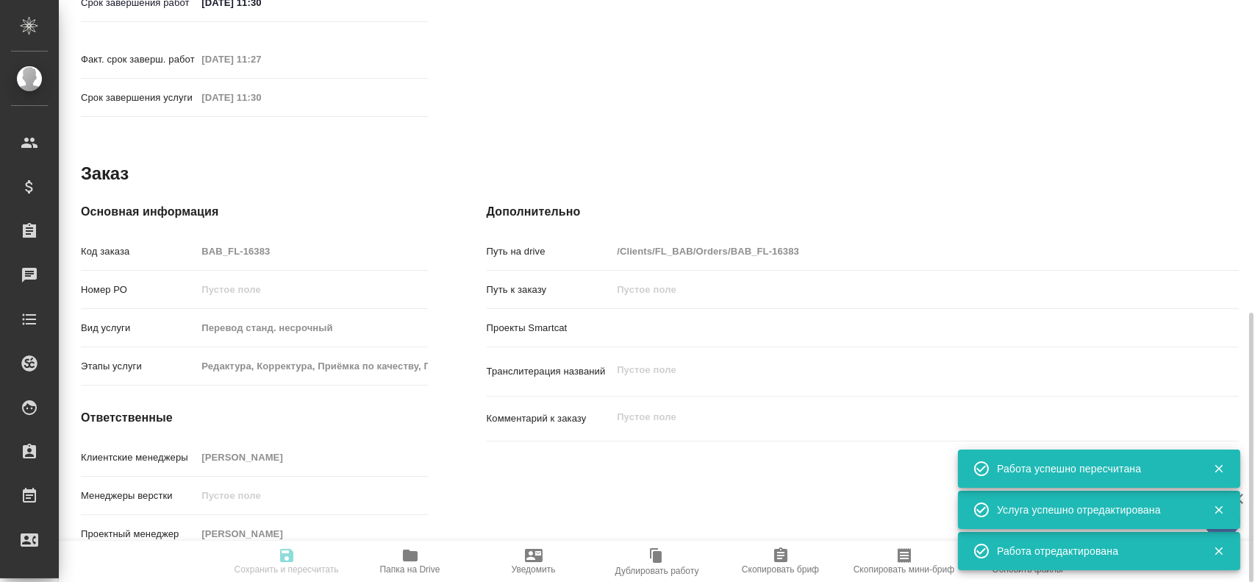
type input "0.55"
type input "RUB"
type input "[PERSON_NAME]"
type textarea "x"
type textarea "/Clients/FL_BAB/Orders/BAB_FL-16383/Translated/BAB_FL-16383-WK-004"
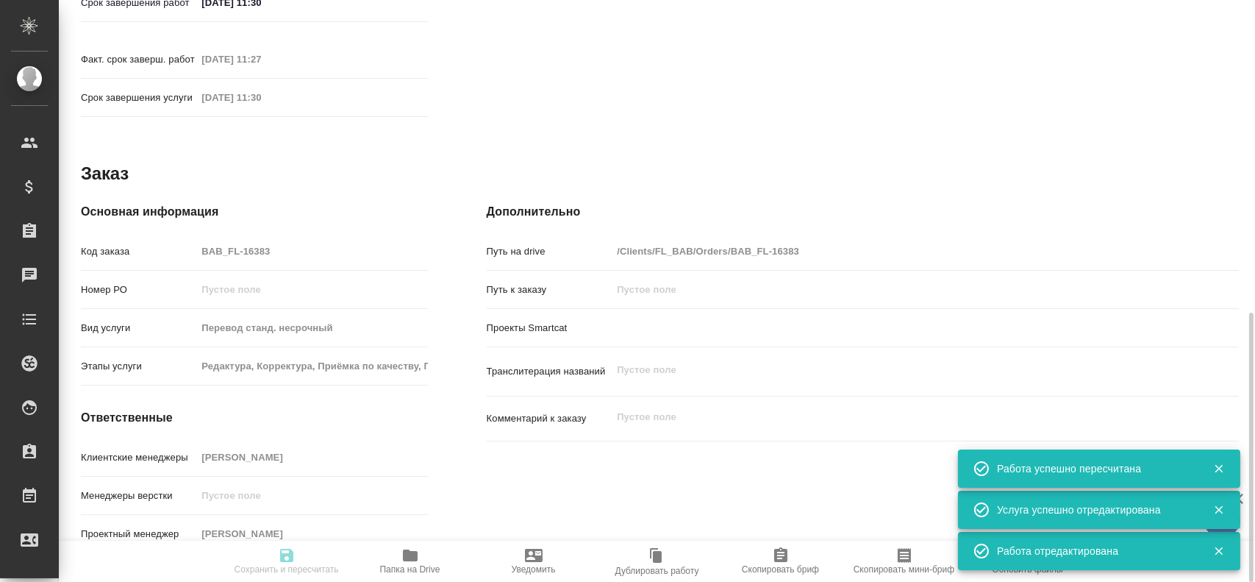
type textarea "x"
type input "BAB_FL-16383"
type input "Перевод станд. несрочный"
type input "Редактура, Корректура, Приёмка по качеству, Перевод, Постредактура машинного пе…"
type input "[PERSON_NAME]"
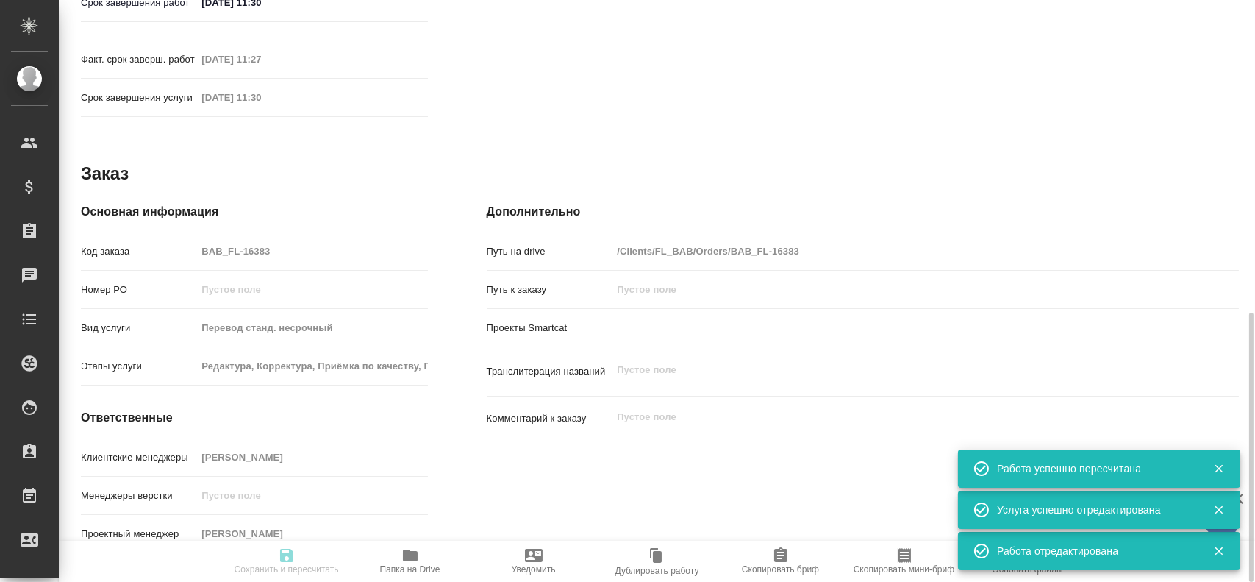
type input "/Clients/FL_BAB/Orders/BAB_FL-16383"
type textarea "x"
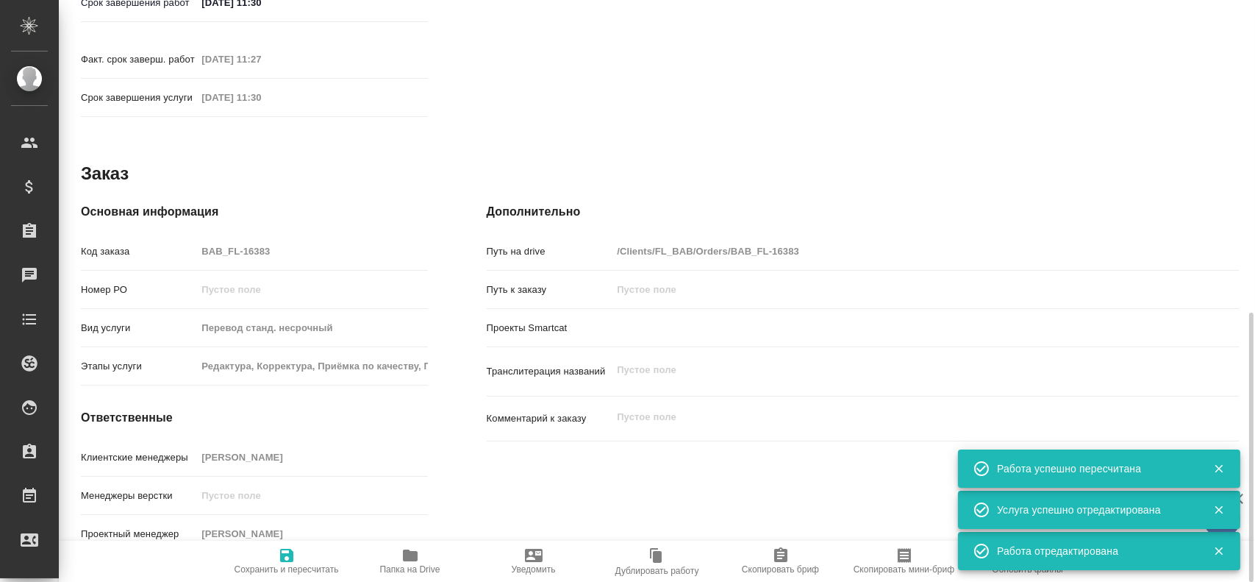
type textarea "x"
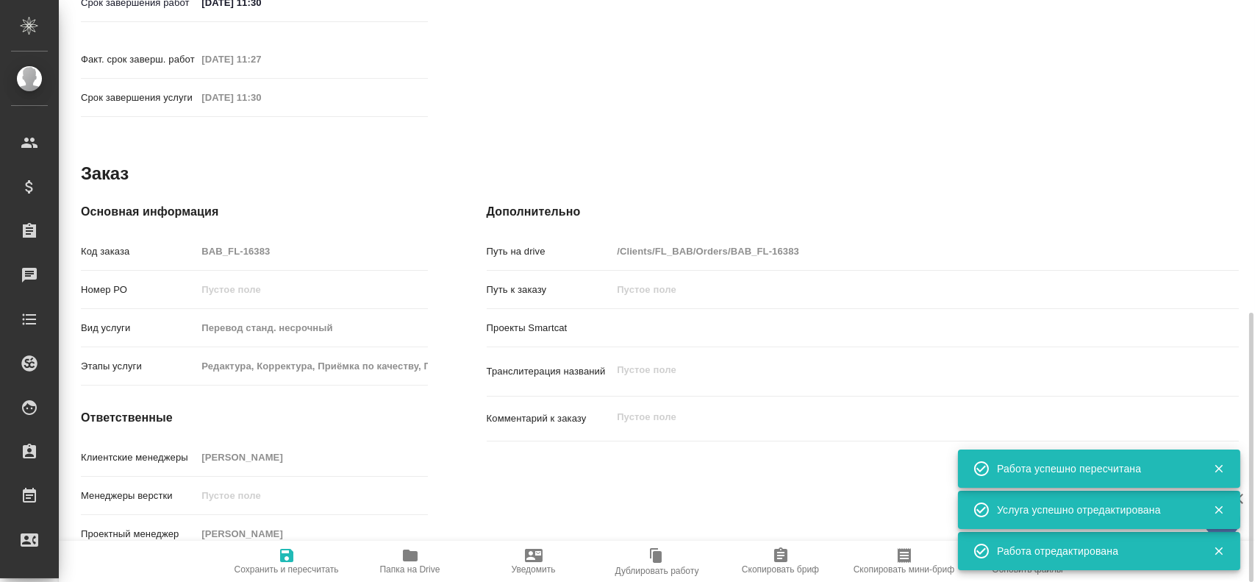
type textarea "x"
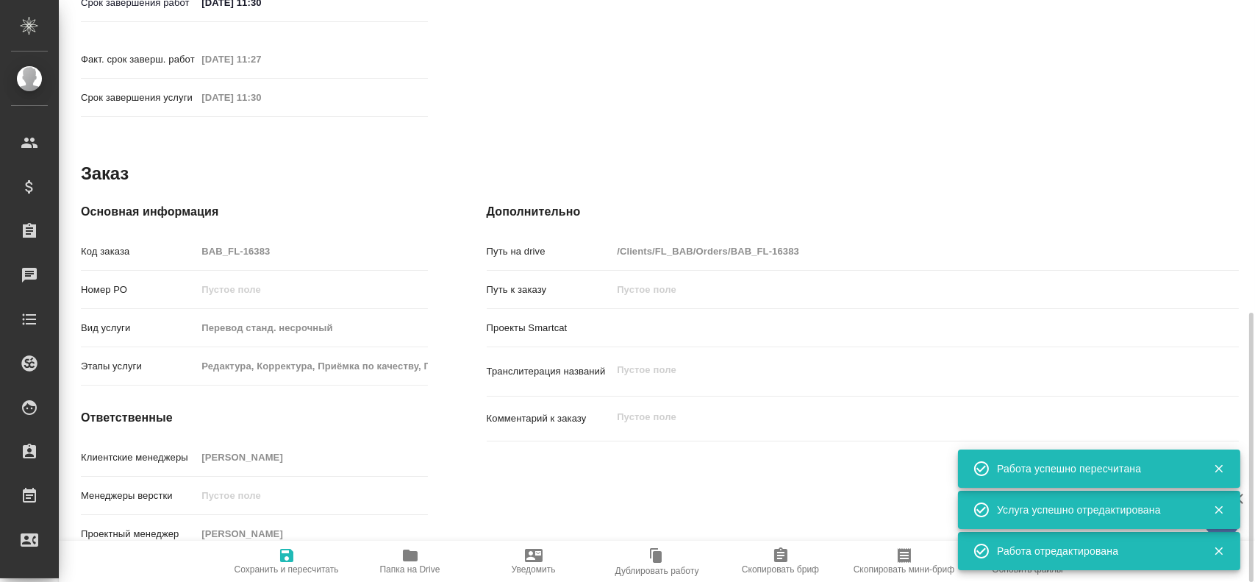
type textarea "x"
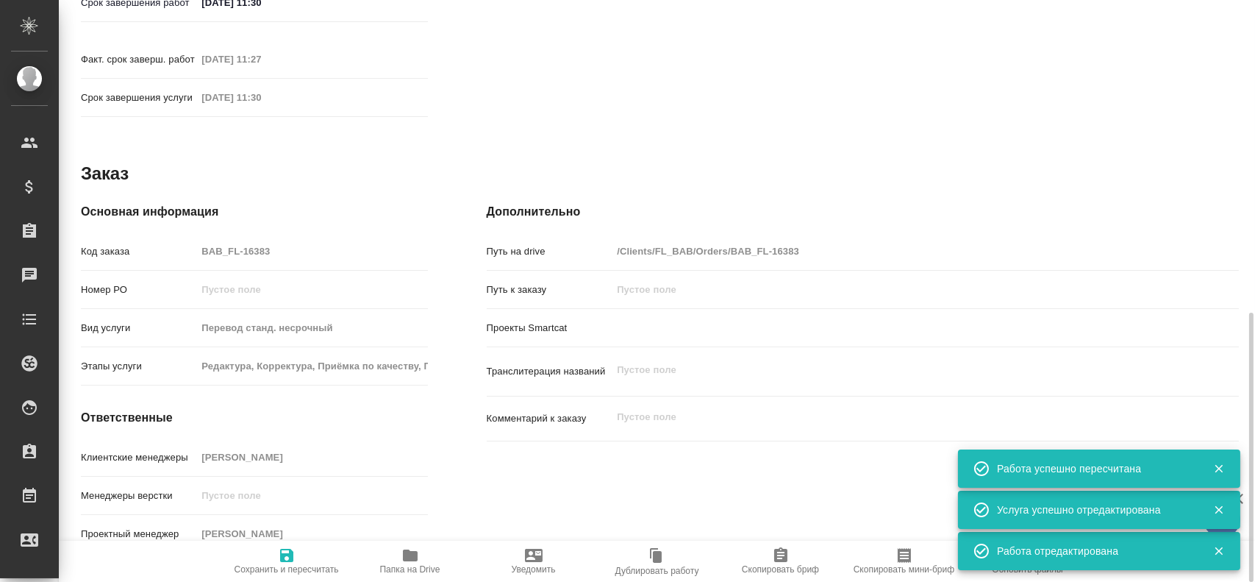
type textarea "x"
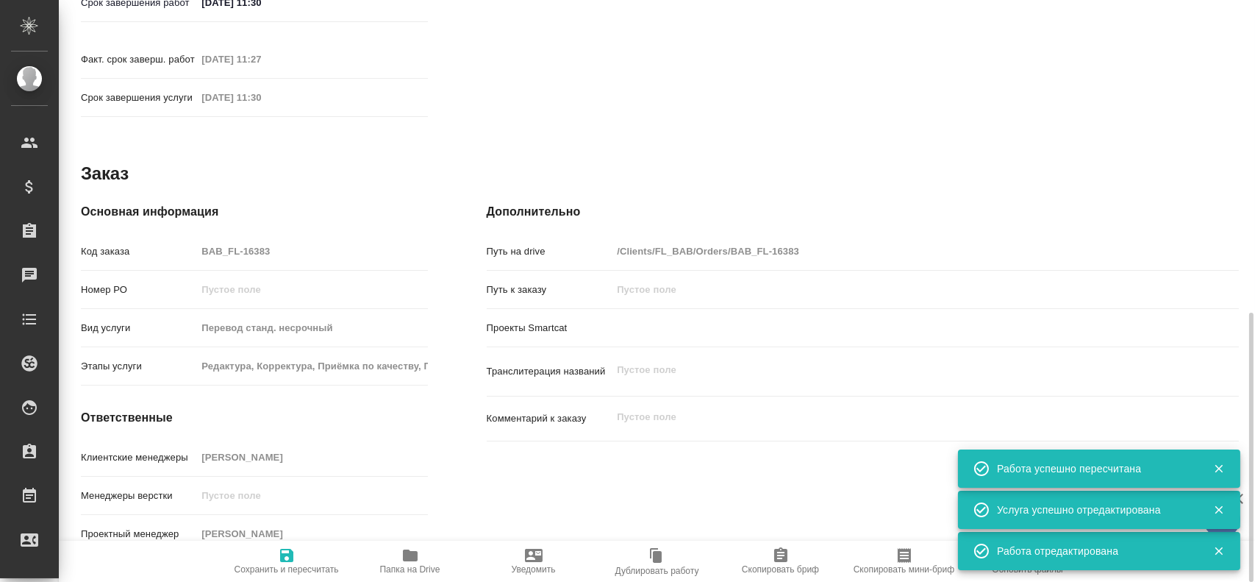
type textarea "x"
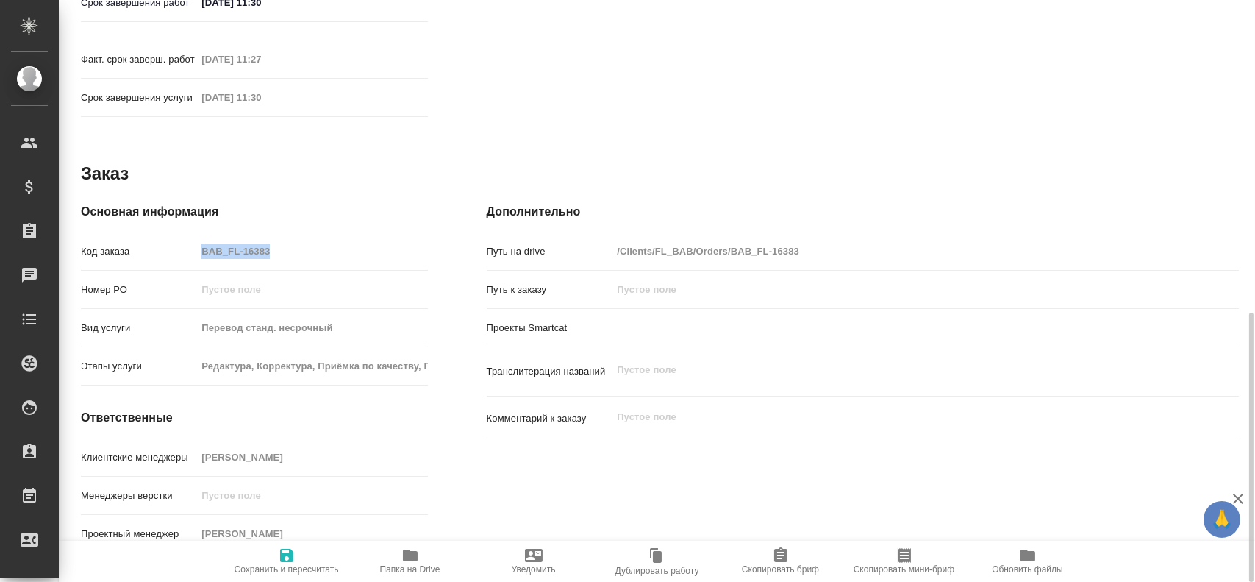
drag, startPoint x: 281, startPoint y: 260, endPoint x: 196, endPoint y: 247, distance: 85.6
click at [196, 247] on div "Код заказа BAB_FL-16383" at bounding box center [254, 257] width 347 height 38
copy input "text"
